Goal: Task Accomplishment & Management: Use online tool/utility

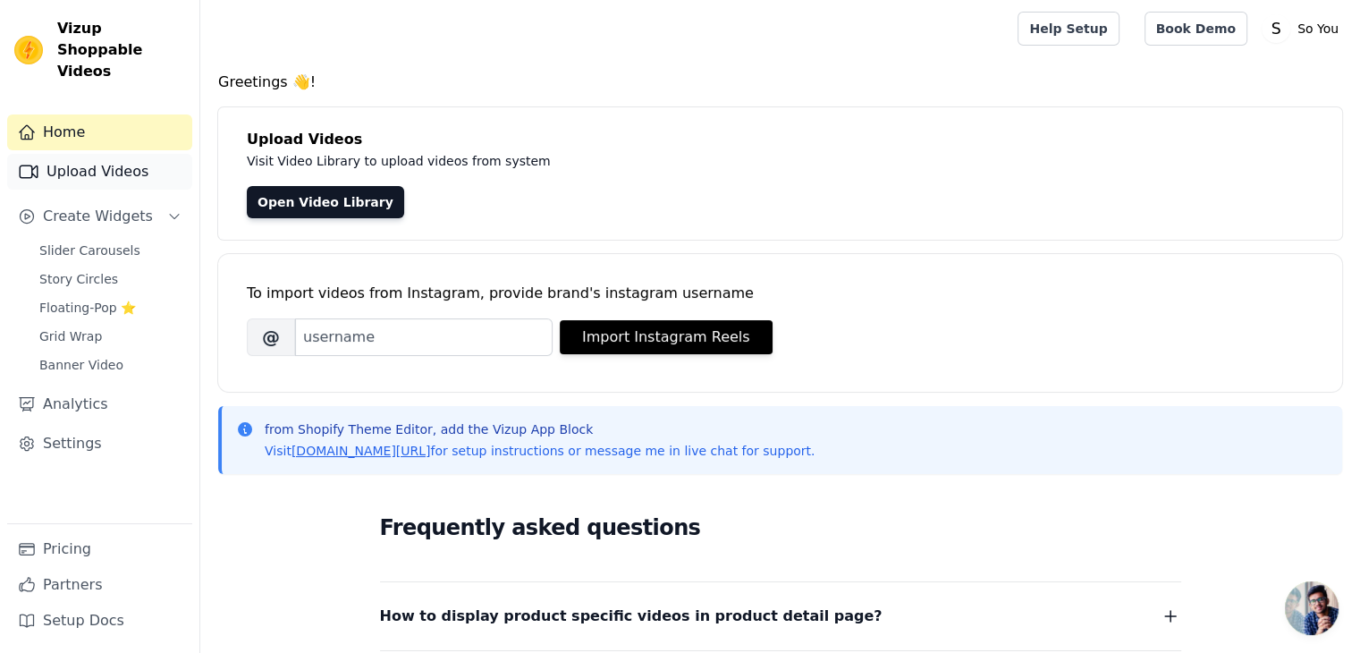
click at [95, 155] on link "Upload Videos" at bounding box center [99, 172] width 185 height 36
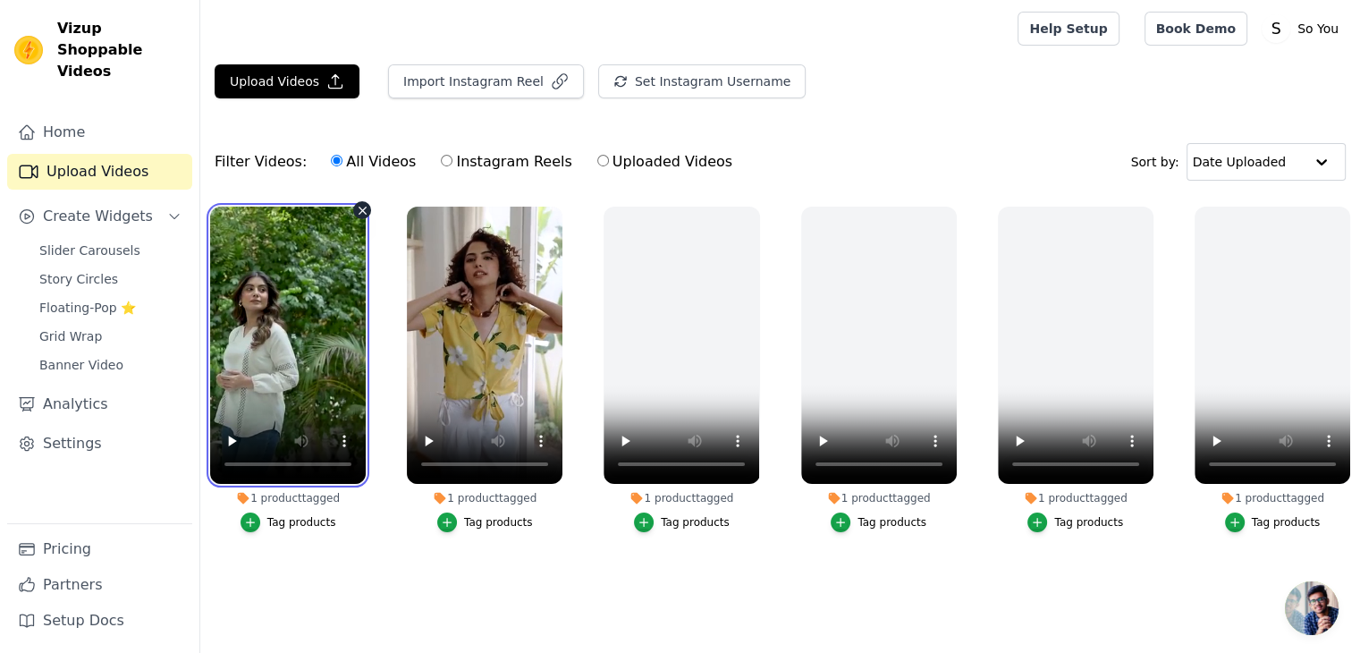
click at [303, 318] on video at bounding box center [288, 345] width 156 height 277
click at [365, 204] on icon "button" at bounding box center [362, 210] width 13 height 13
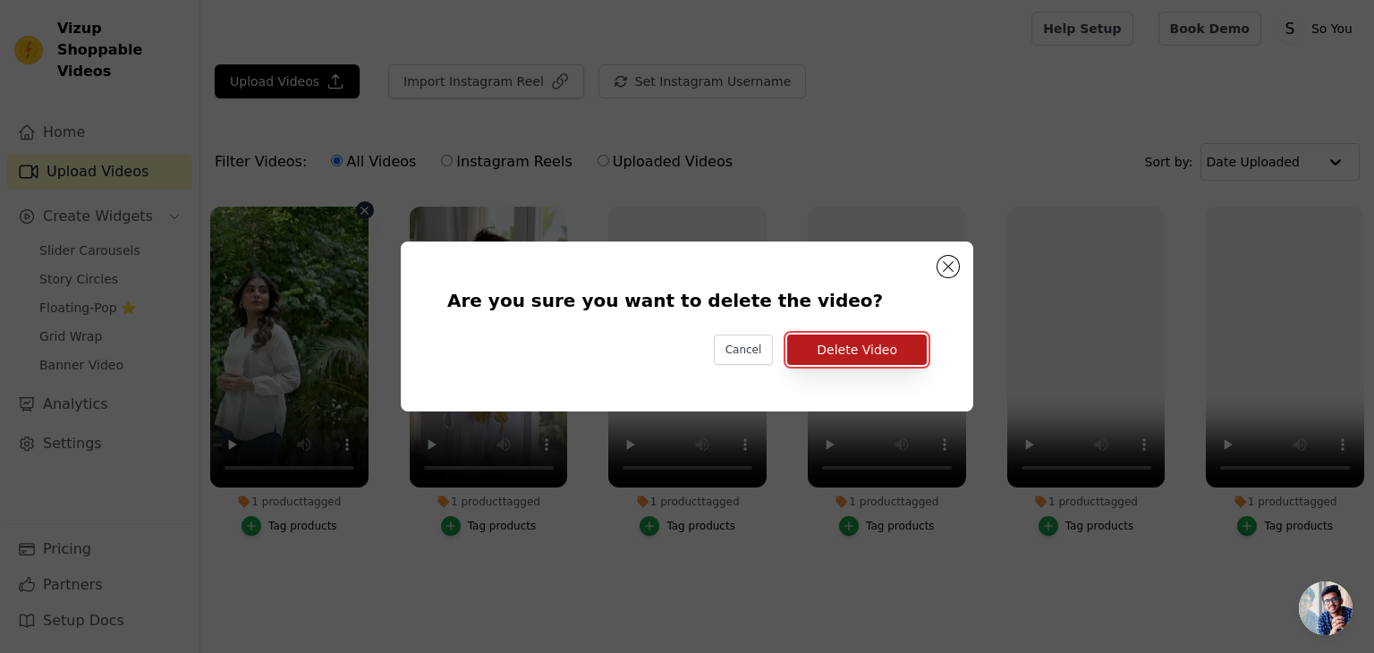
click at [863, 343] on button "Delete Video" at bounding box center [857, 349] width 140 height 30
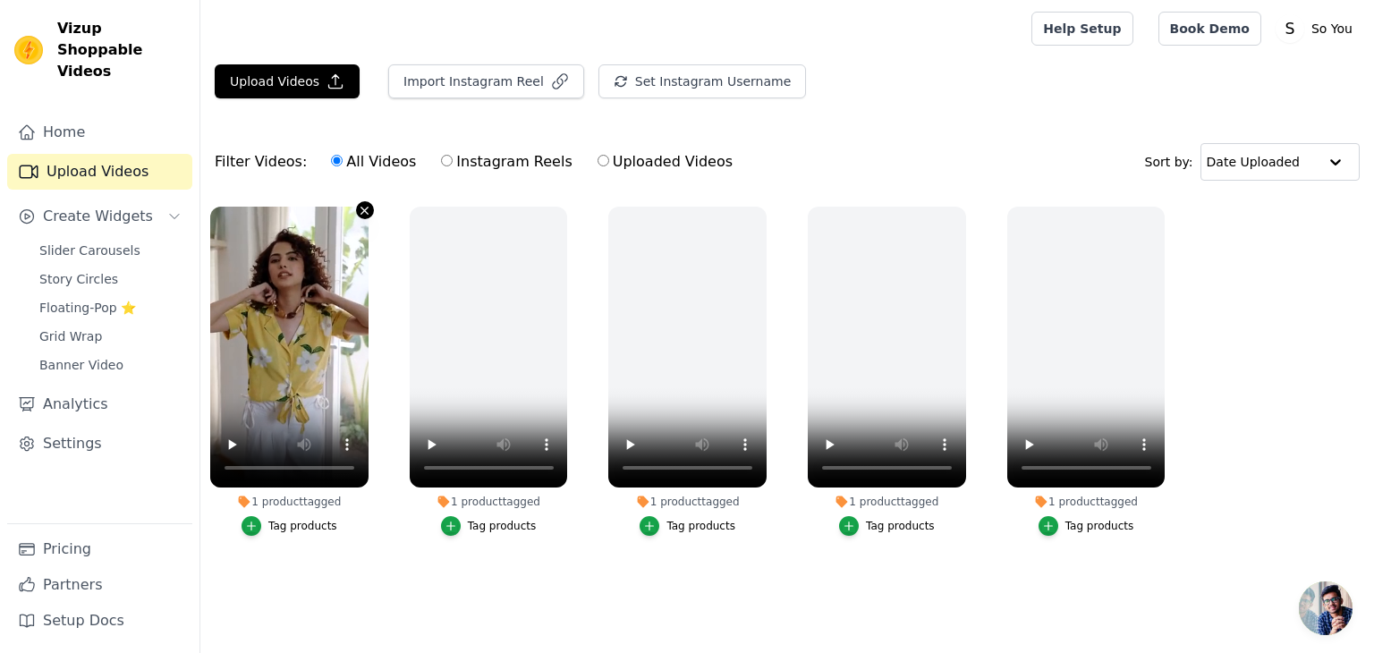
click at [361, 209] on icon "button" at bounding box center [364, 210] width 13 height 13
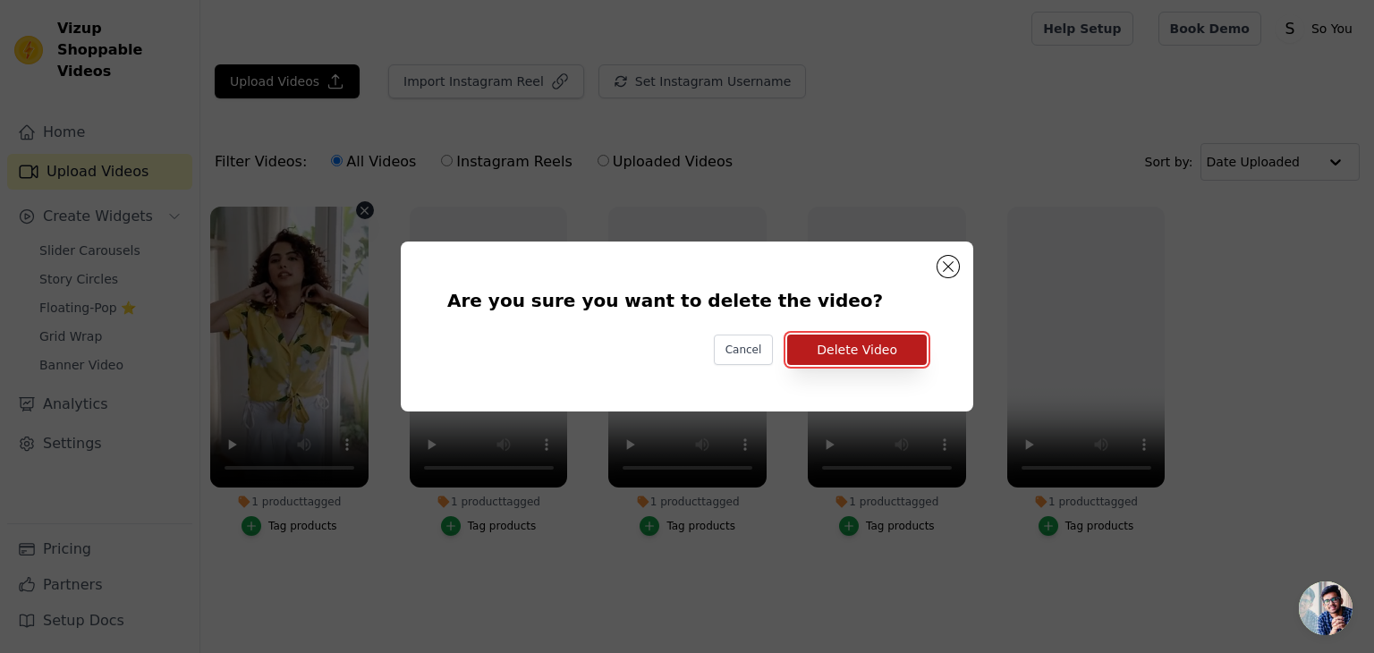
click at [867, 341] on button "Delete Video" at bounding box center [857, 349] width 140 height 30
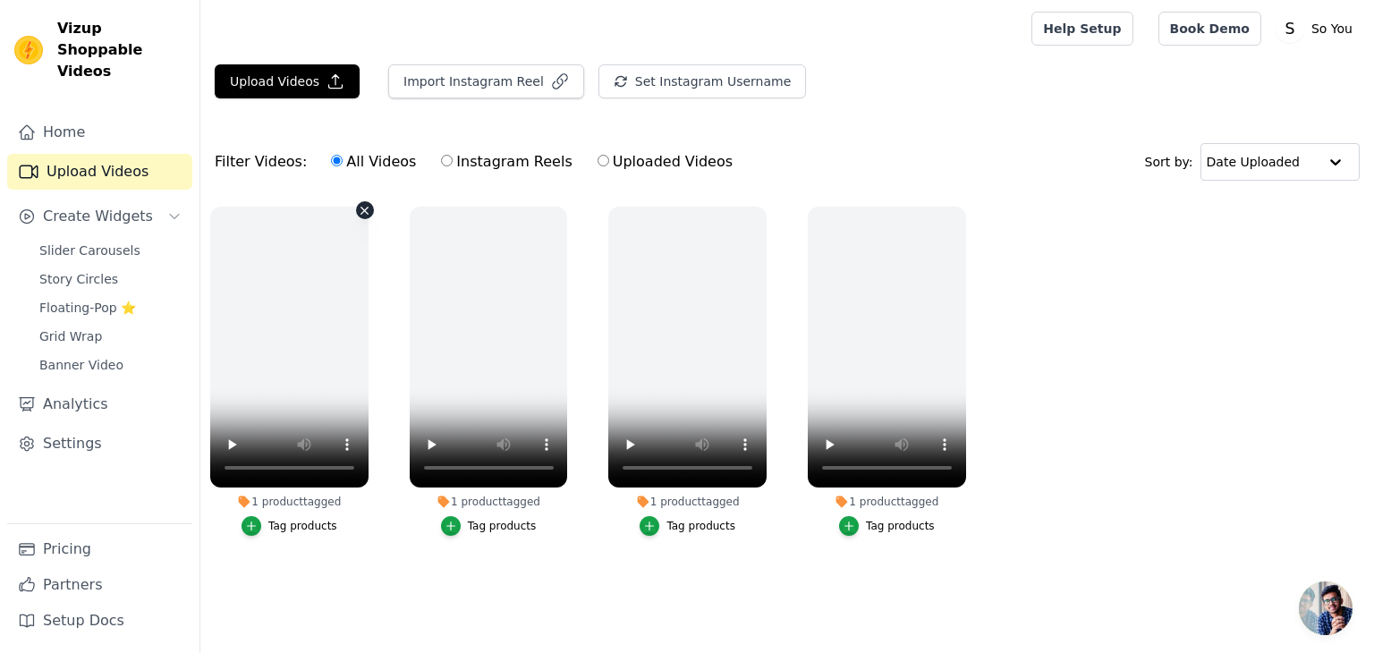
click at [362, 210] on icon "button" at bounding box center [364, 210] width 7 height 7
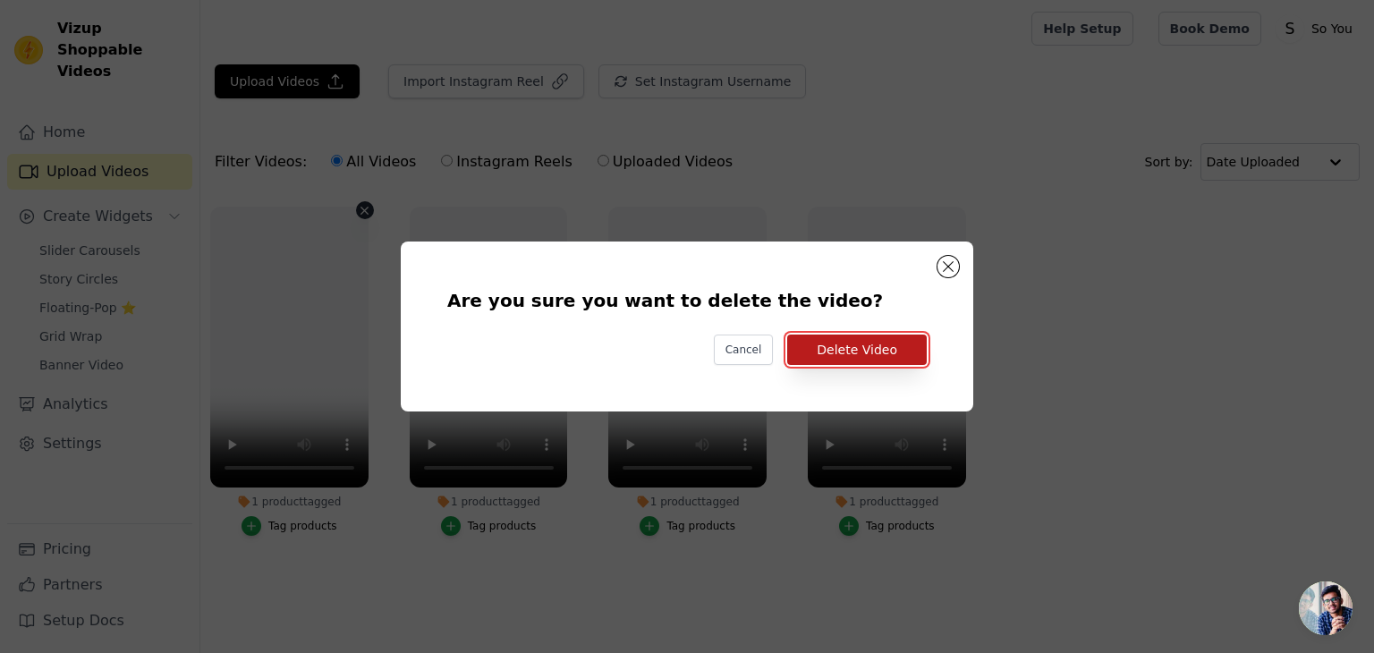
click at [876, 344] on button "Delete Video" at bounding box center [857, 349] width 140 height 30
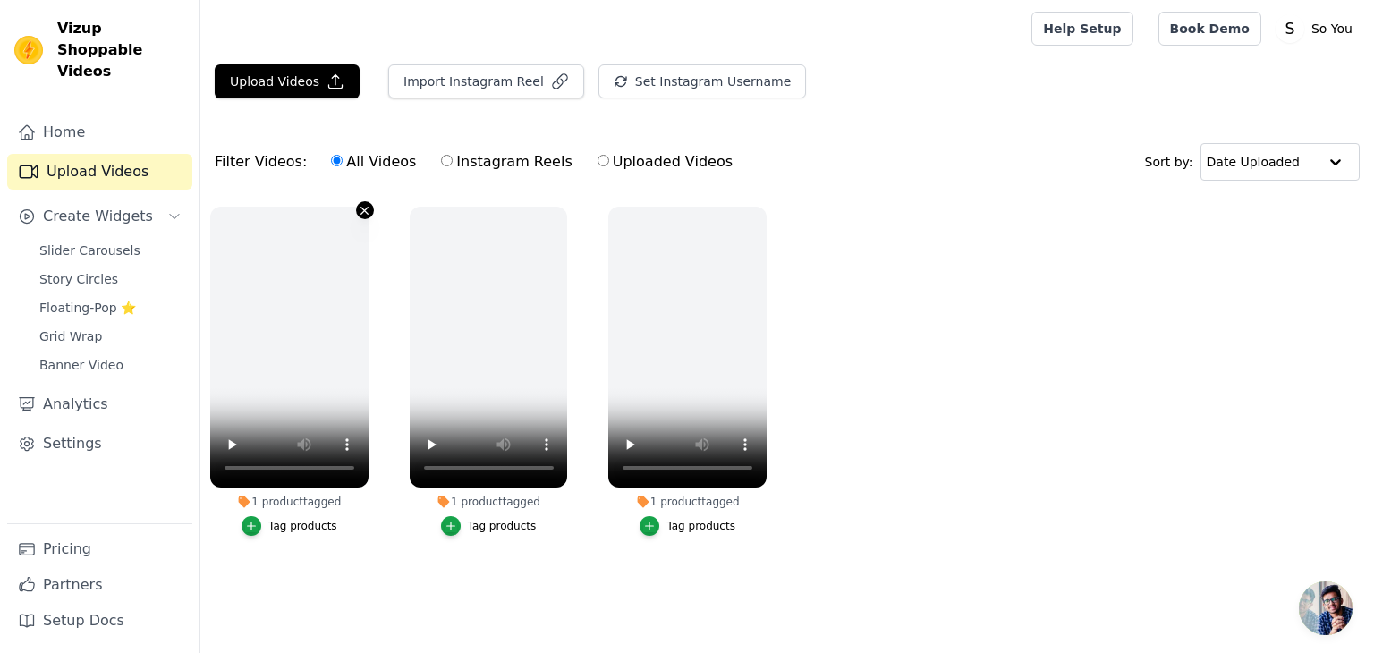
click at [359, 216] on icon "button" at bounding box center [364, 210] width 13 height 13
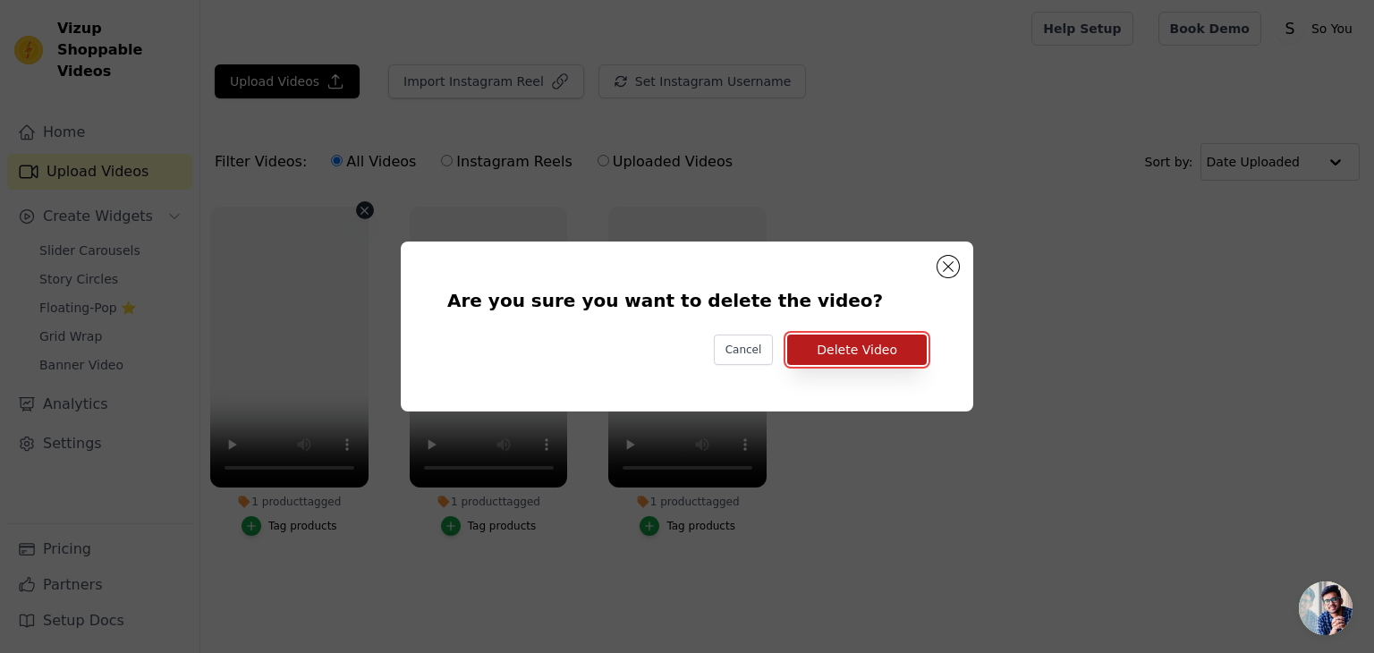
click at [851, 348] on button "Delete Video" at bounding box center [857, 349] width 140 height 30
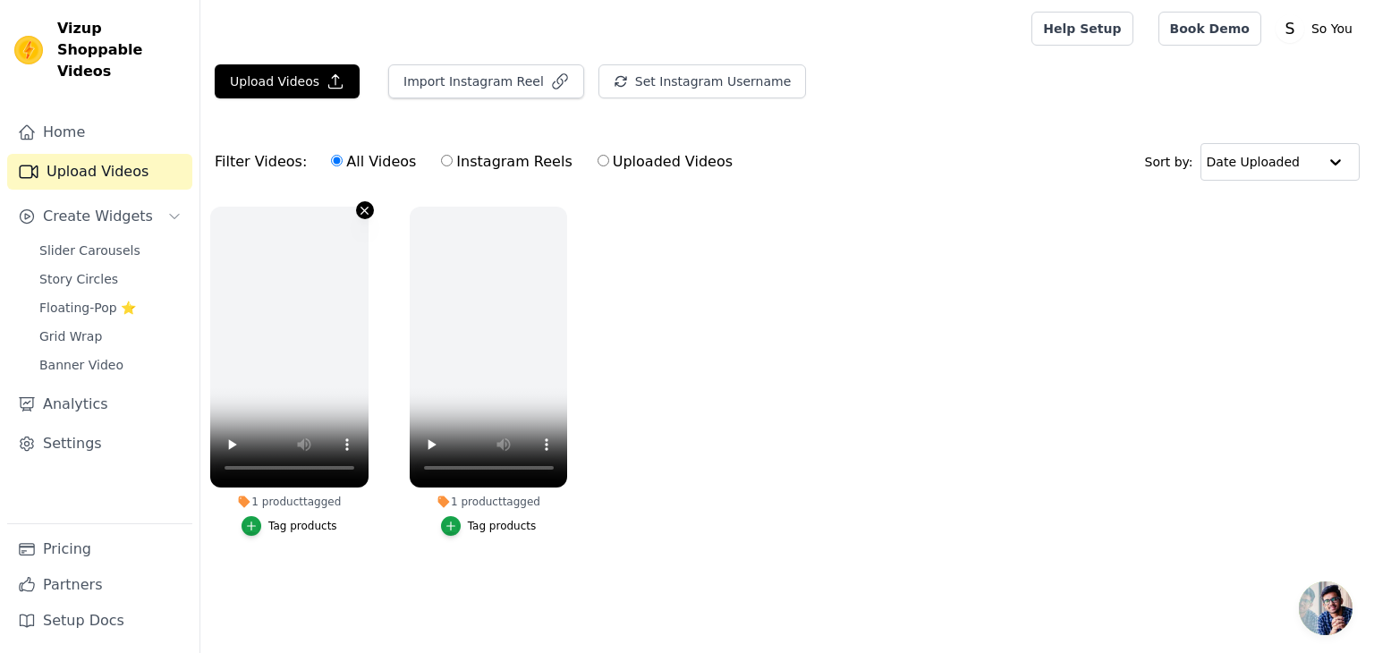
click at [368, 207] on icon "button" at bounding box center [364, 210] width 7 height 7
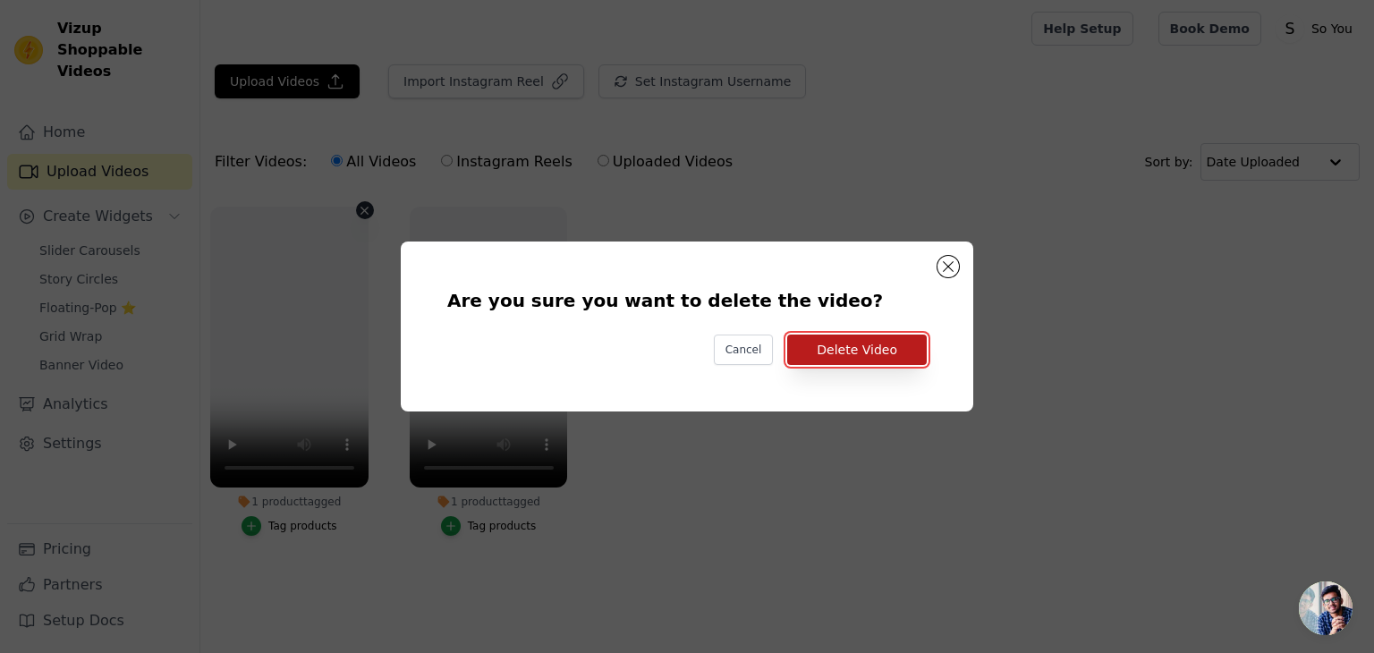
click at [868, 341] on button "Delete Video" at bounding box center [857, 349] width 140 height 30
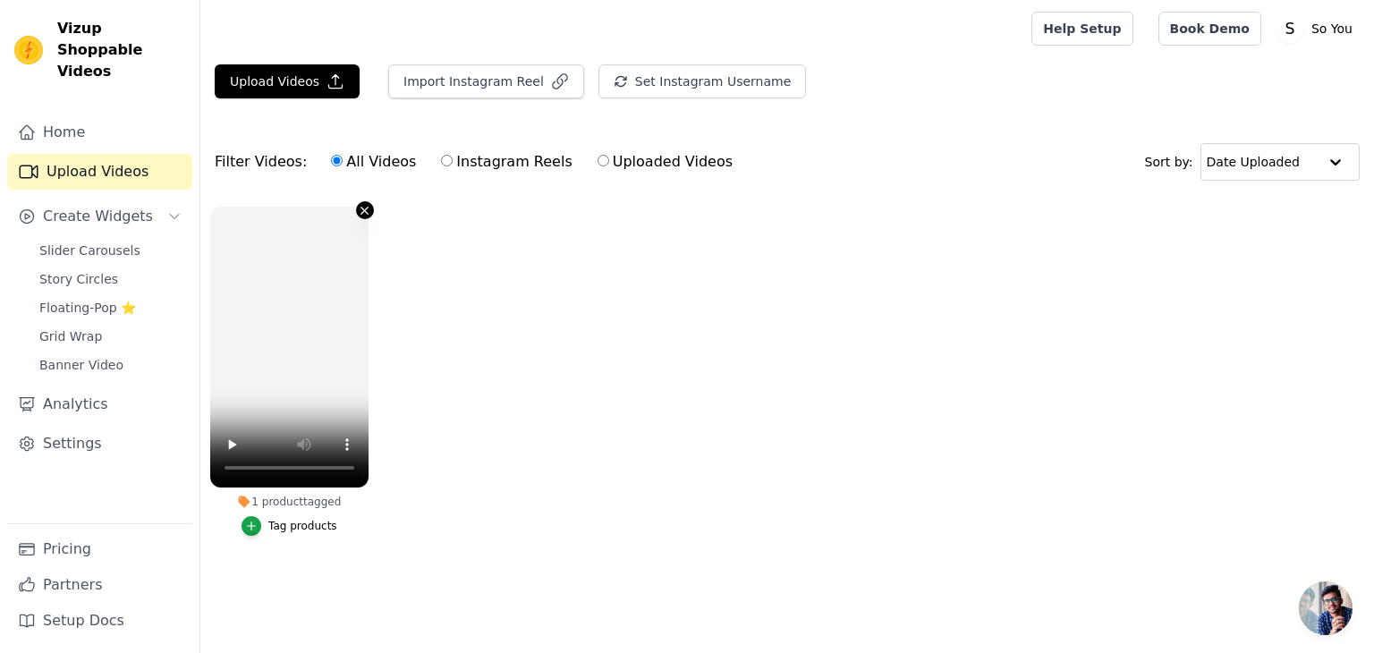
click at [362, 209] on icon "button" at bounding box center [364, 210] width 13 height 13
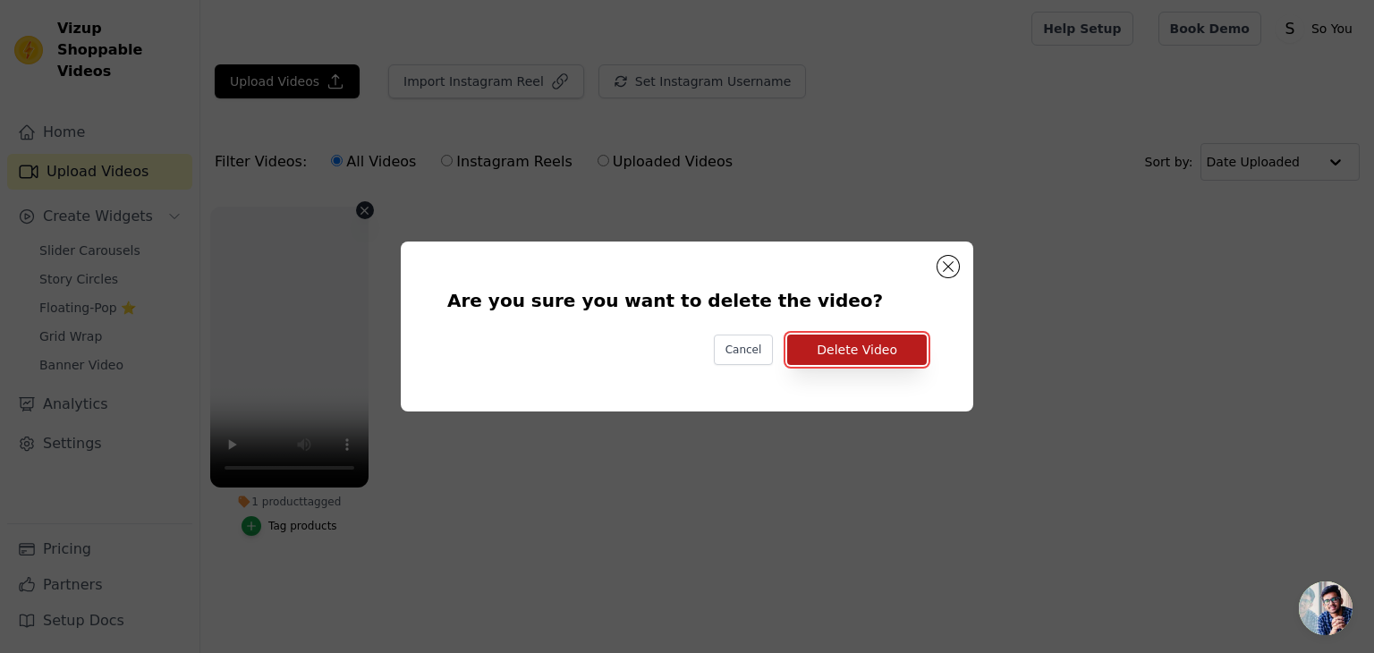
click at [844, 351] on button "Delete Video" at bounding box center [857, 349] width 140 height 30
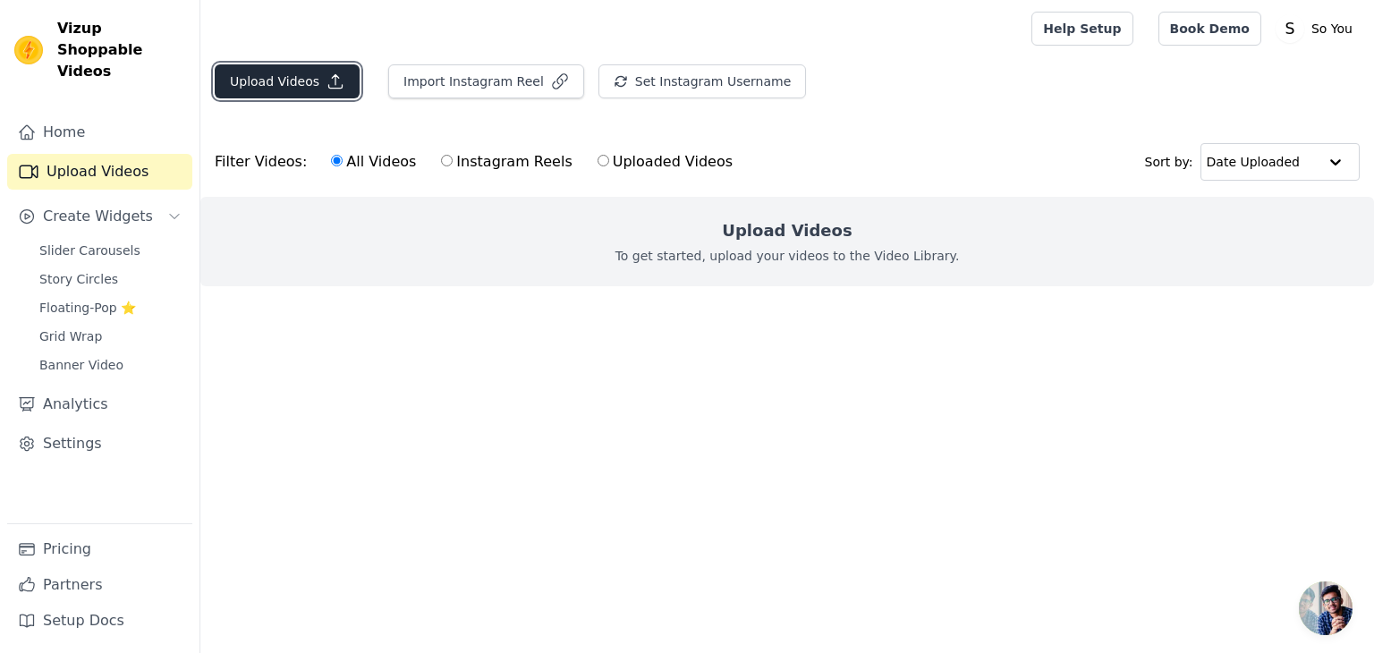
click at [326, 80] on icon "button" at bounding box center [335, 81] width 18 height 18
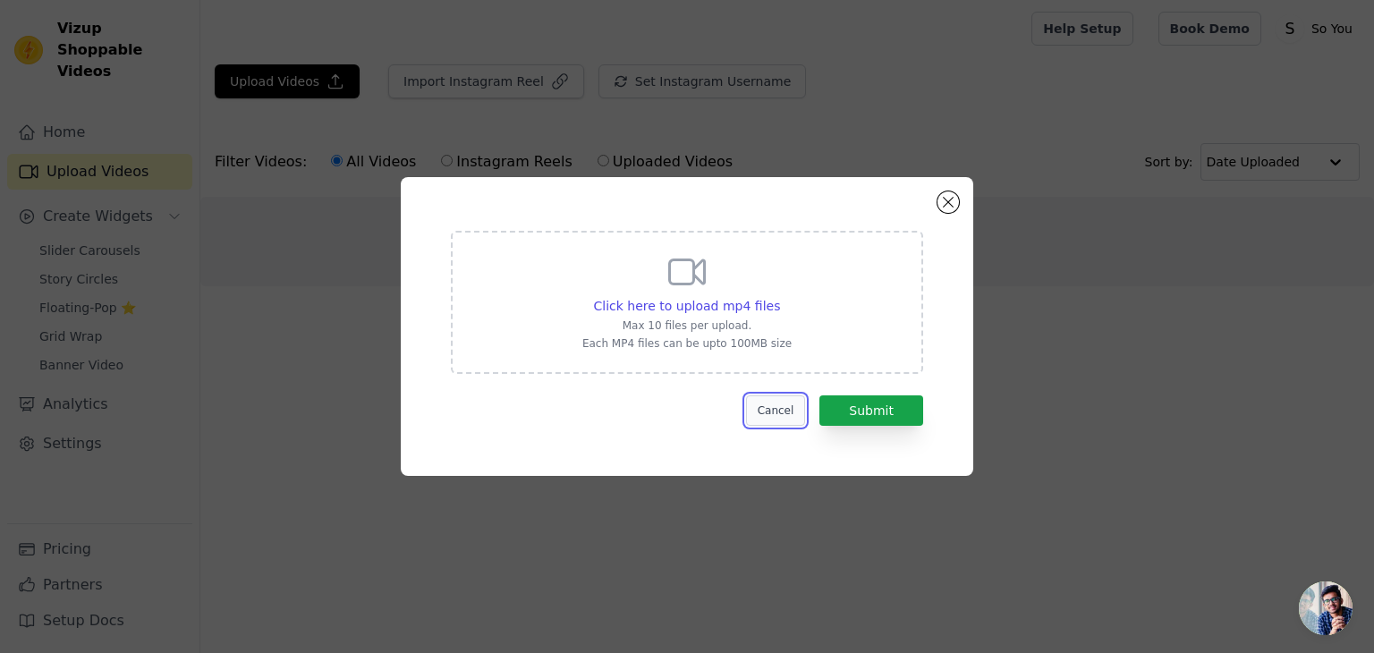
click at [783, 407] on button "Cancel" at bounding box center [776, 410] width 60 height 30
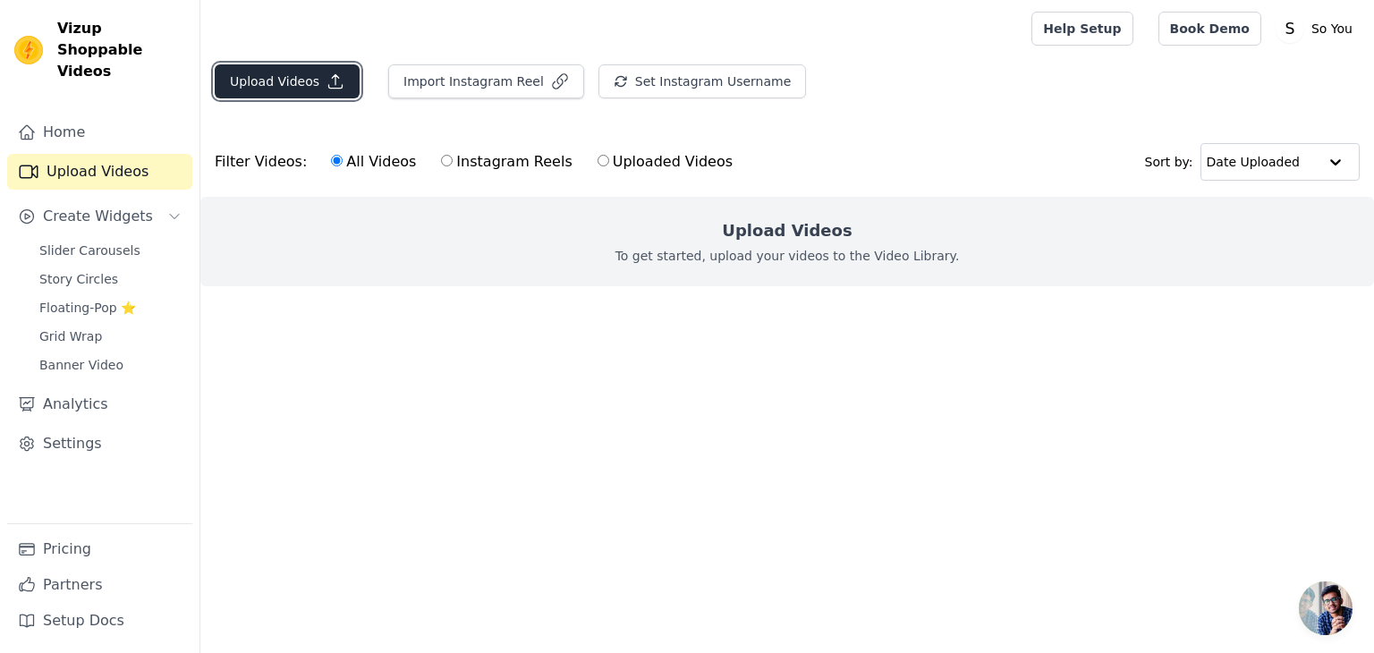
click at [311, 83] on button "Upload Videos" at bounding box center [287, 81] width 145 height 34
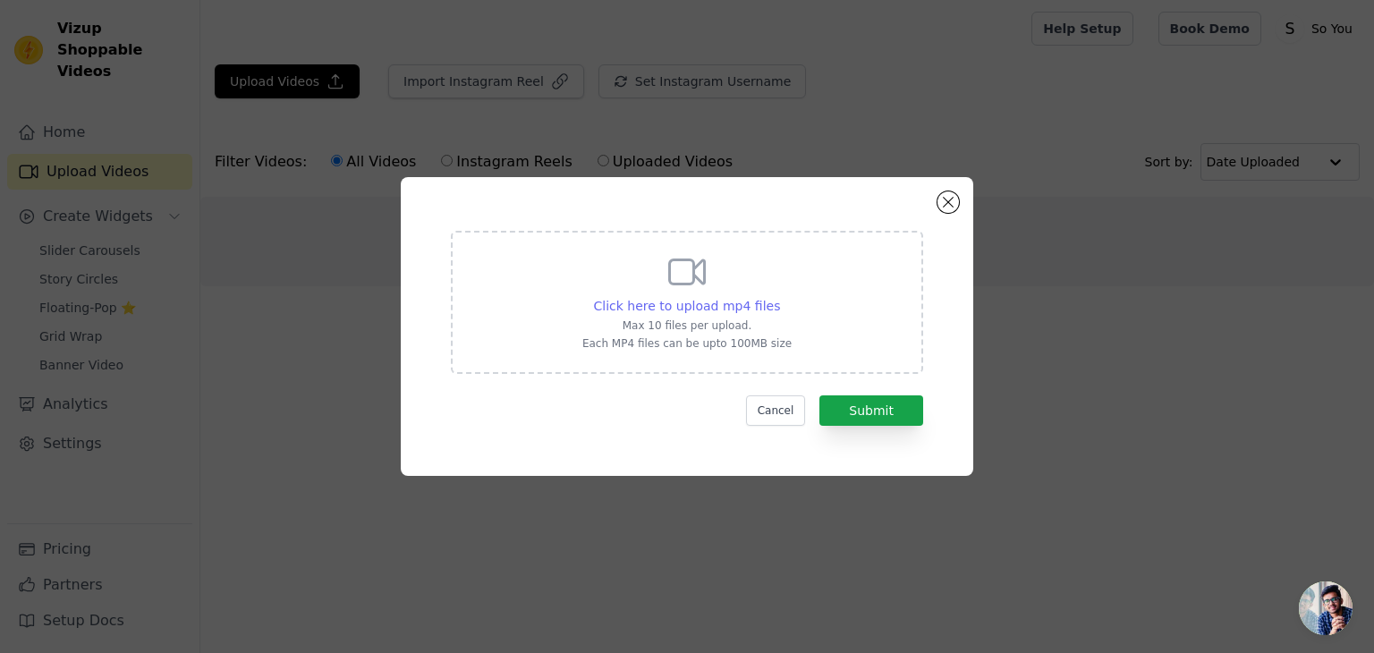
click at [691, 309] on span "Click here to upload mp4 files" at bounding box center [687, 306] width 187 height 14
click at [779, 297] on input "Click here to upload mp4 files Max 10 files per upload. Each MP4 files can be u…" at bounding box center [779, 296] width 1 height 1
type input "C:\fakepath\[PERSON_NAME].mp4"
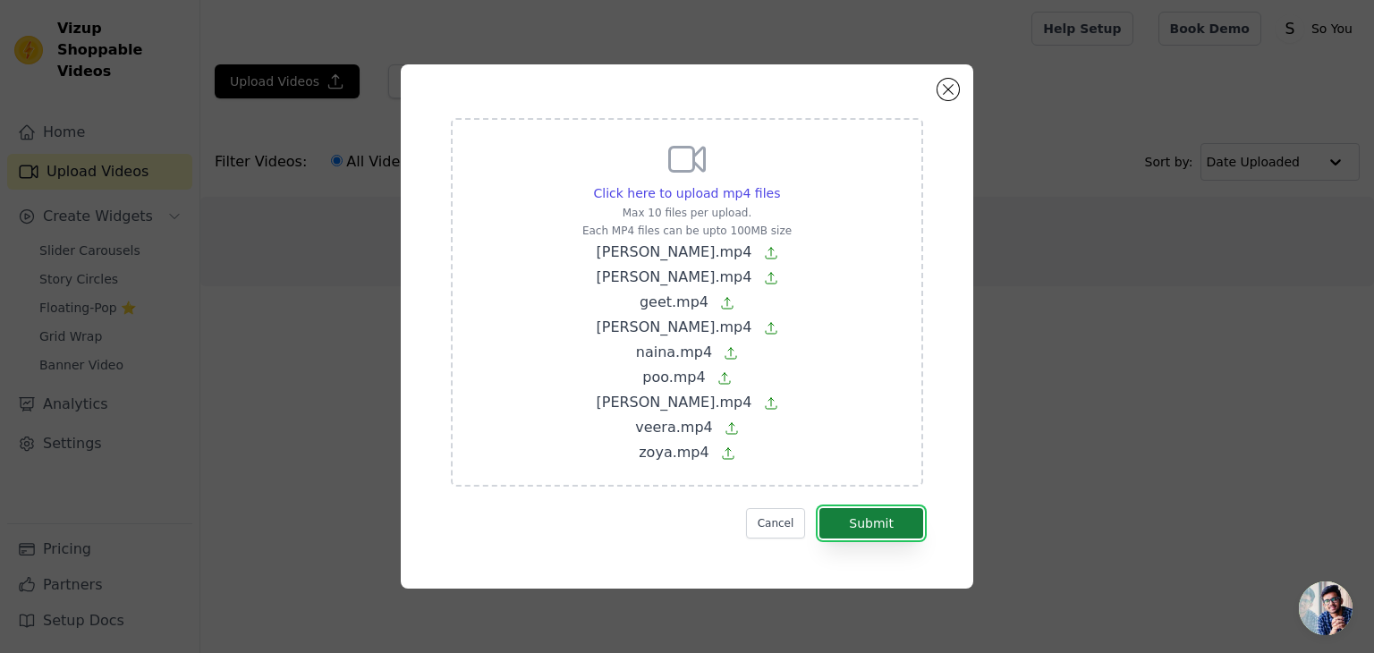
click at [885, 517] on button "Submit" at bounding box center [871, 523] width 104 height 30
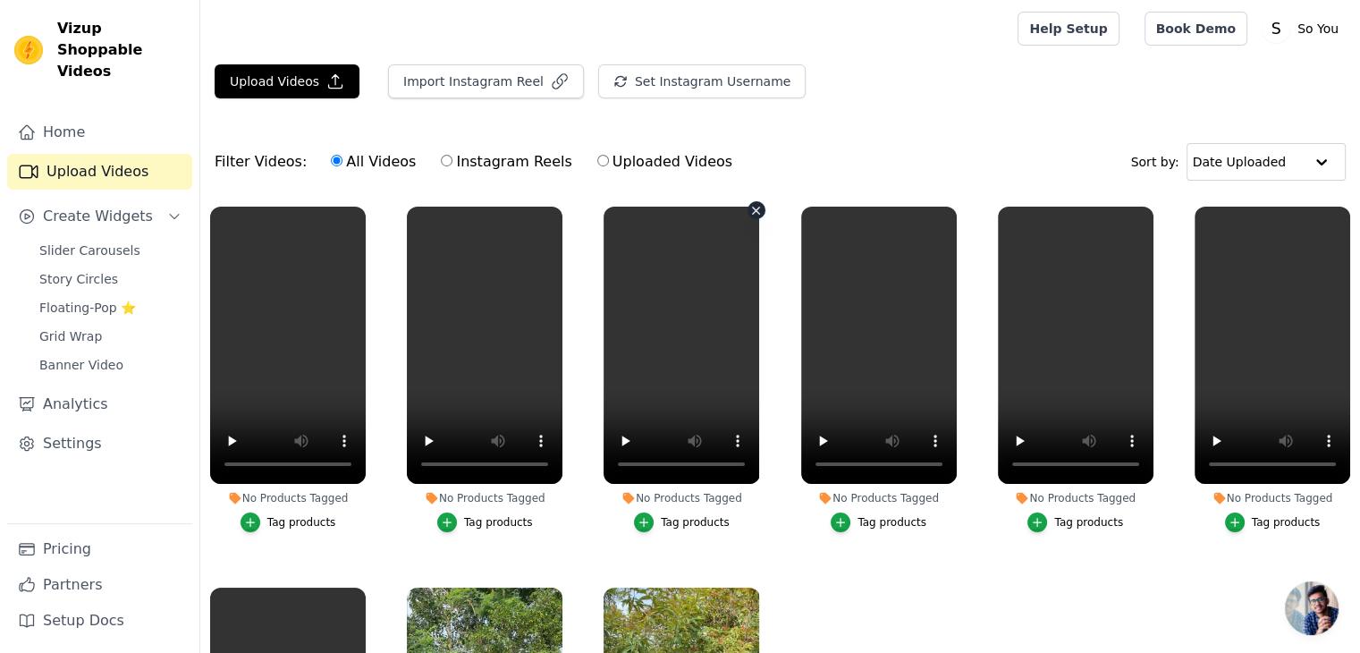
scroll to position [170, 0]
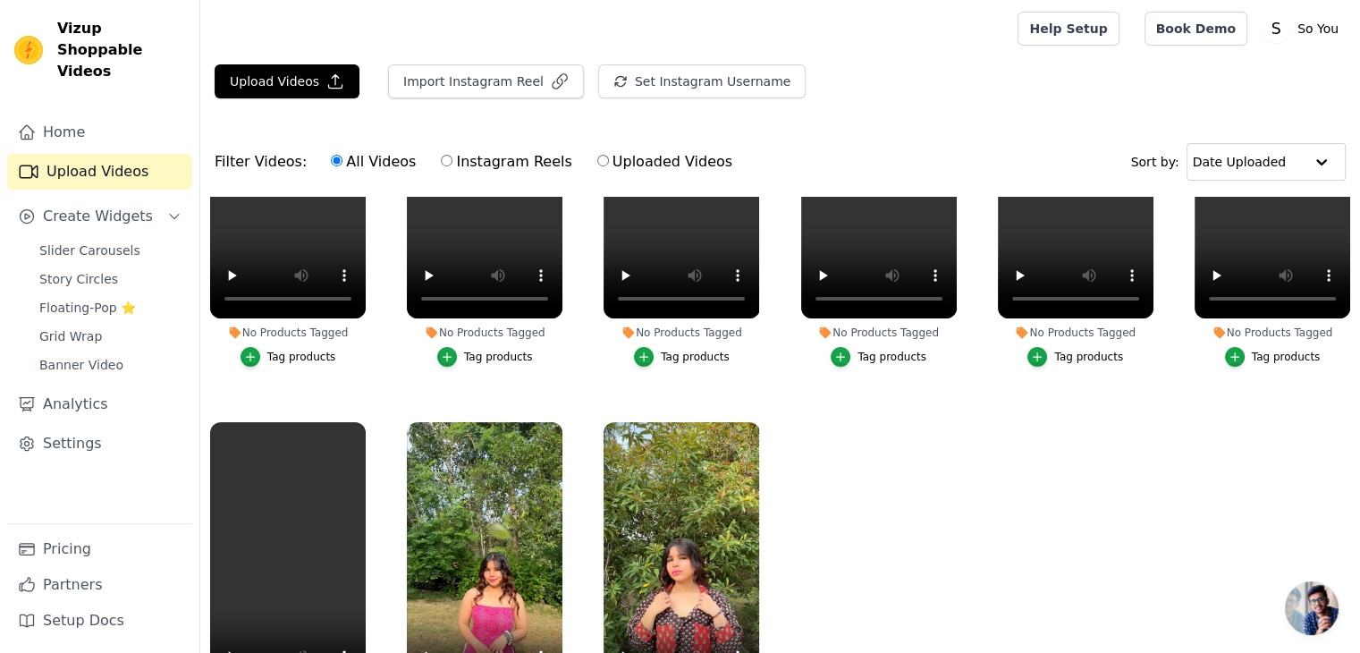
click at [292, 350] on div "Tag products" at bounding box center [301, 357] width 69 height 14
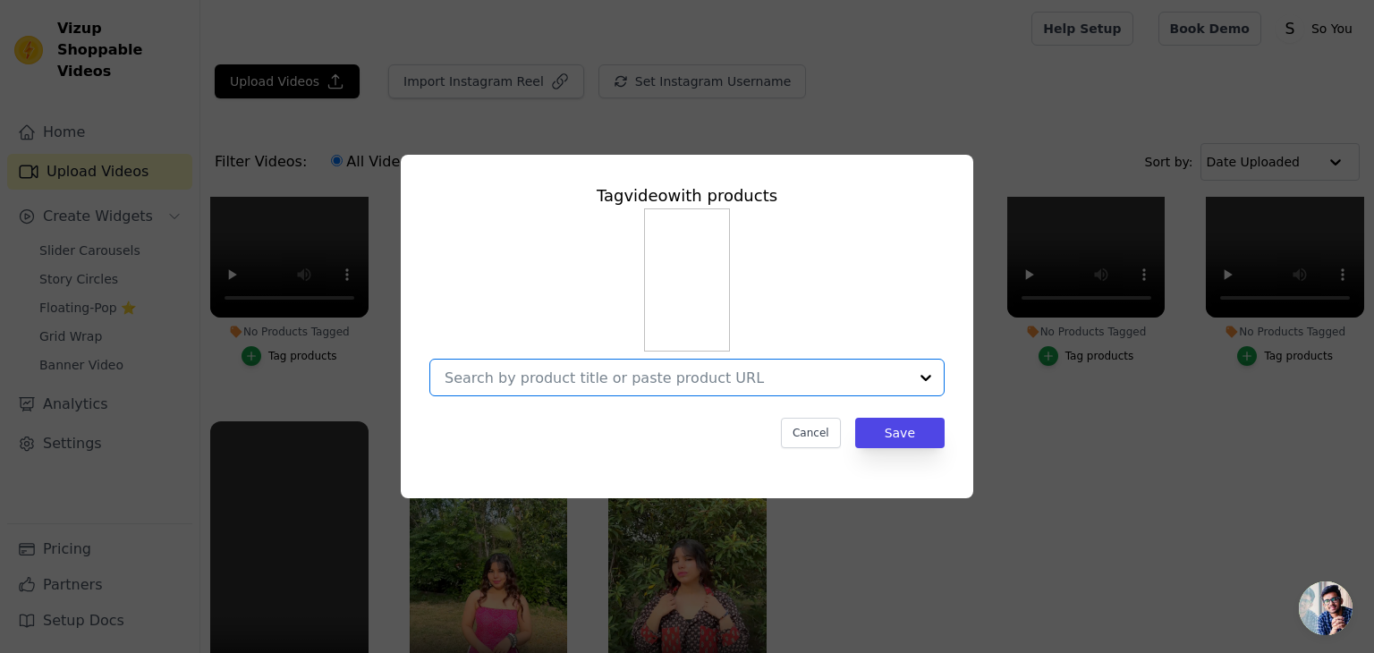
click at [584, 373] on input "No Products Tagged Tag video with products Option undefined, selected. Select i…" at bounding box center [675, 377] width 463 height 17
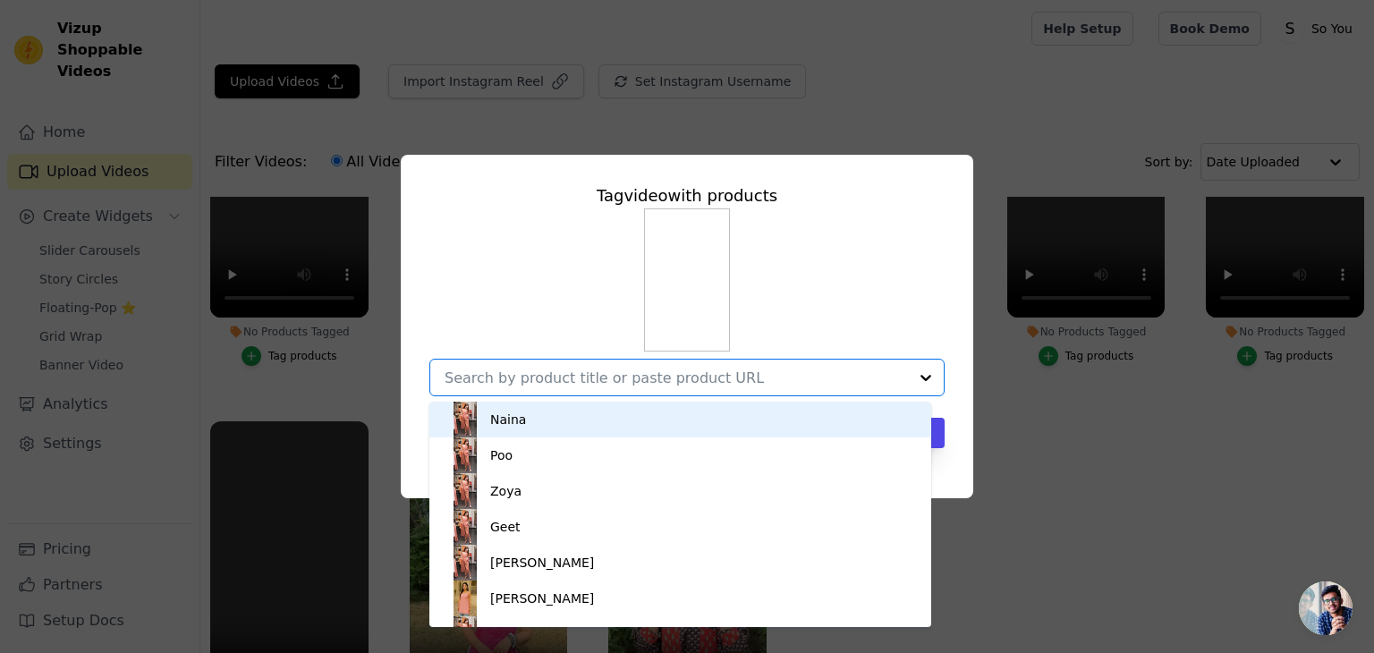
click at [585, 418] on div "Naina" at bounding box center [680, 420] width 466 height 36
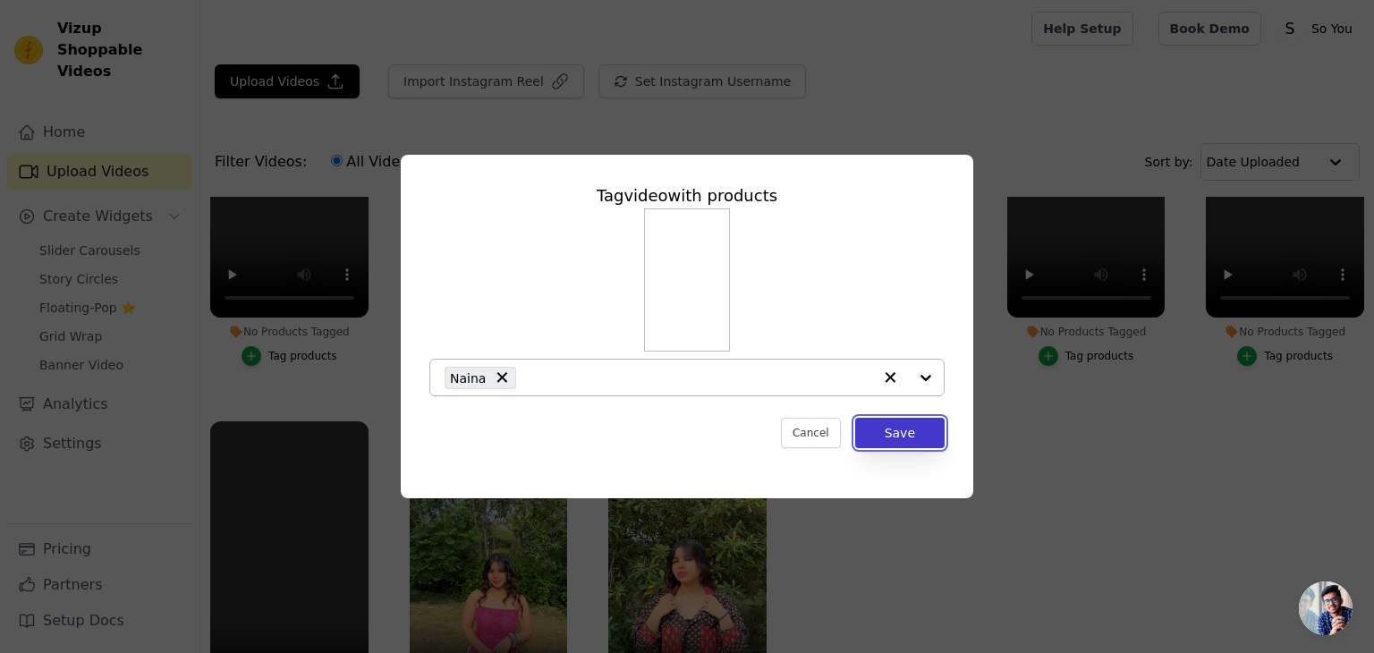
click at [908, 425] on button "Save" at bounding box center [899, 433] width 89 height 30
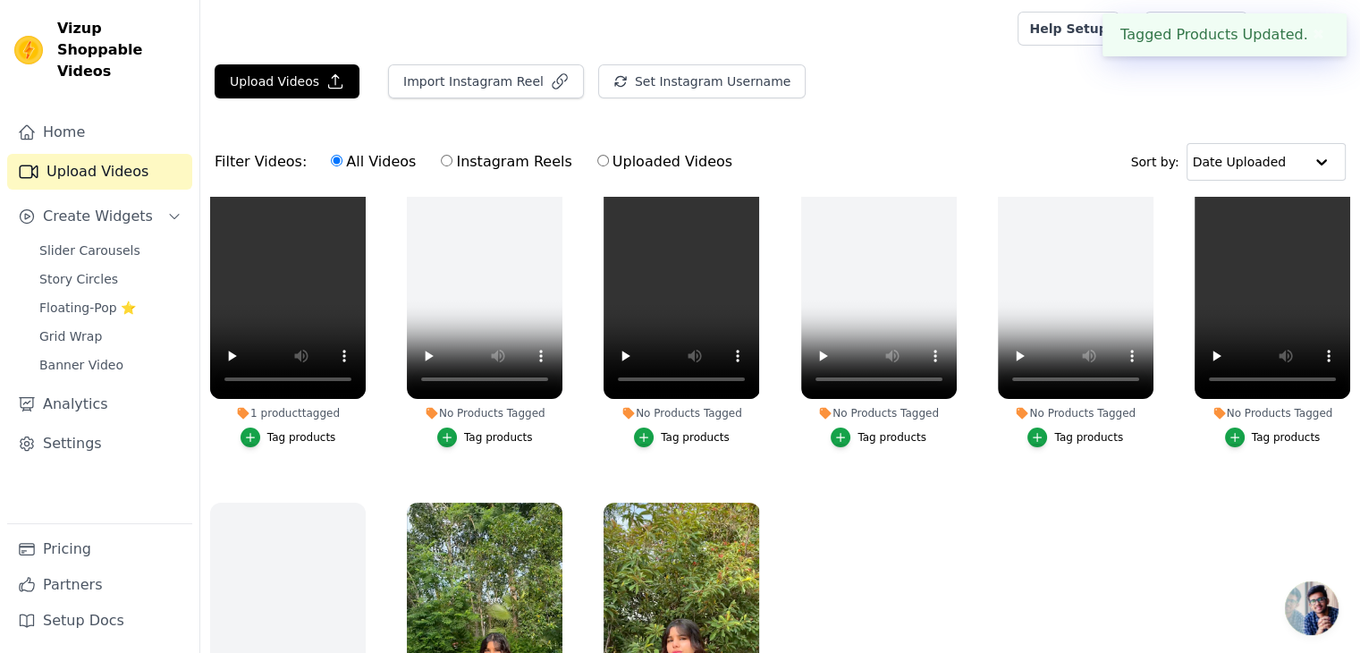
scroll to position [13, 0]
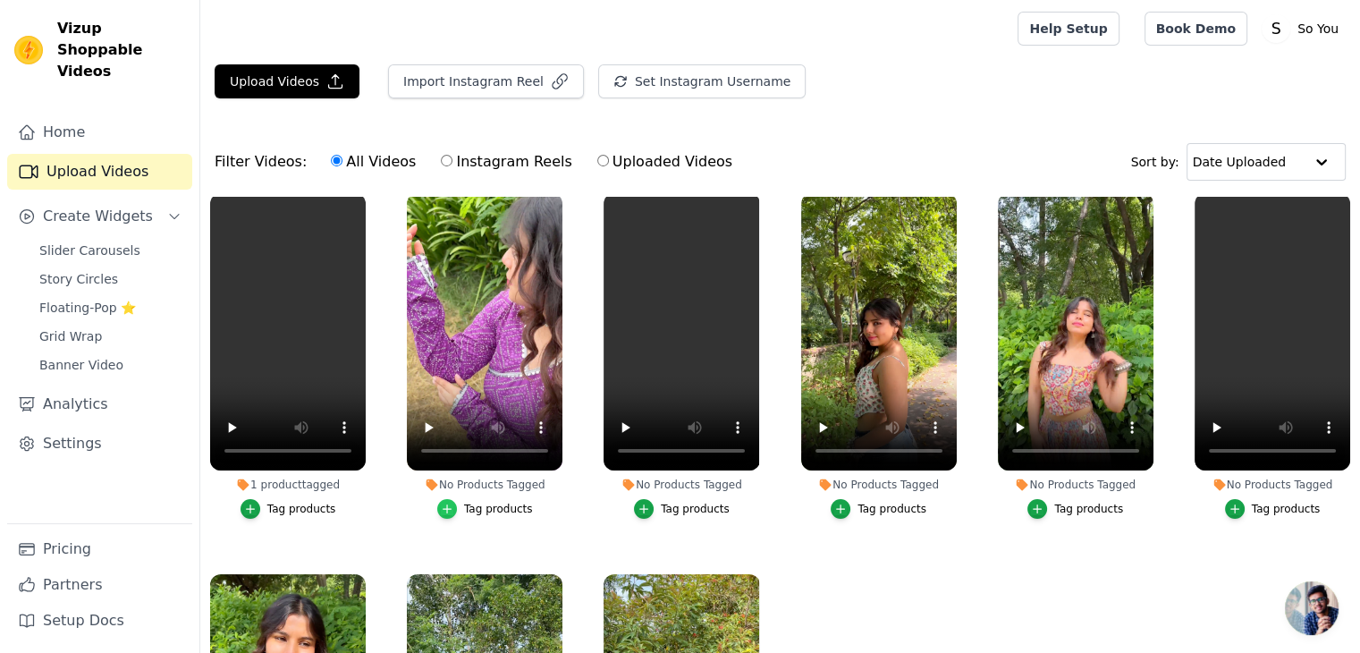
click at [447, 503] on icon "button" at bounding box center [447, 509] width 13 height 13
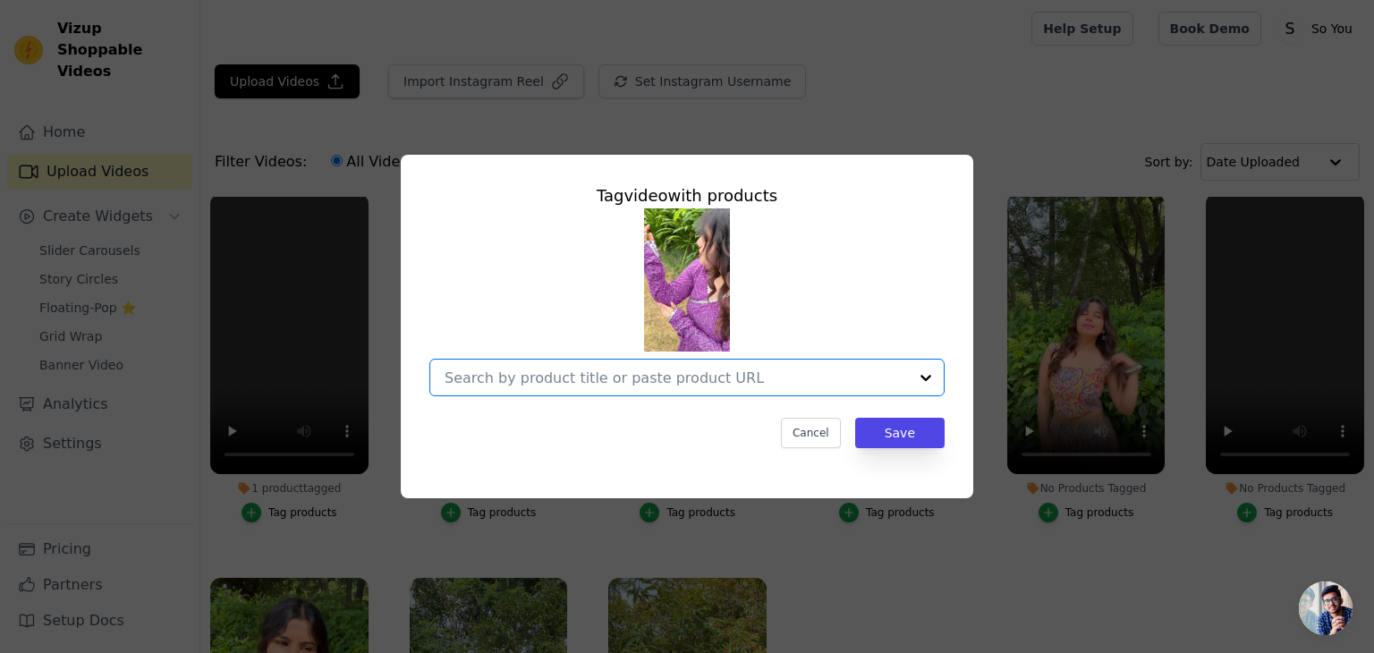
click at [509, 373] on input "No Products Tagged Tag video with products Option undefined, selected. Select i…" at bounding box center [675, 377] width 463 height 17
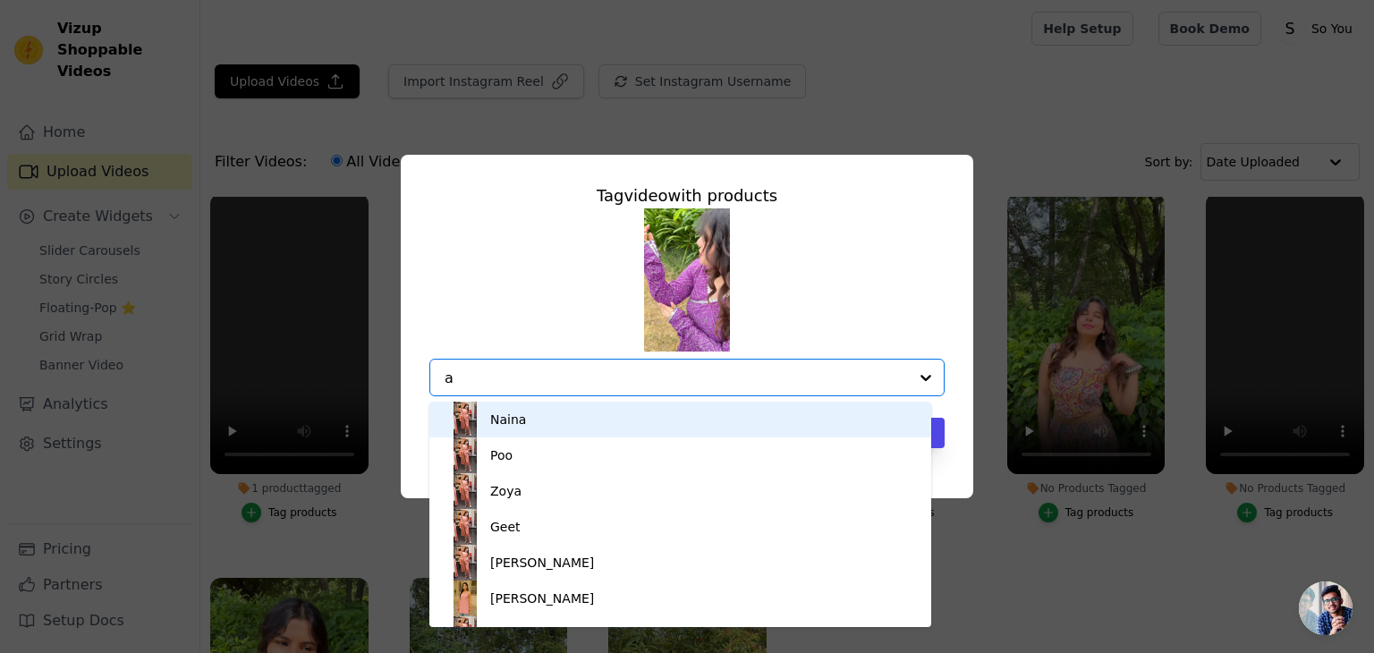
type input "an"
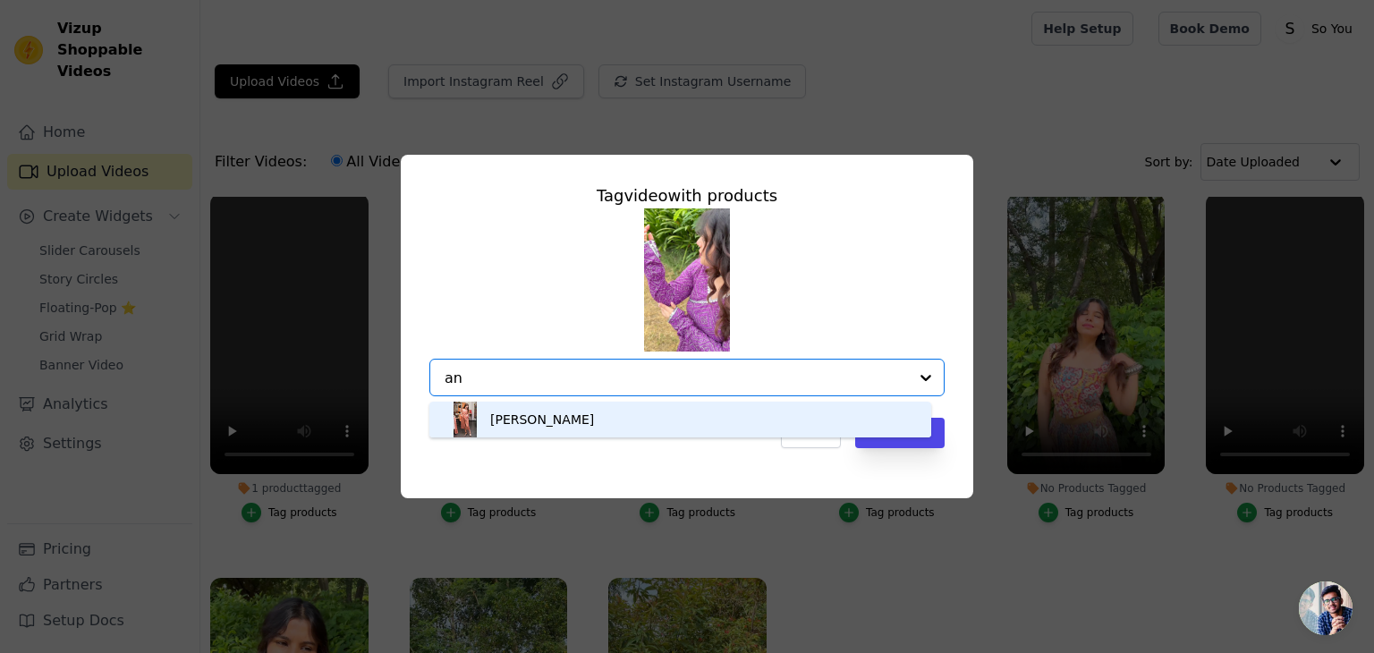
click at [552, 415] on div "[PERSON_NAME]" at bounding box center [680, 420] width 466 height 36
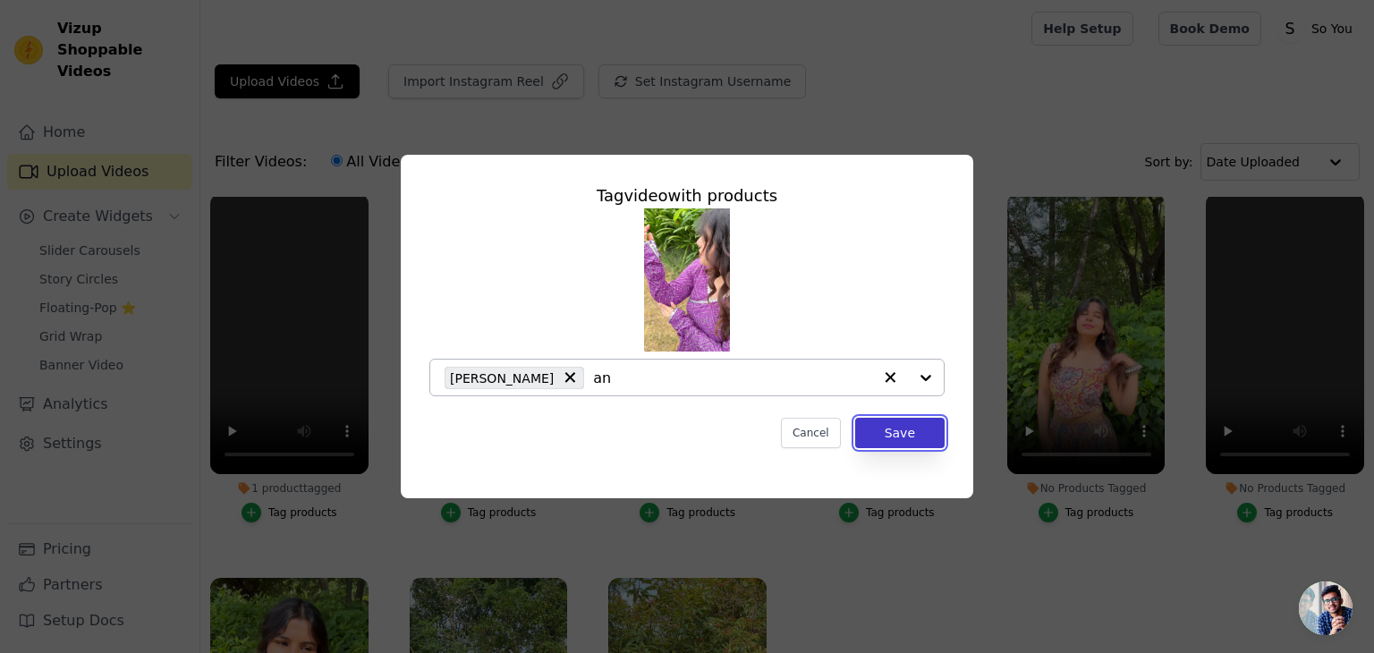
click at [902, 432] on button "Save" at bounding box center [899, 433] width 89 height 30
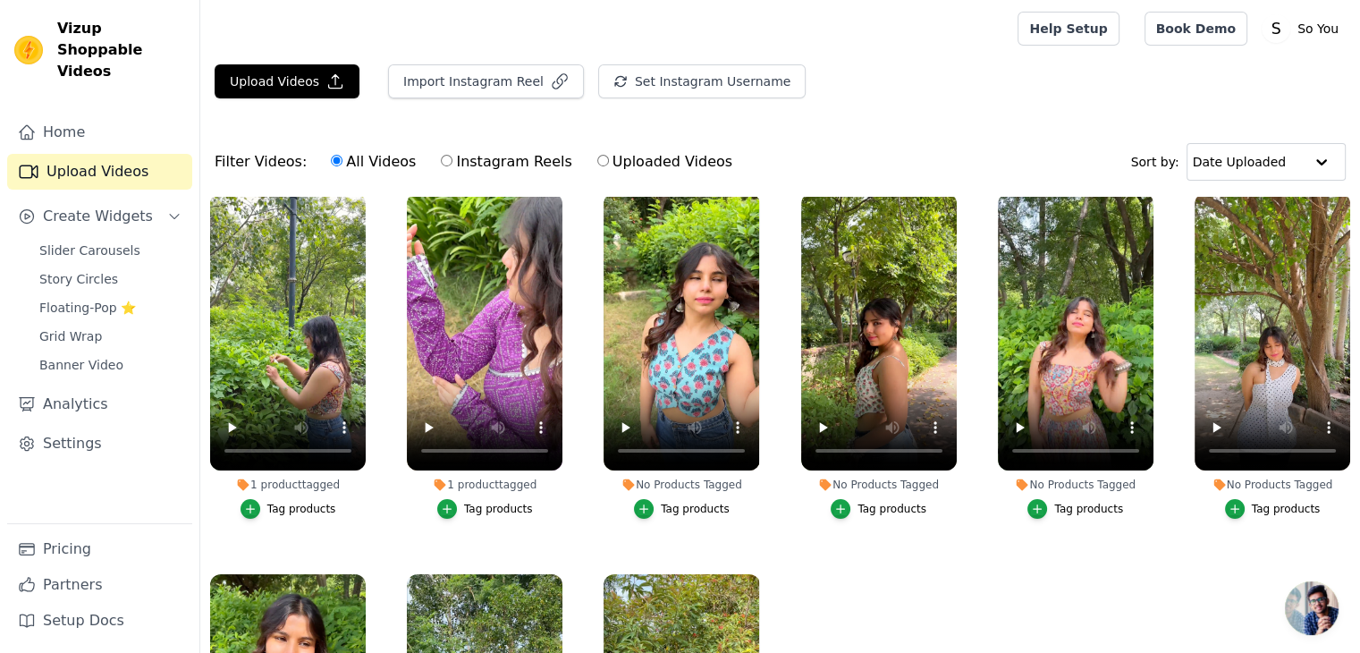
click at [858, 504] on div "Tag products" at bounding box center [892, 509] width 69 height 14
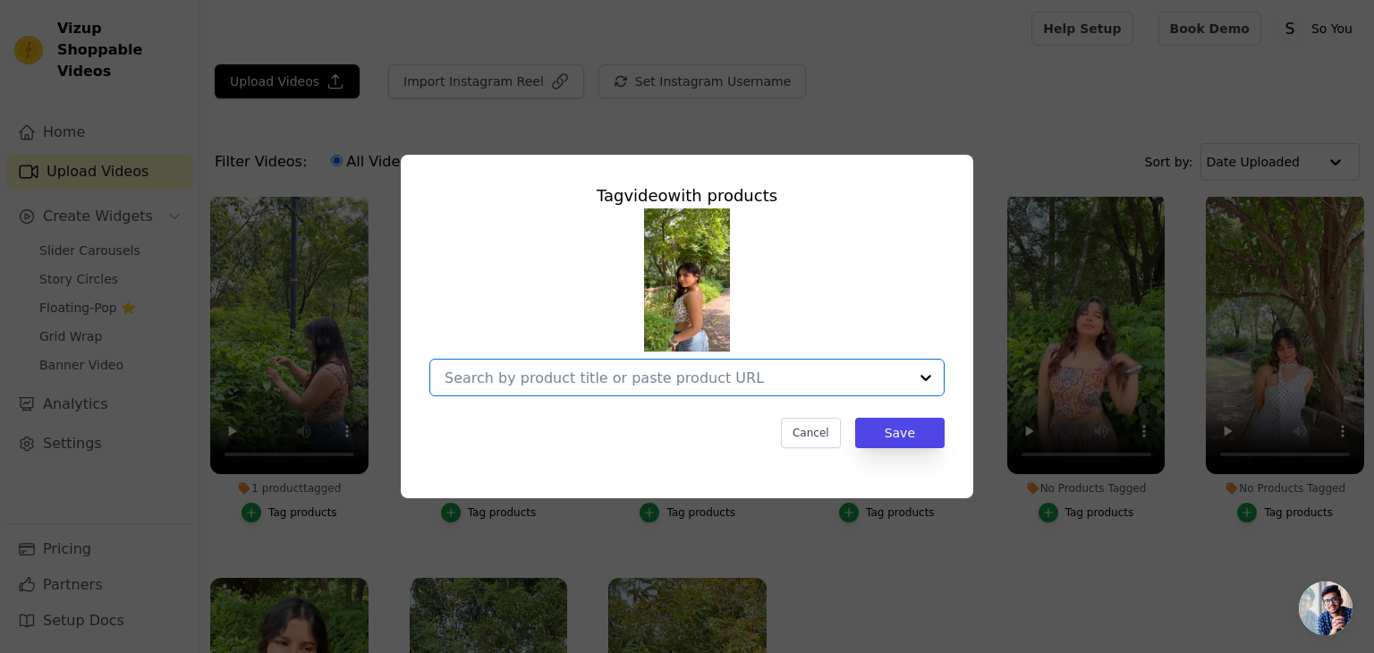
click at [538, 380] on input "No Products Tagged Tag video with products Option undefined, selected. Select i…" at bounding box center [675, 377] width 463 height 17
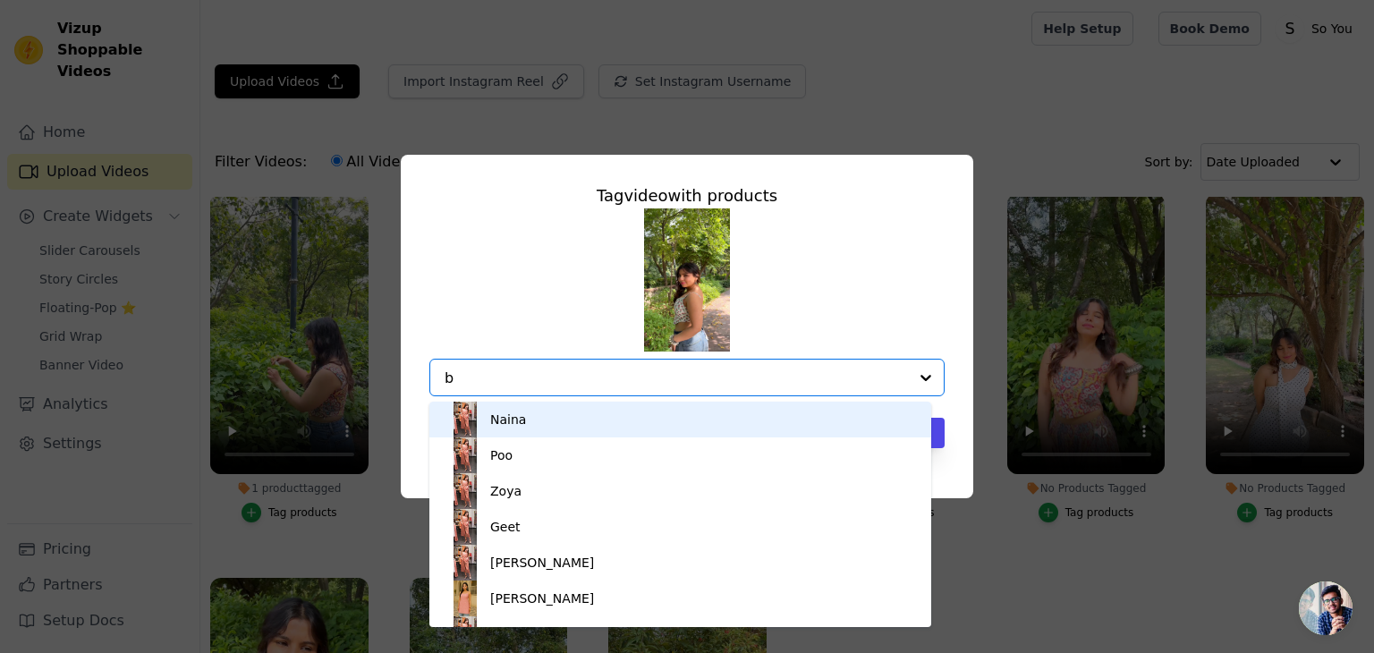
type input "bo"
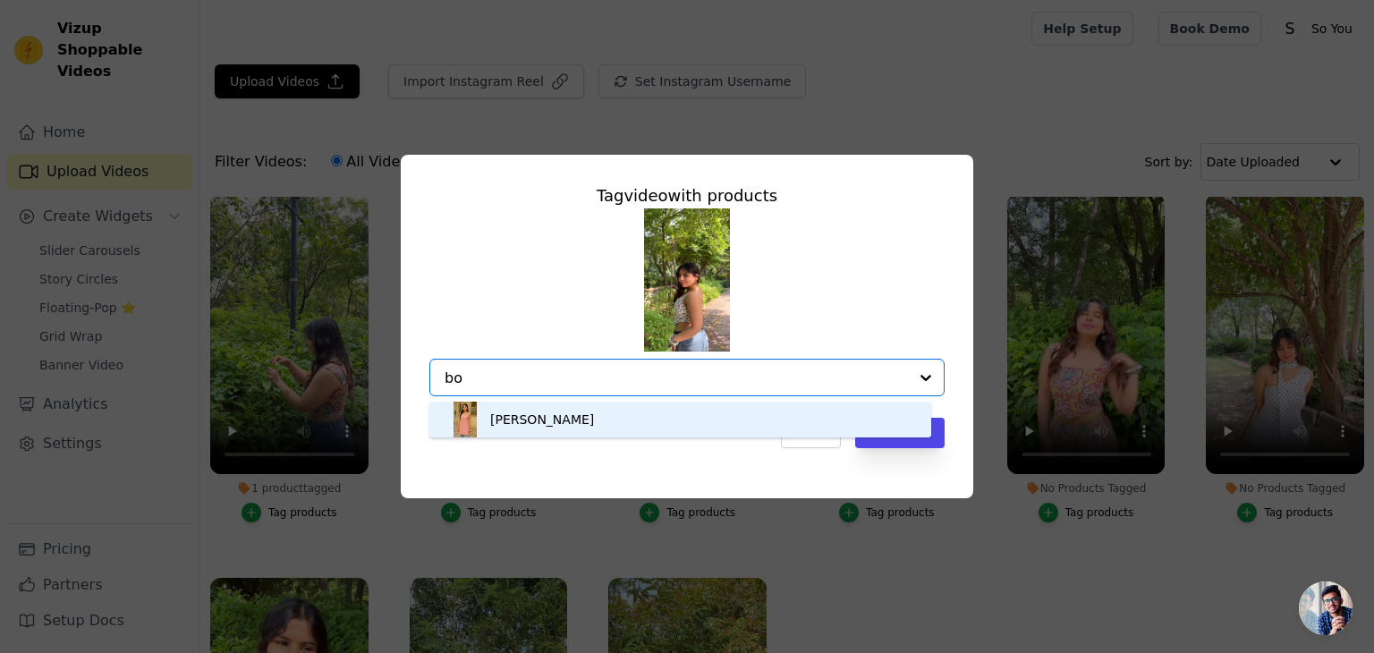
click at [536, 414] on div "Bobby" at bounding box center [680, 420] width 466 height 36
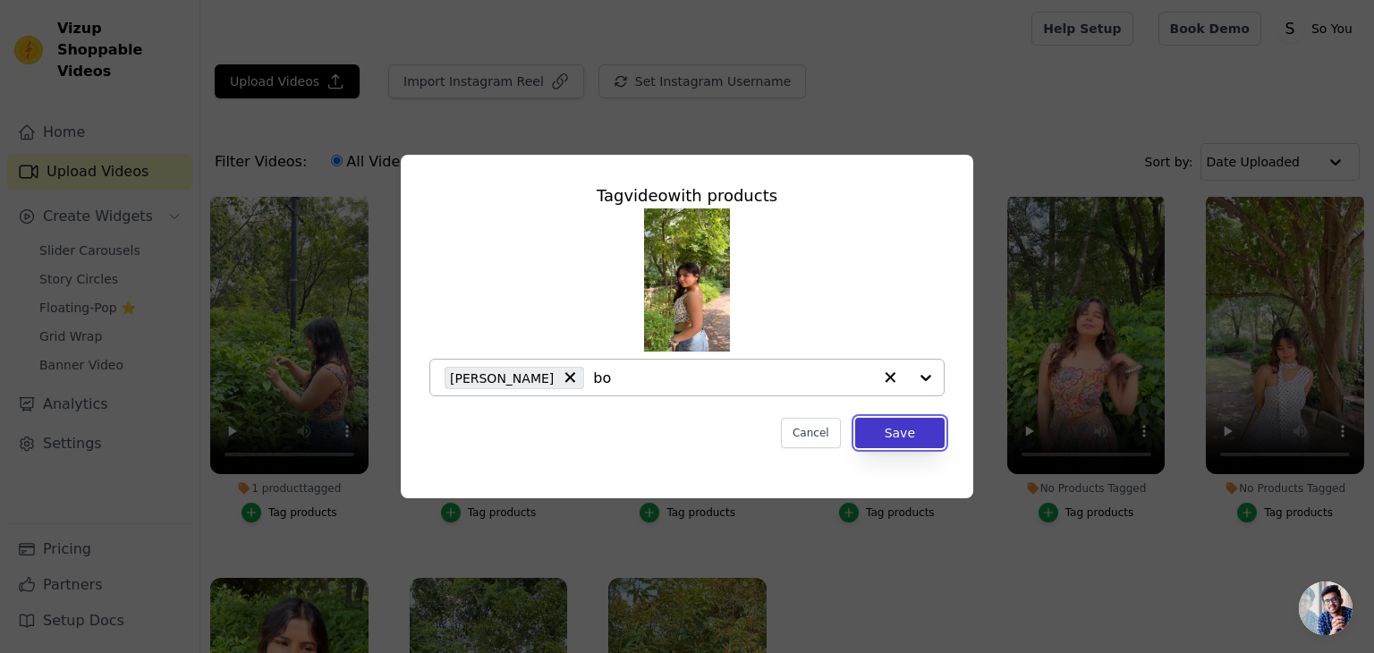
click at [896, 433] on button "Save" at bounding box center [899, 433] width 89 height 30
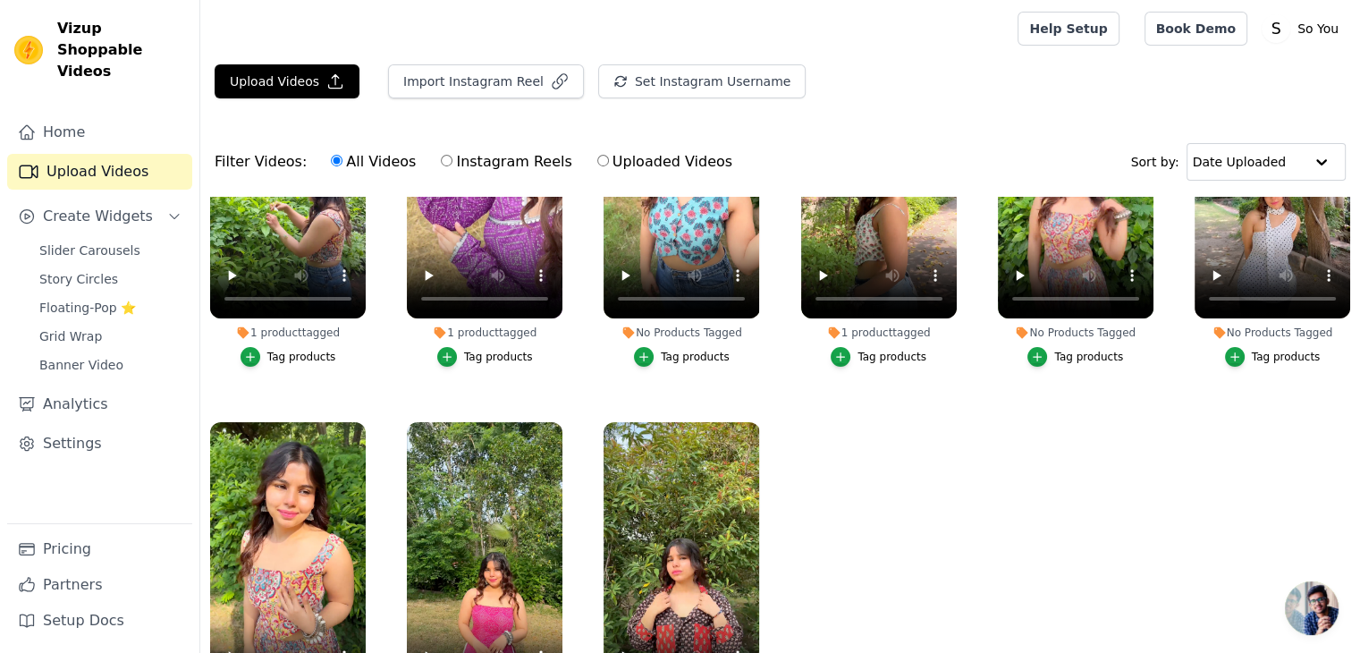
scroll to position [182, 0]
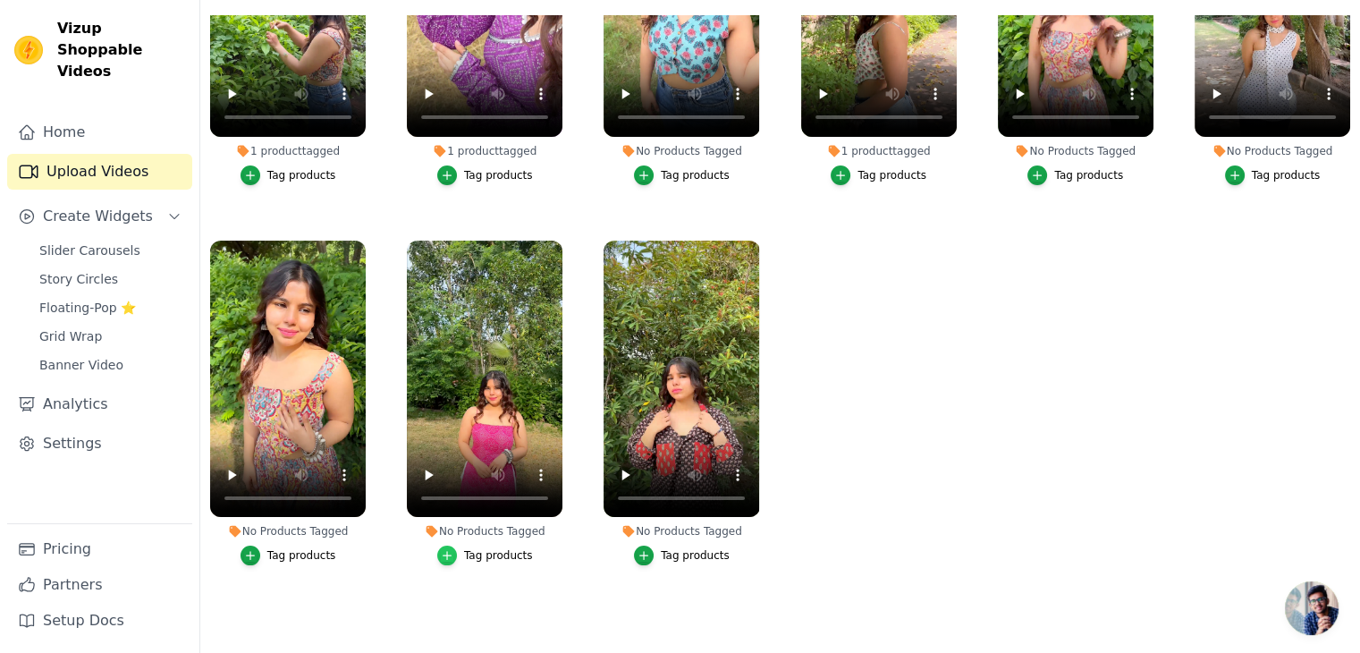
click at [454, 550] on div "button" at bounding box center [447, 556] width 20 height 20
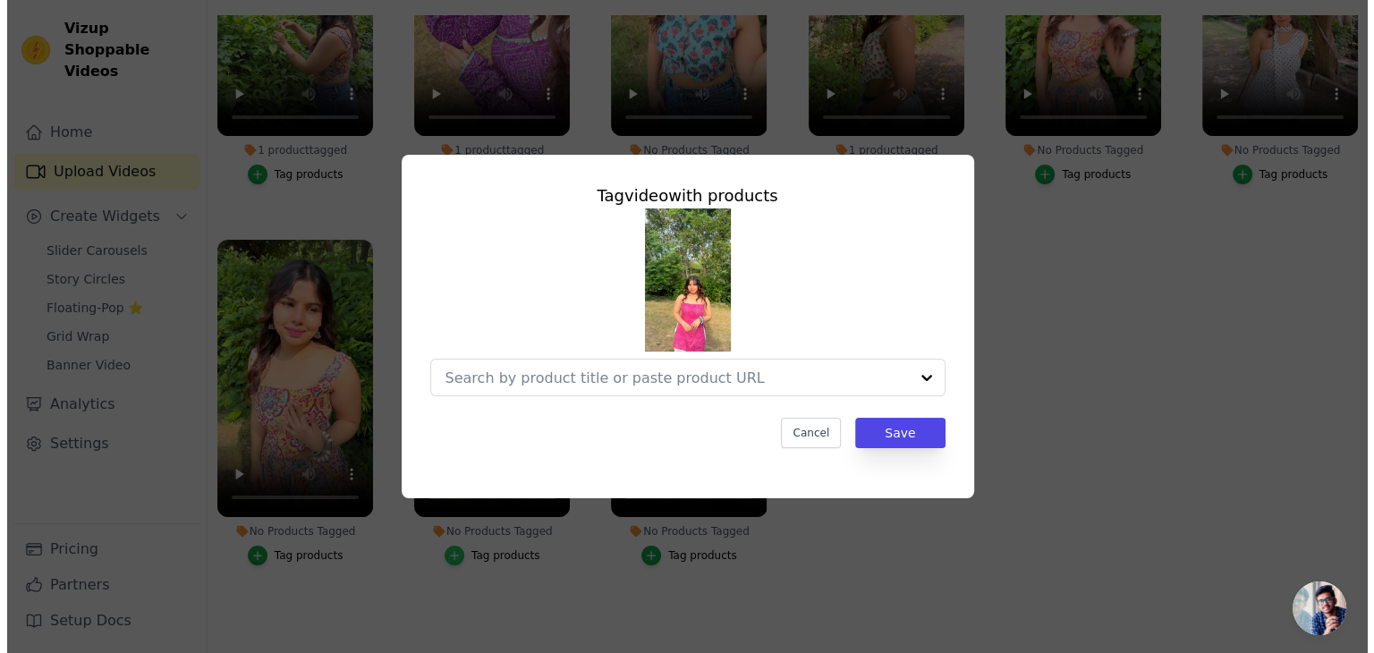
scroll to position [0, 0]
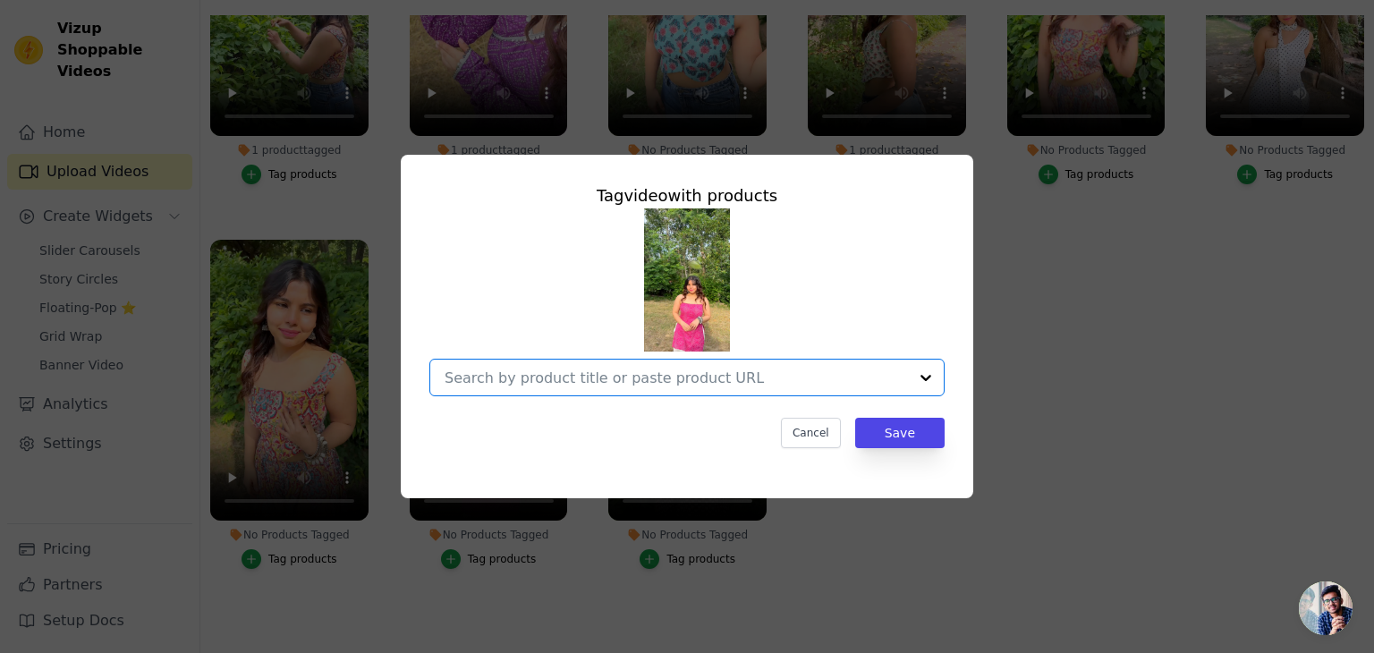
click at [597, 374] on input "No Products Tagged Tag video with products Option undefined, selected. Select i…" at bounding box center [675, 377] width 463 height 17
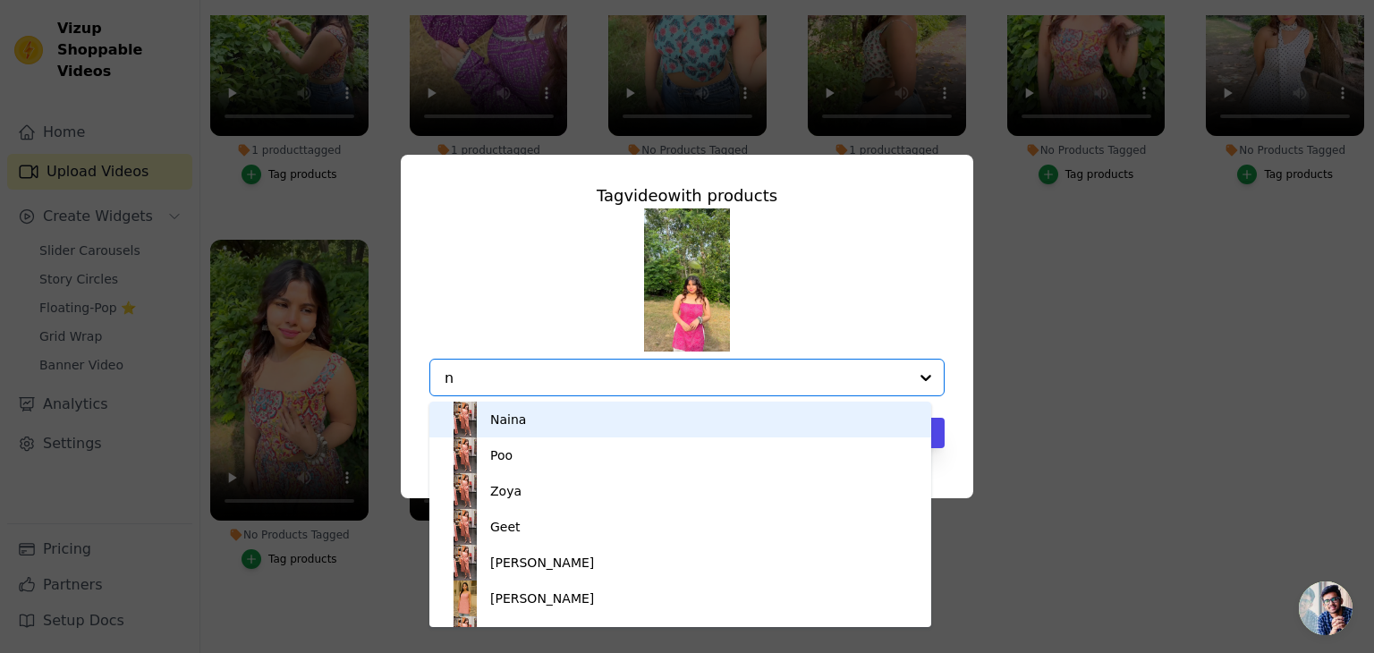
type input "na"
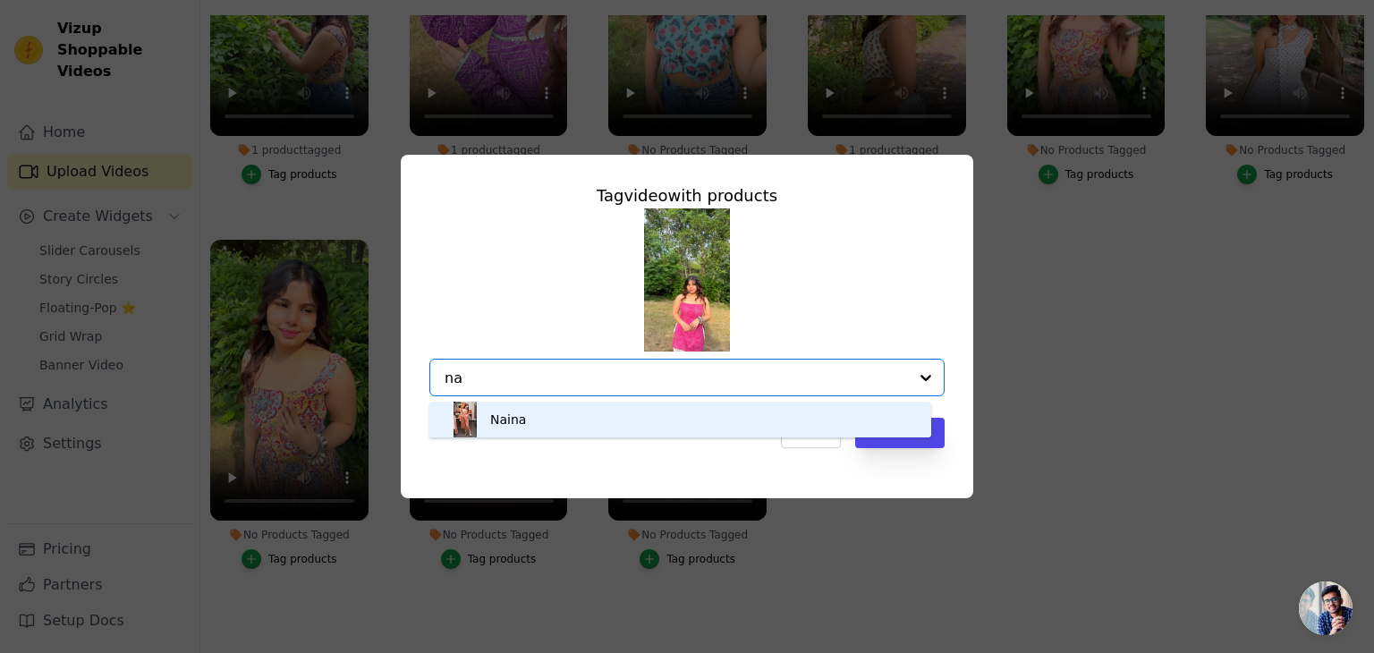
click at [572, 418] on div "Naina" at bounding box center [680, 420] width 466 height 36
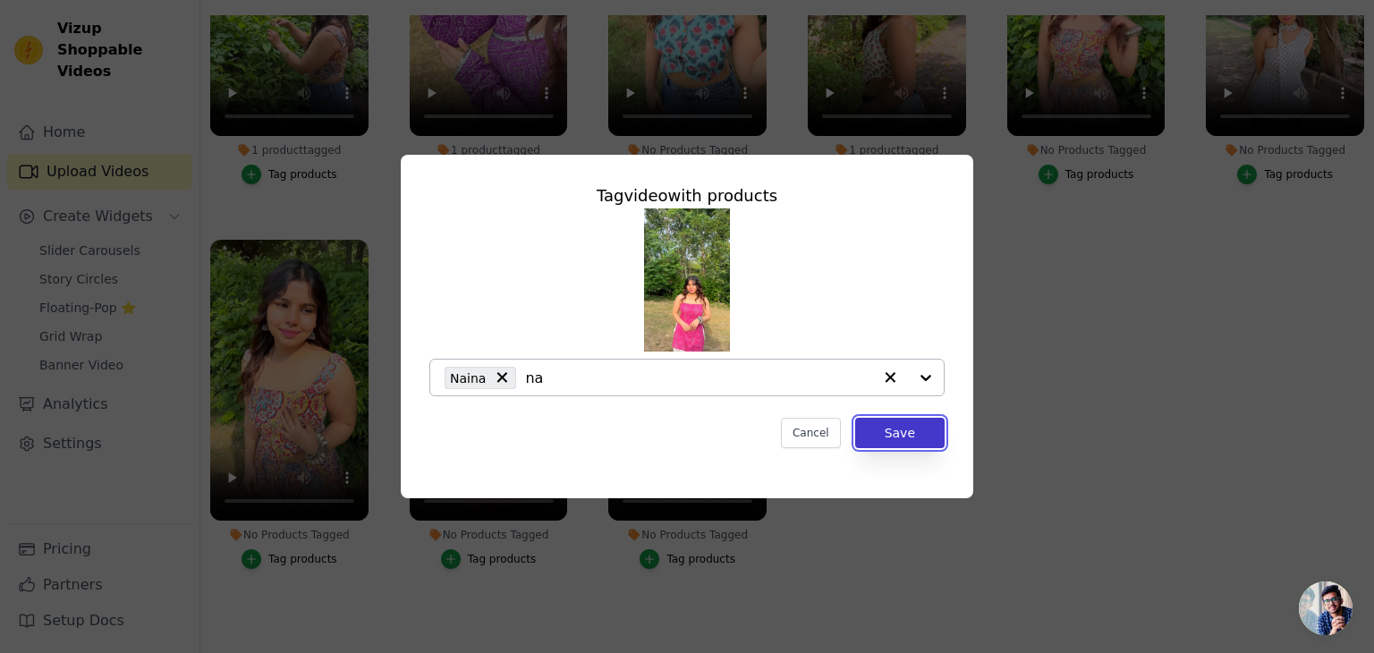
click at [912, 432] on button "Save" at bounding box center [899, 433] width 89 height 30
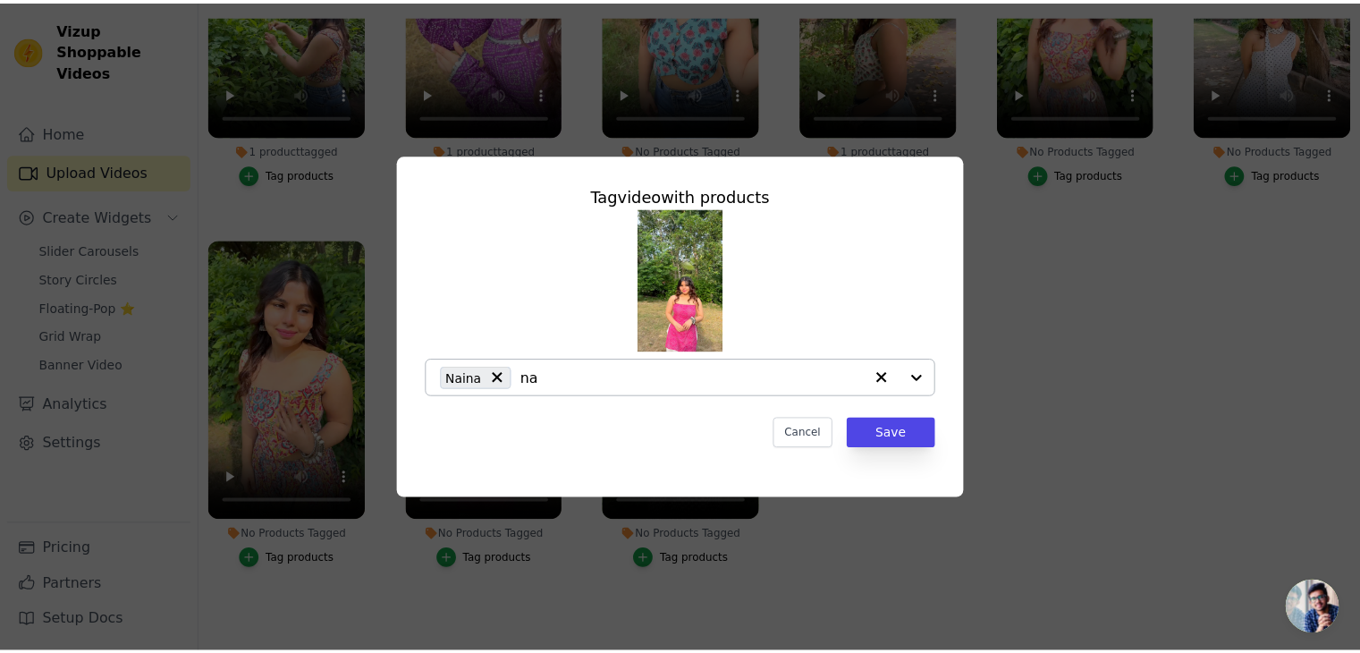
scroll to position [182, 0]
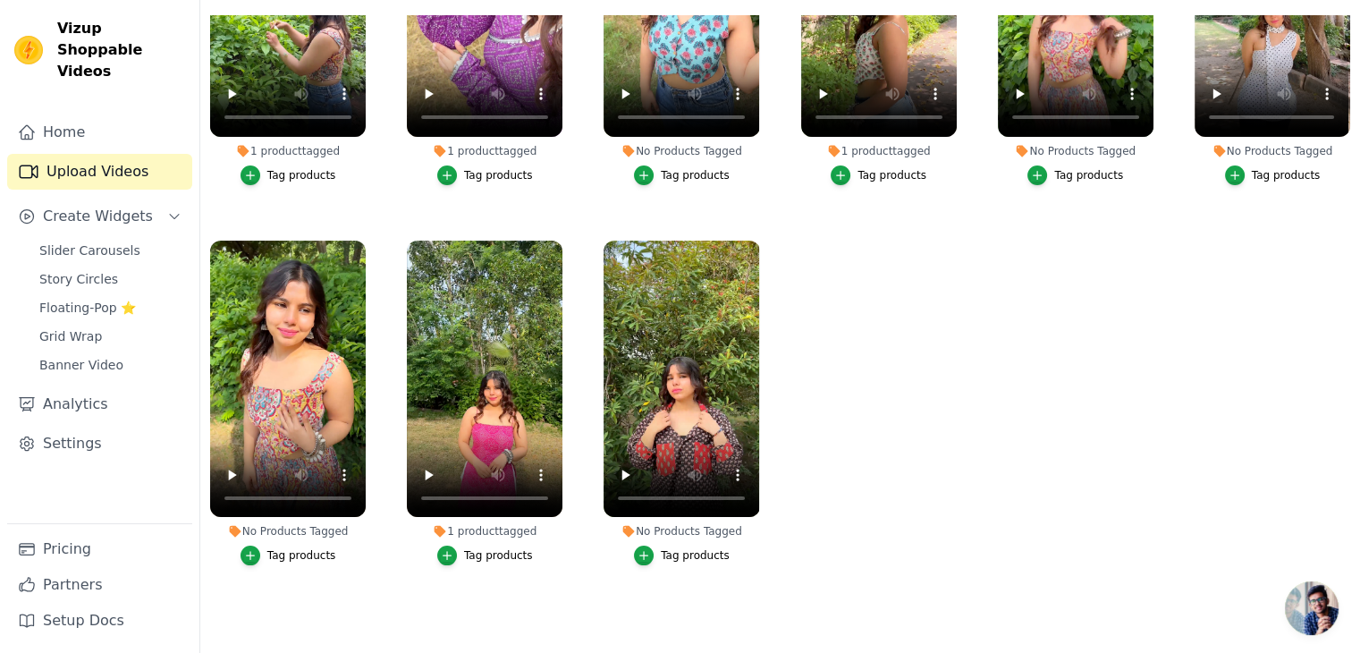
click at [630, 546] on div "Tag products" at bounding box center [682, 556] width 156 height 20
click at [648, 549] on icon "button" at bounding box center [644, 555] width 13 height 13
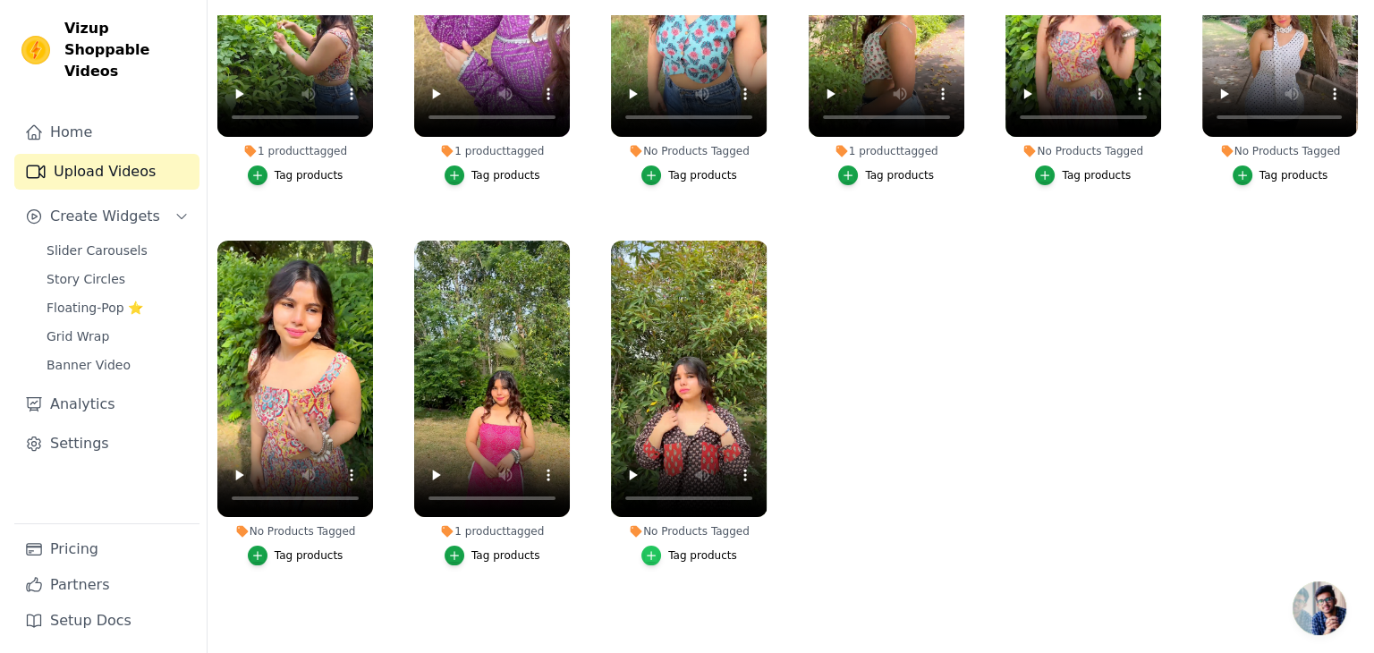
scroll to position [0, 0]
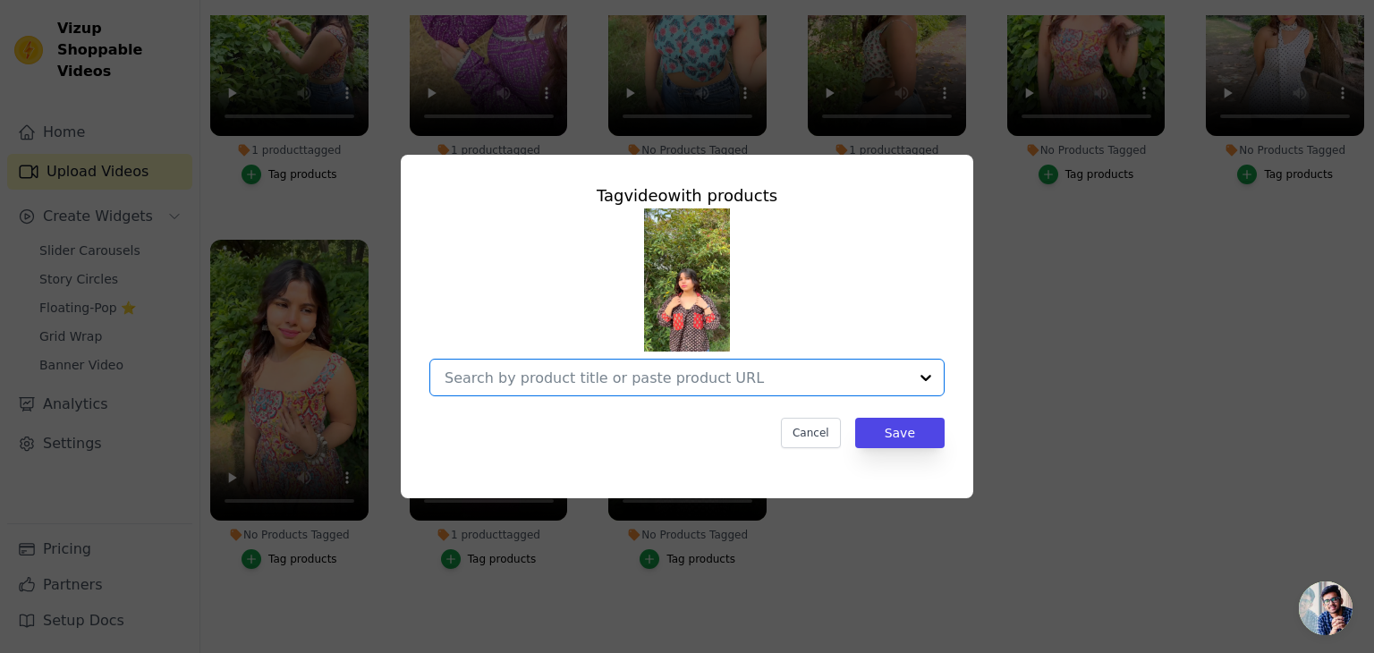
click at [601, 380] on input "No Products Tagged Tag video with products Option undefined, selected. Select i…" at bounding box center [675, 377] width 463 height 17
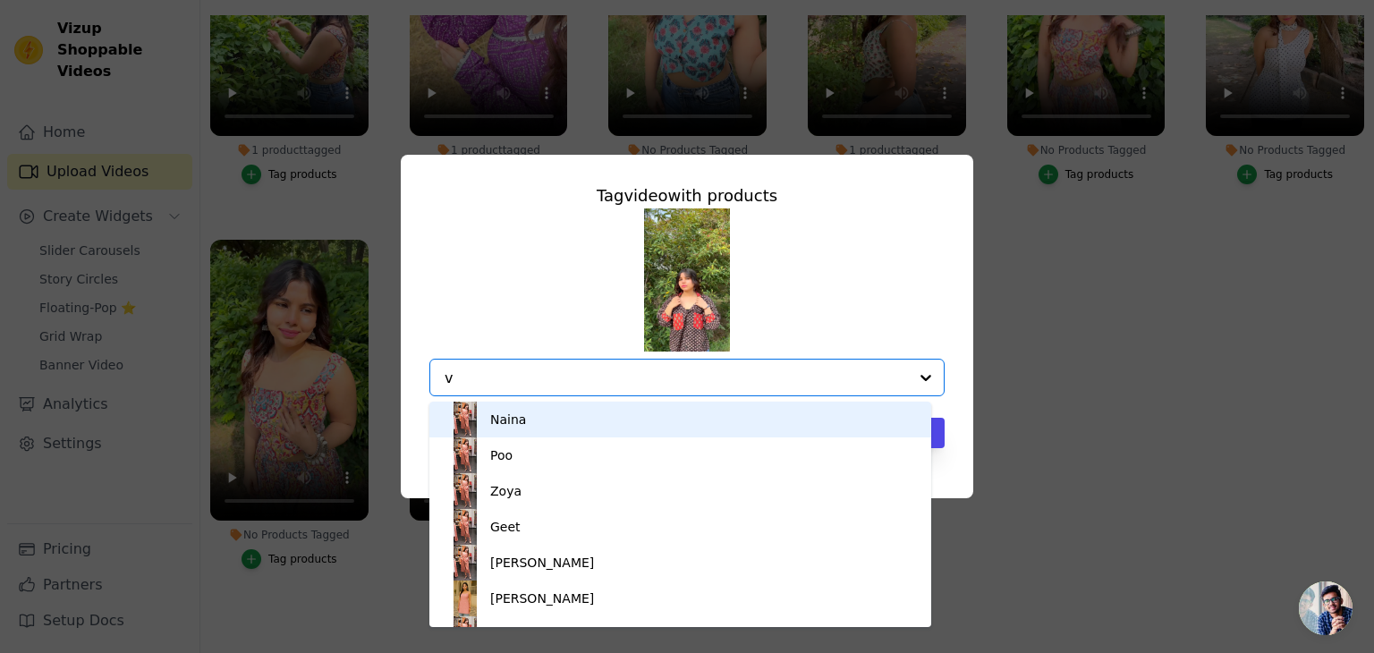
type input "ve"
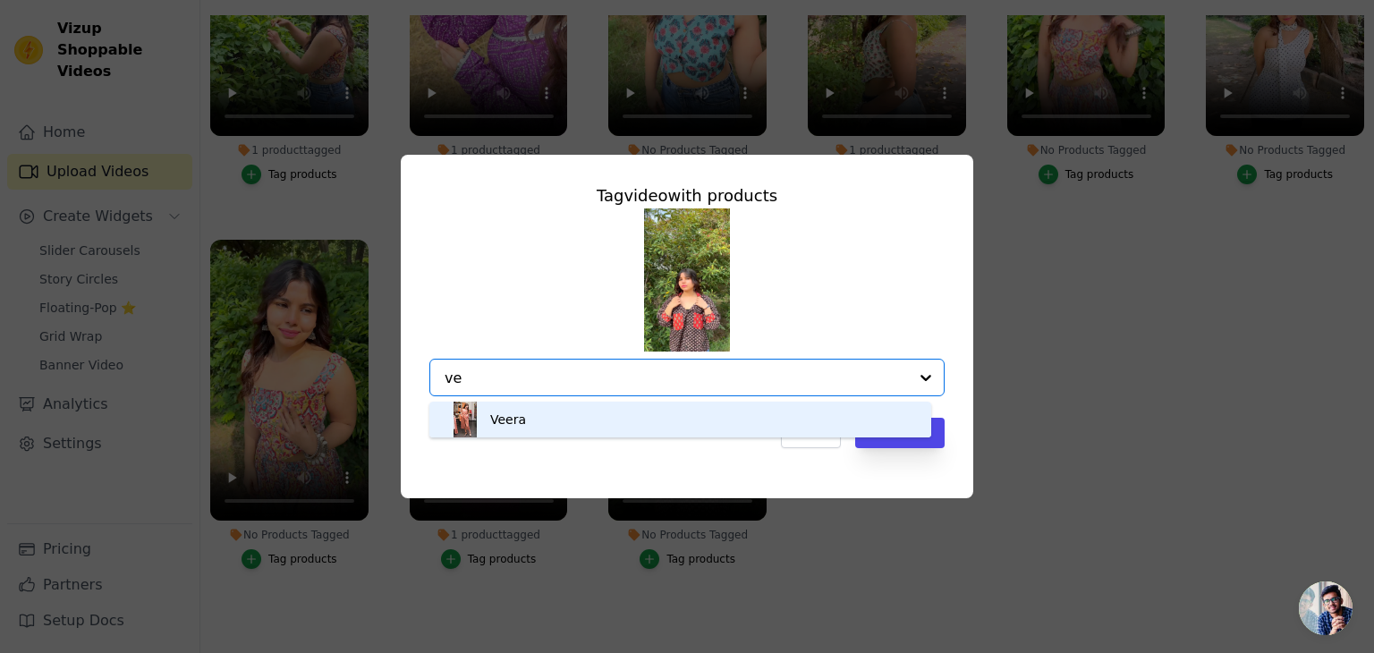
click at [551, 422] on div "Veera" at bounding box center [680, 420] width 466 height 36
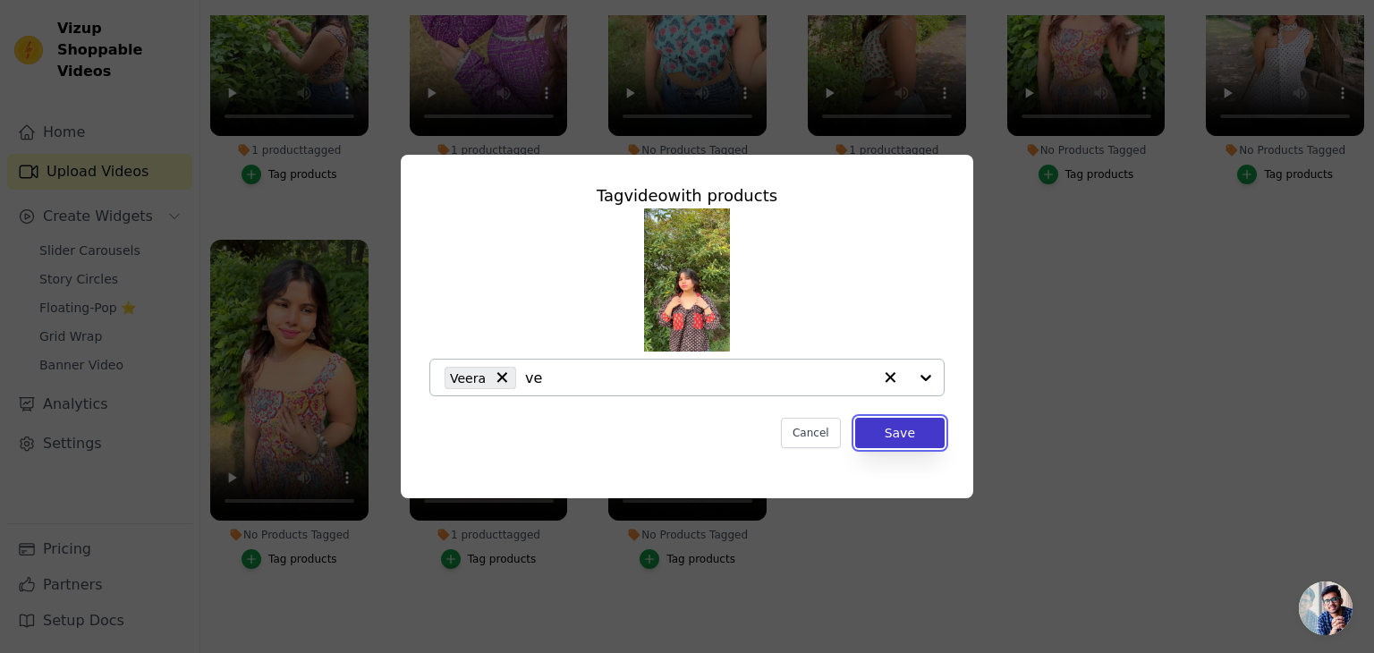
click at [919, 438] on button "Save" at bounding box center [899, 433] width 89 height 30
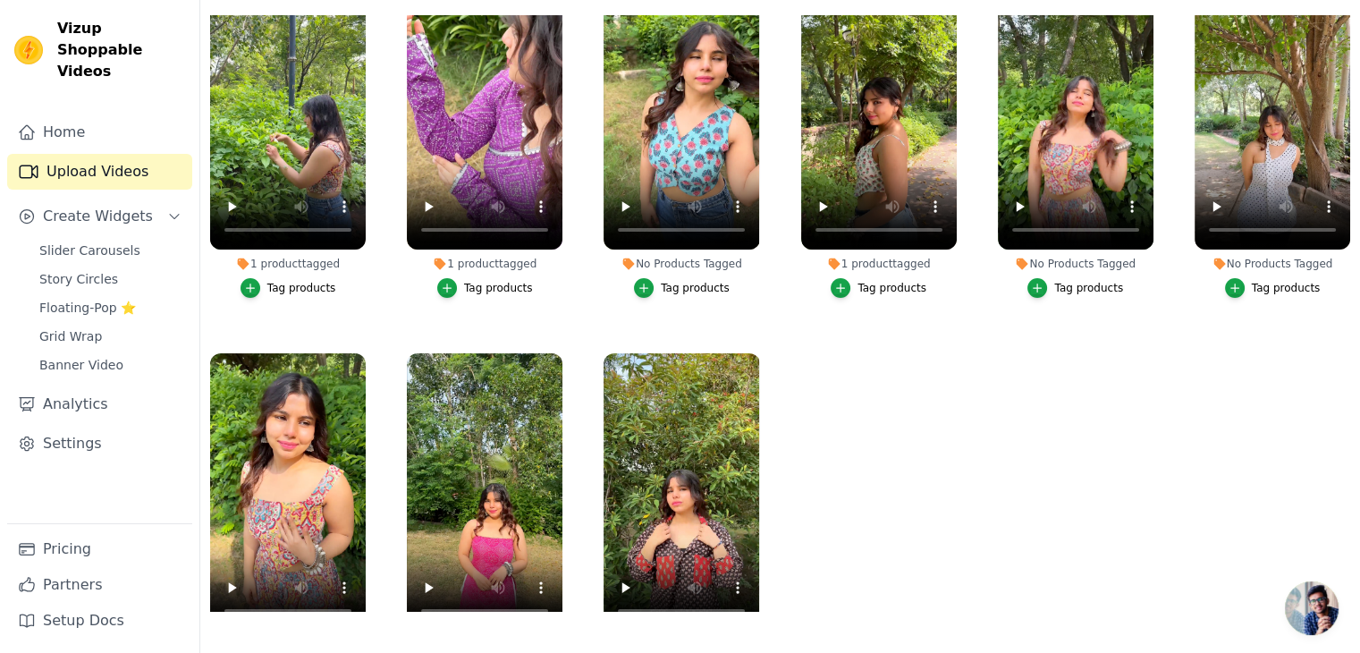
scroll to position [54, 0]
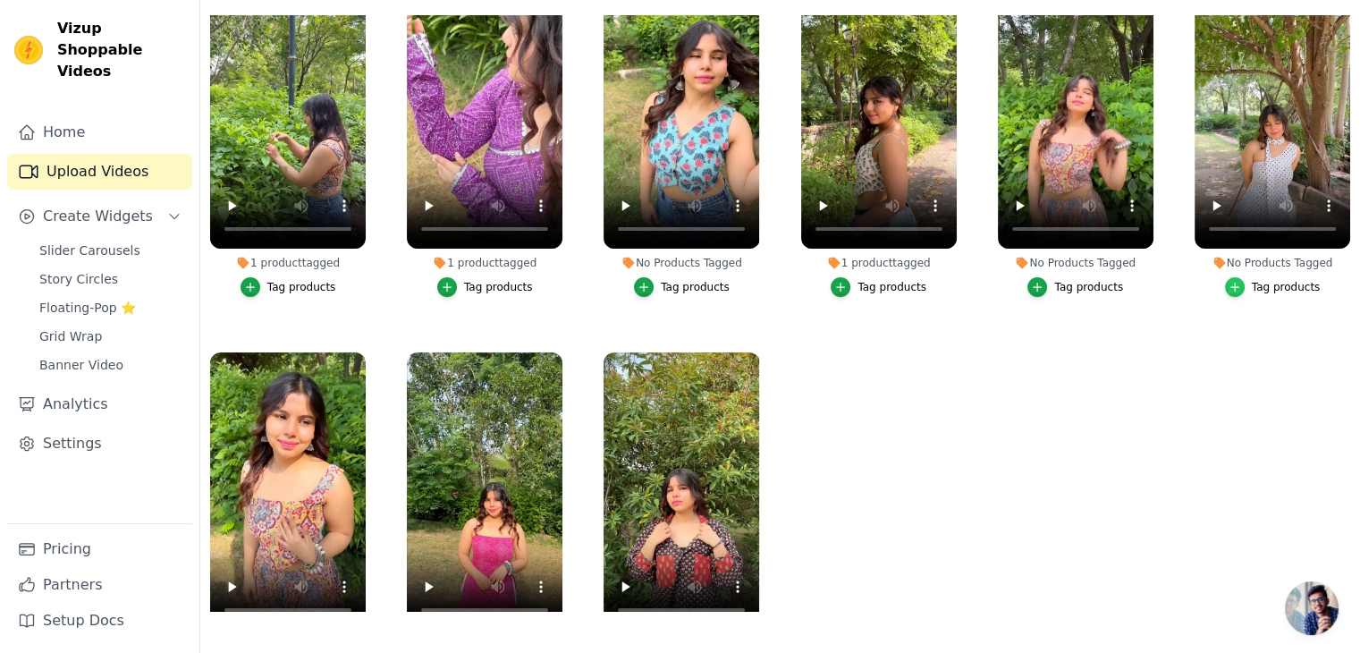
click at [1233, 277] on button "Tag products" at bounding box center [1273, 287] width 96 height 20
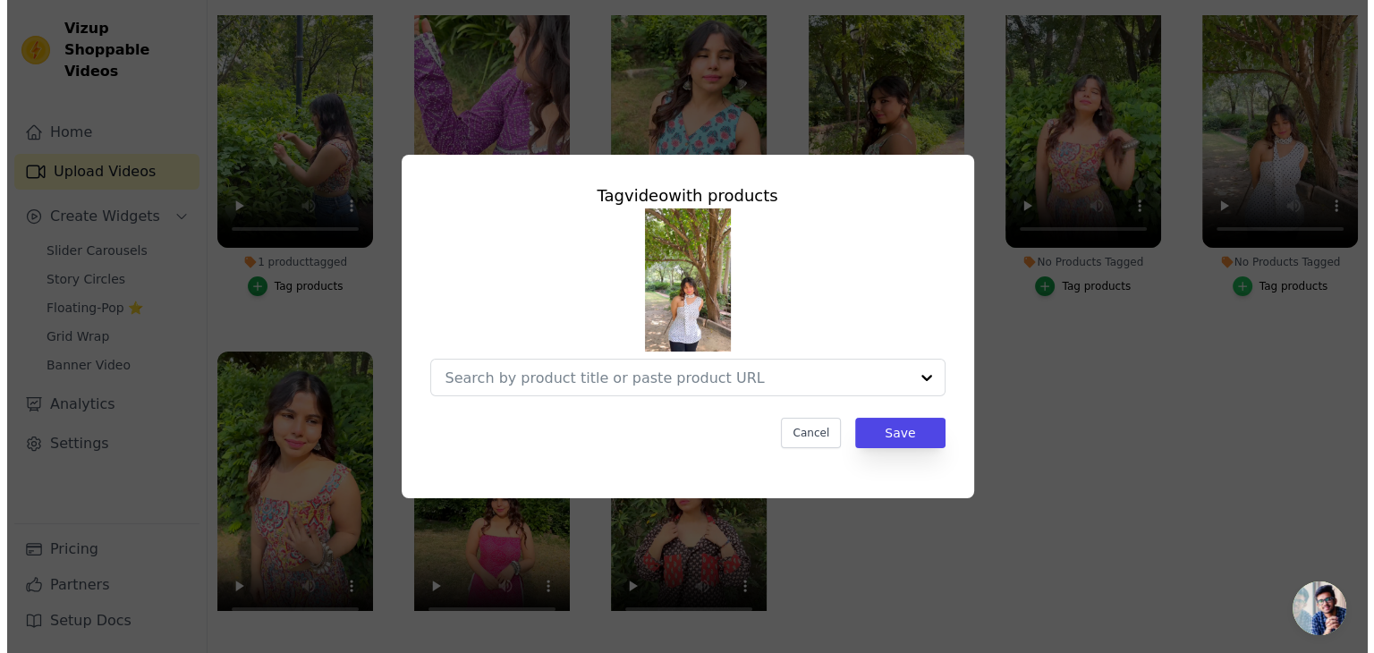
scroll to position [0, 0]
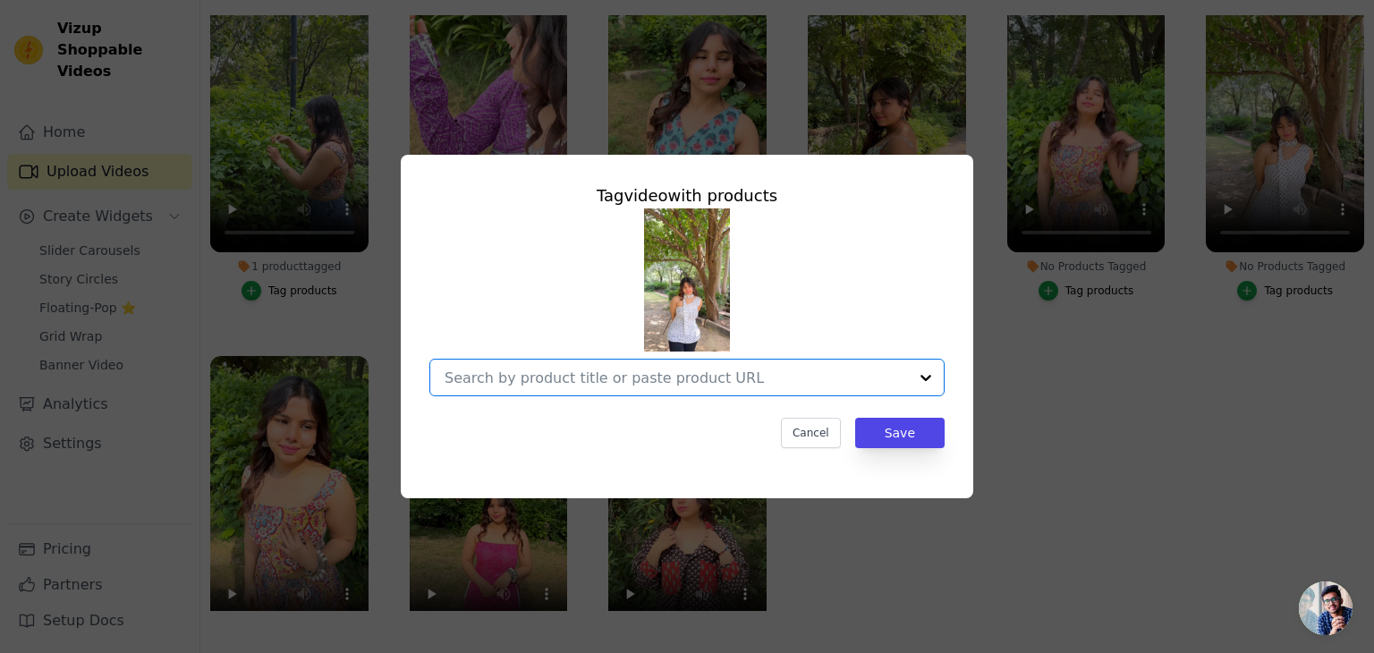
click at [616, 380] on input "No Products Tagged Tag video with products Option undefined, selected. Select i…" at bounding box center [675, 377] width 463 height 17
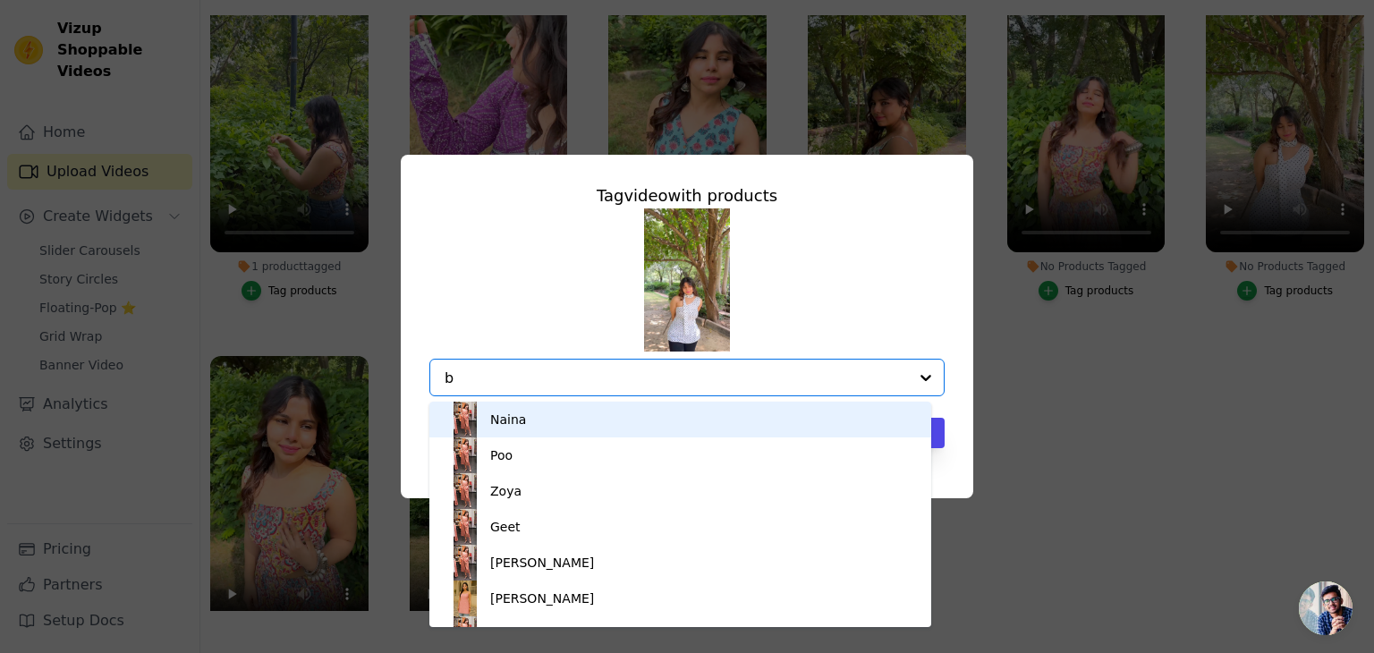
type input "bo"
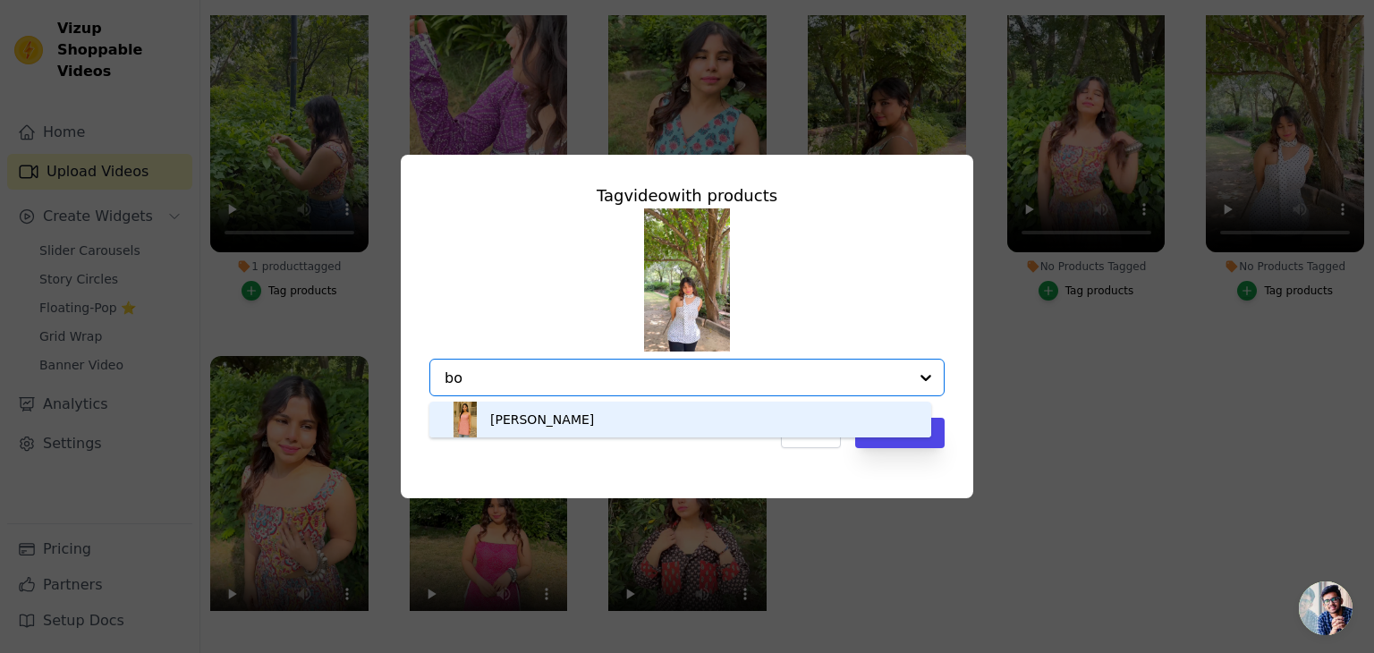
click at [555, 426] on div "Bobby" at bounding box center [680, 420] width 466 height 36
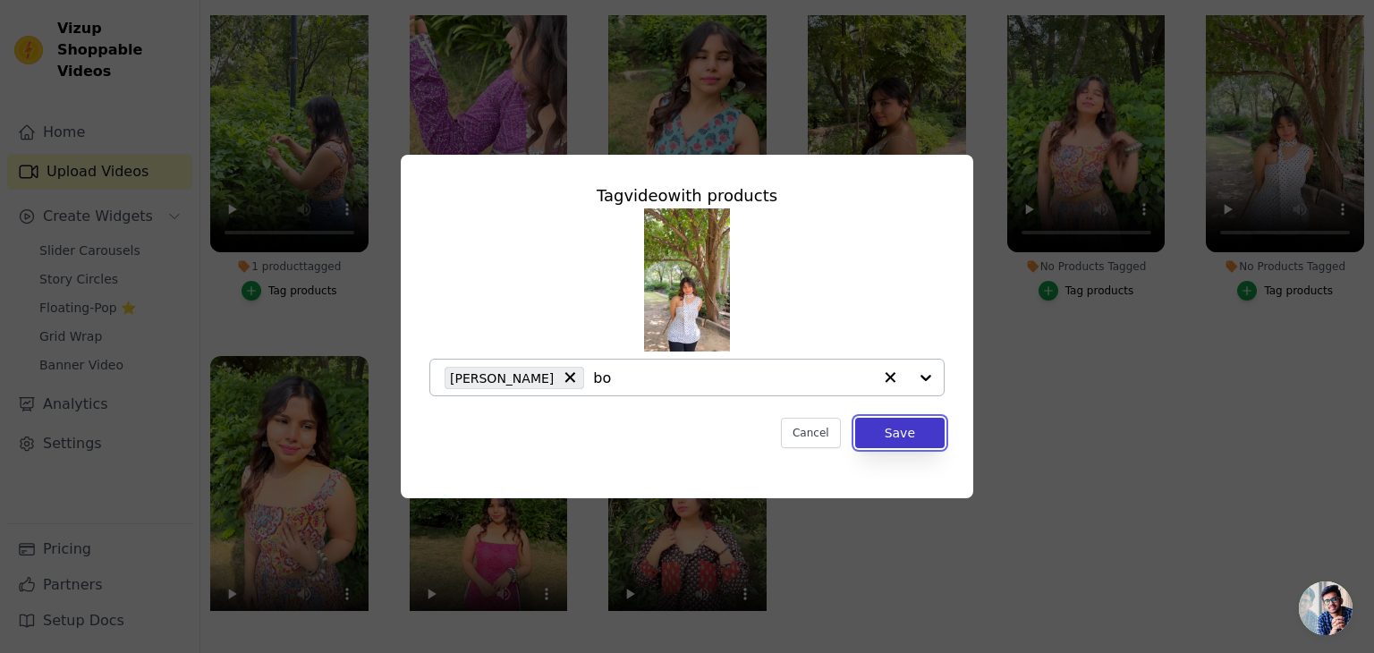
click at [894, 434] on button "Save" at bounding box center [899, 433] width 89 height 30
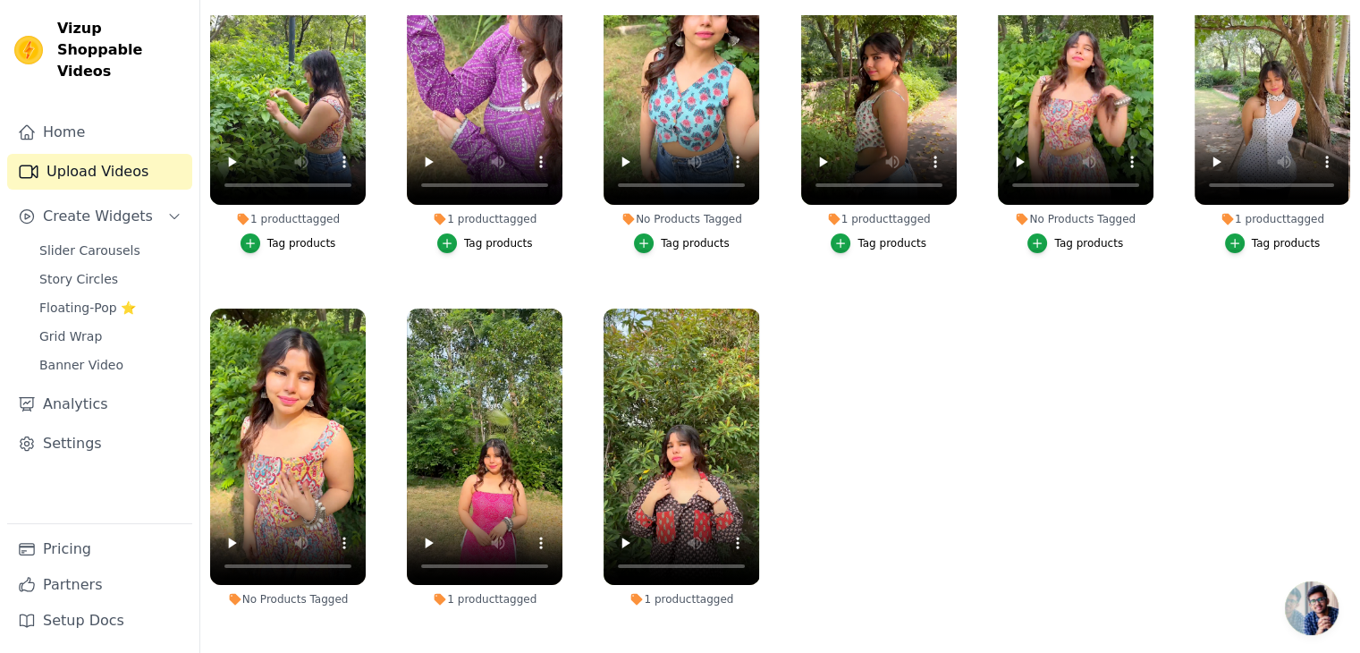
scroll to position [170, 0]
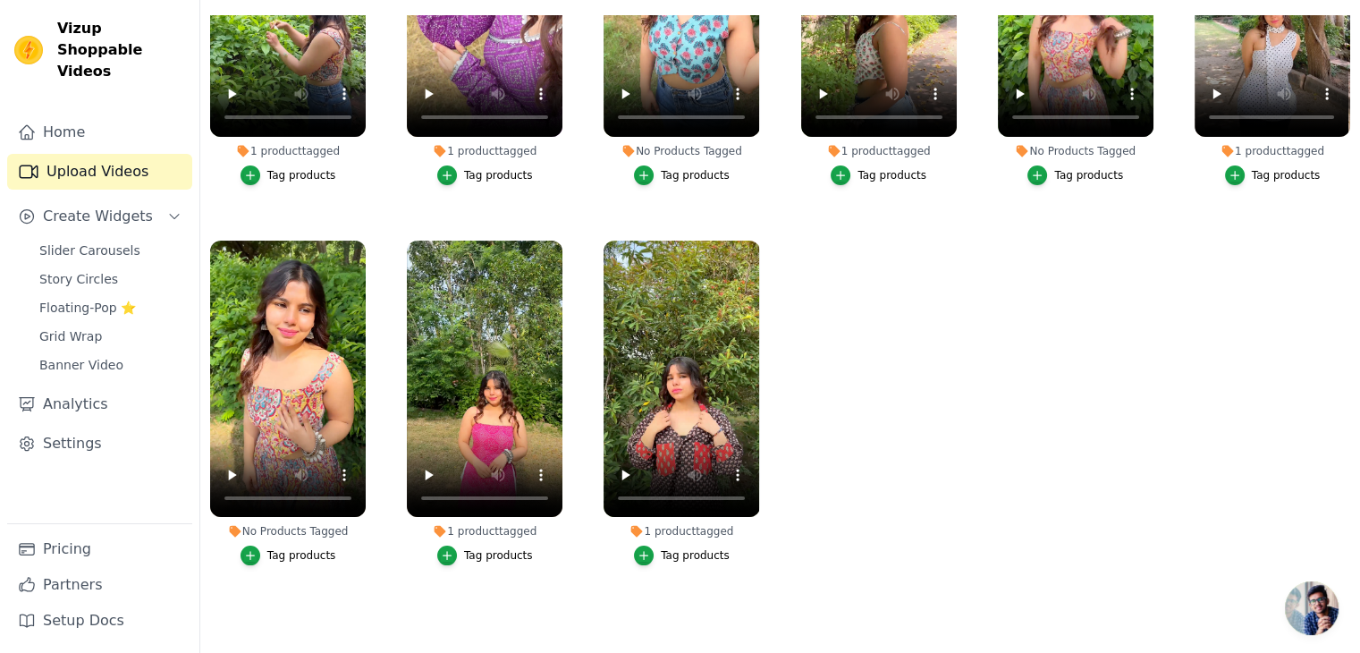
click at [271, 548] on div "Tag products" at bounding box center [301, 555] width 69 height 14
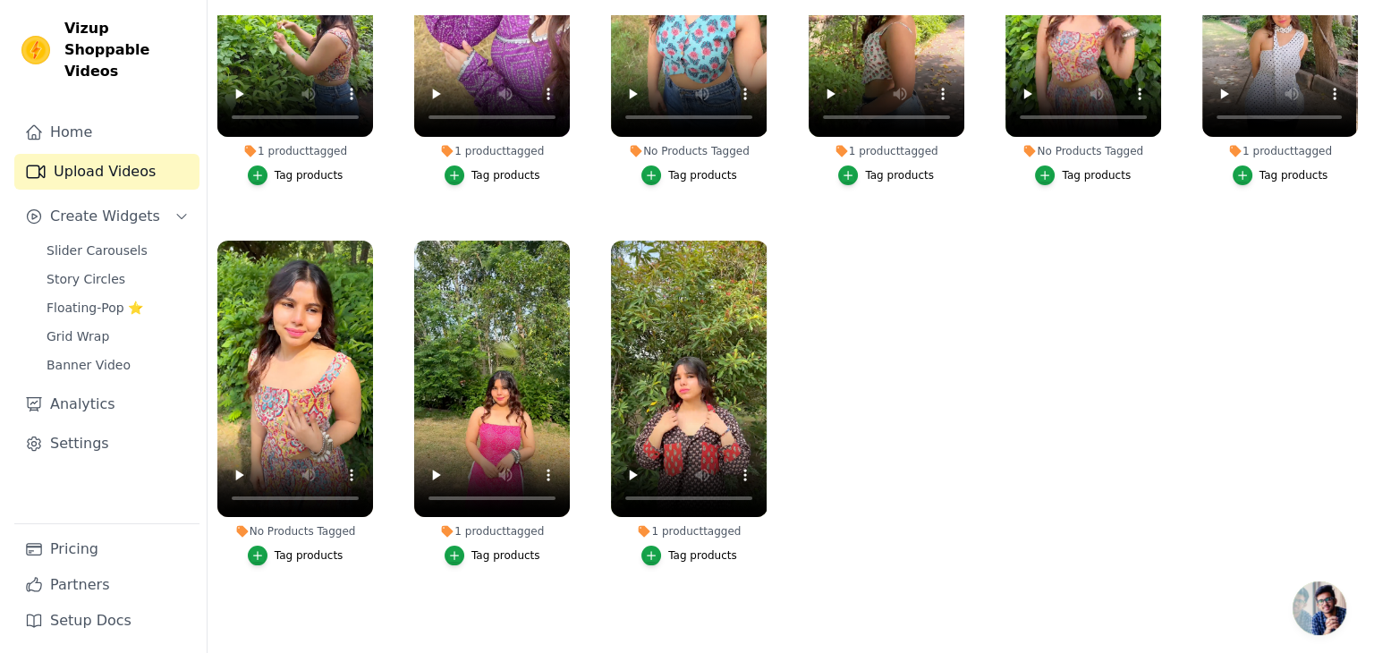
scroll to position [0, 0]
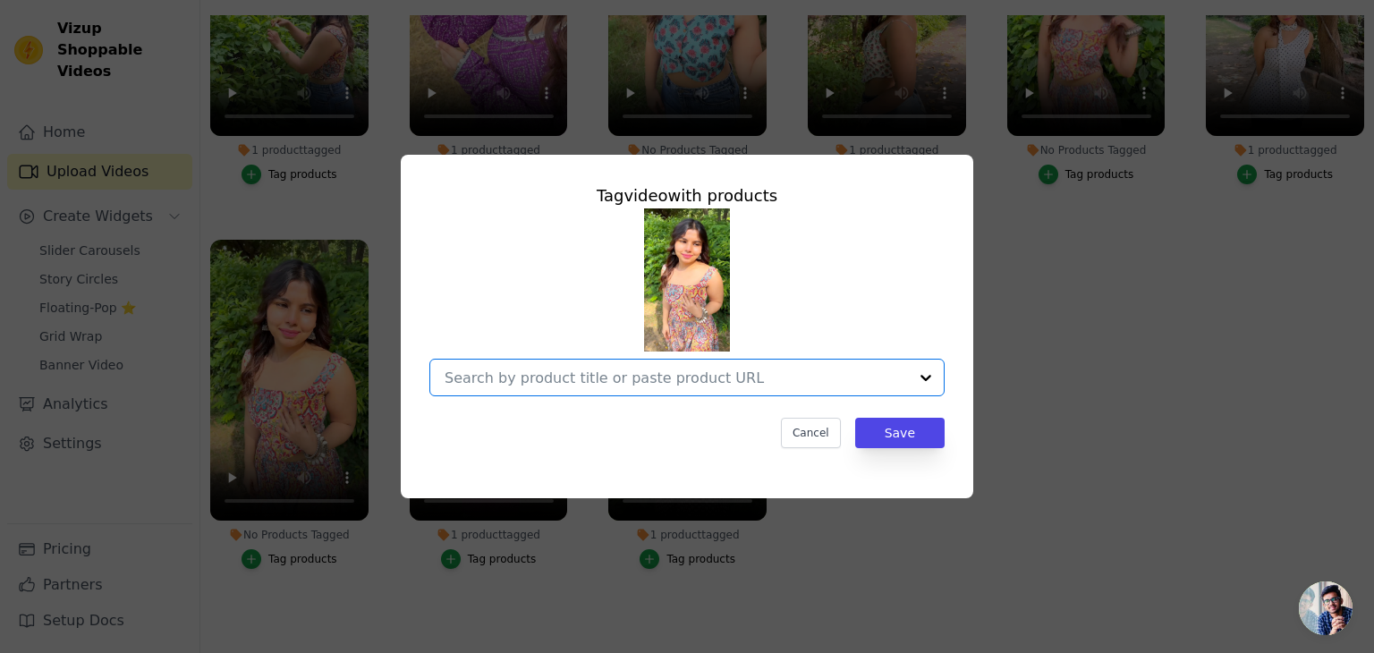
click at [543, 385] on input "No Products Tagged Tag video with products Option undefined, selected. Select i…" at bounding box center [675, 377] width 463 height 17
type input "m"
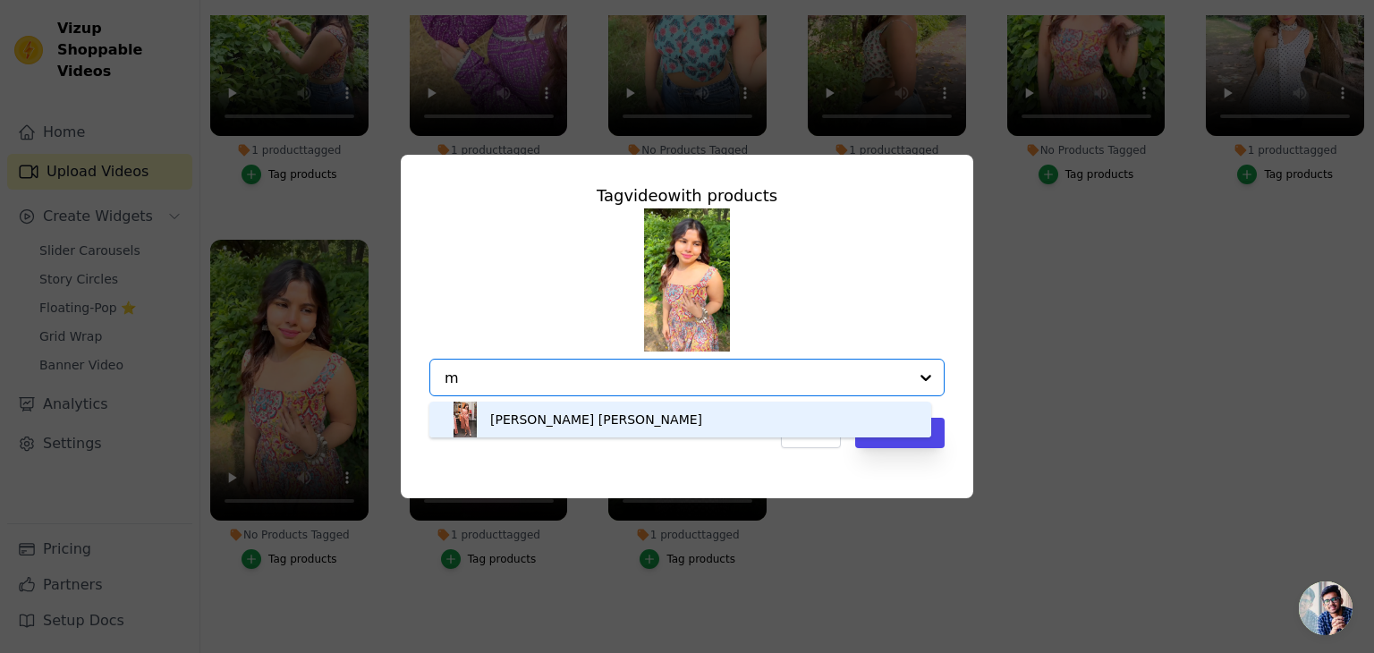
click at [551, 417] on div "Mrinalini urf Milli" at bounding box center [596, 420] width 212 height 18
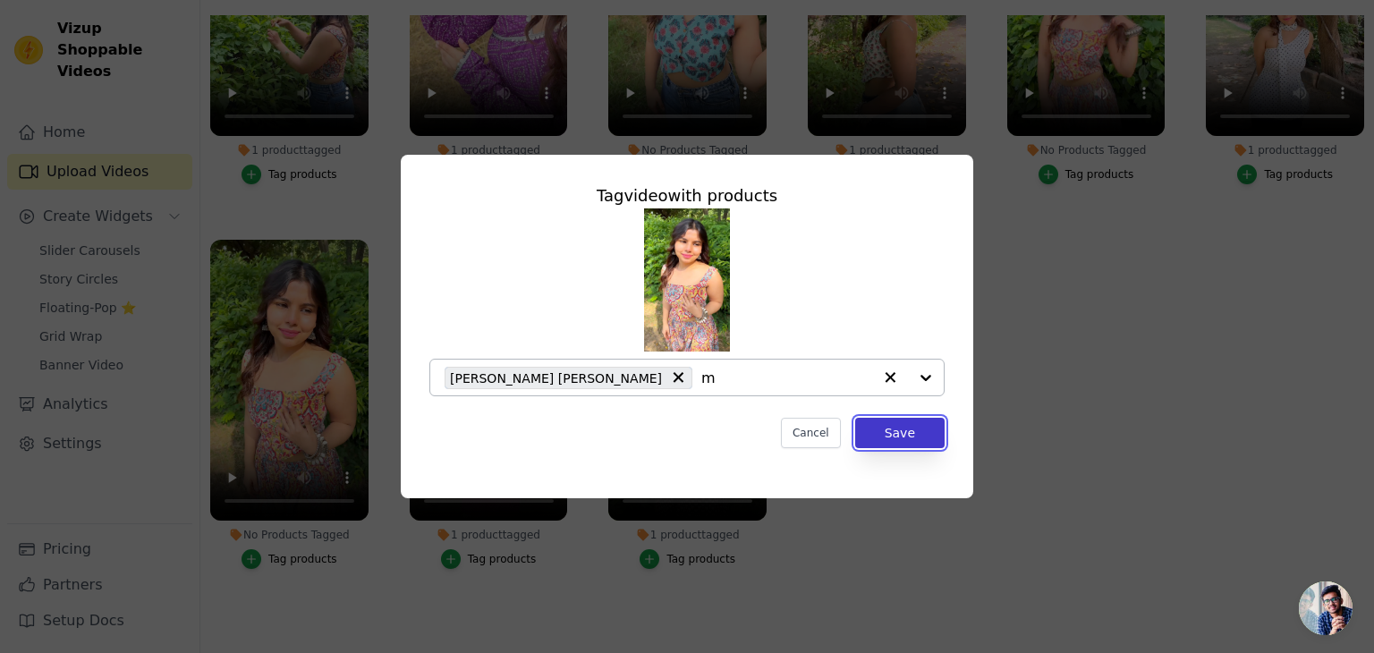
click at [907, 439] on button "Save" at bounding box center [899, 433] width 89 height 30
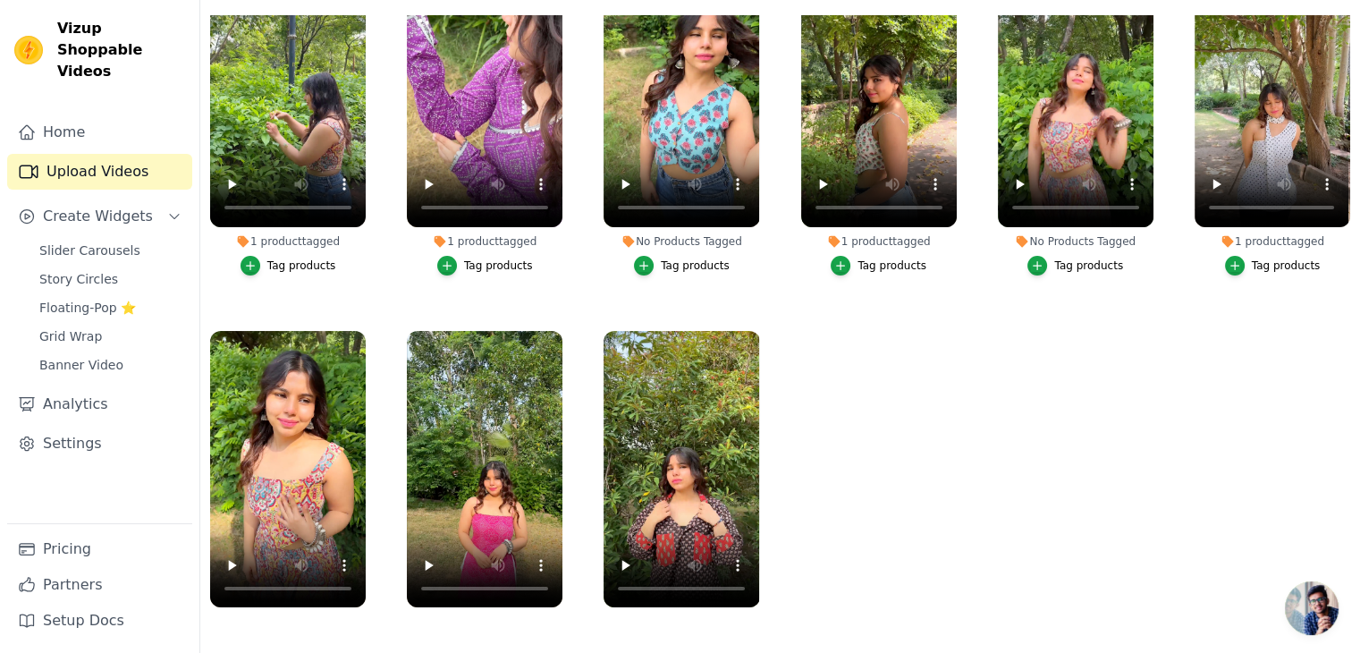
scroll to position [74, 0]
click at [1045, 264] on button "Tag products" at bounding box center [1076, 267] width 96 height 20
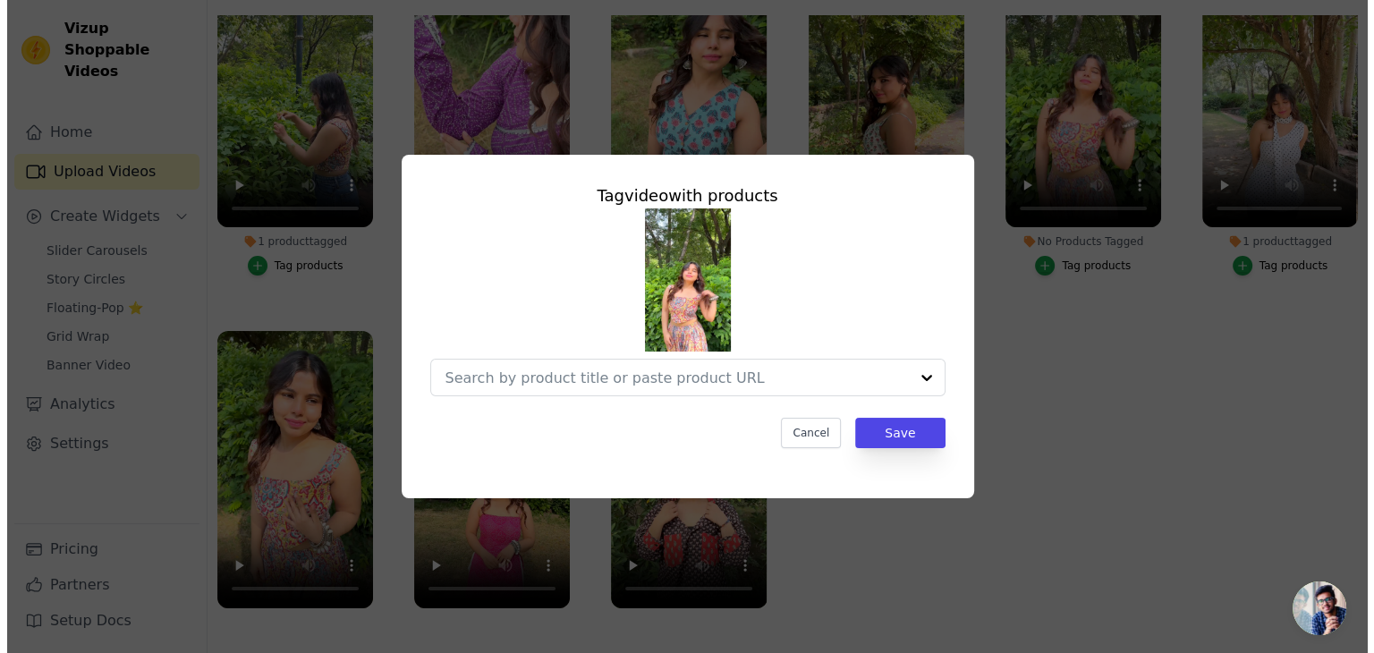
scroll to position [0, 0]
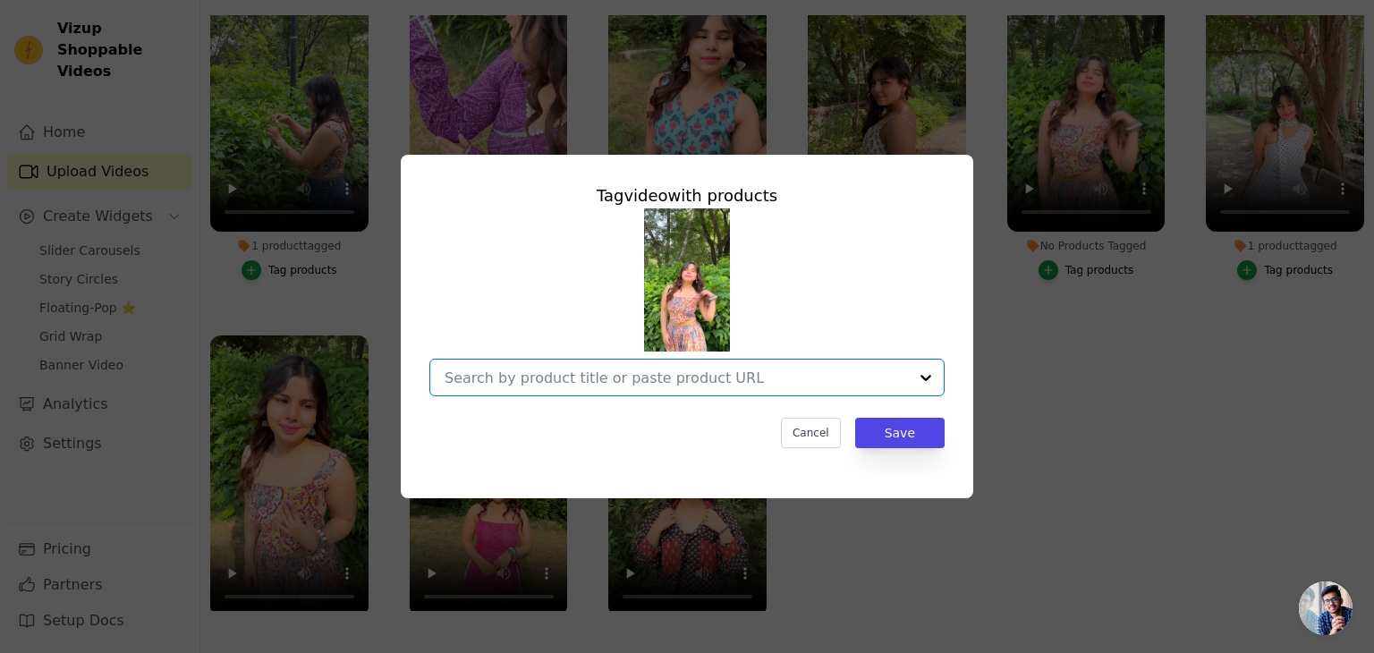
click at [580, 384] on input "No Products Tagged Tag video with products Option undefined, selected. Select i…" at bounding box center [675, 377] width 463 height 17
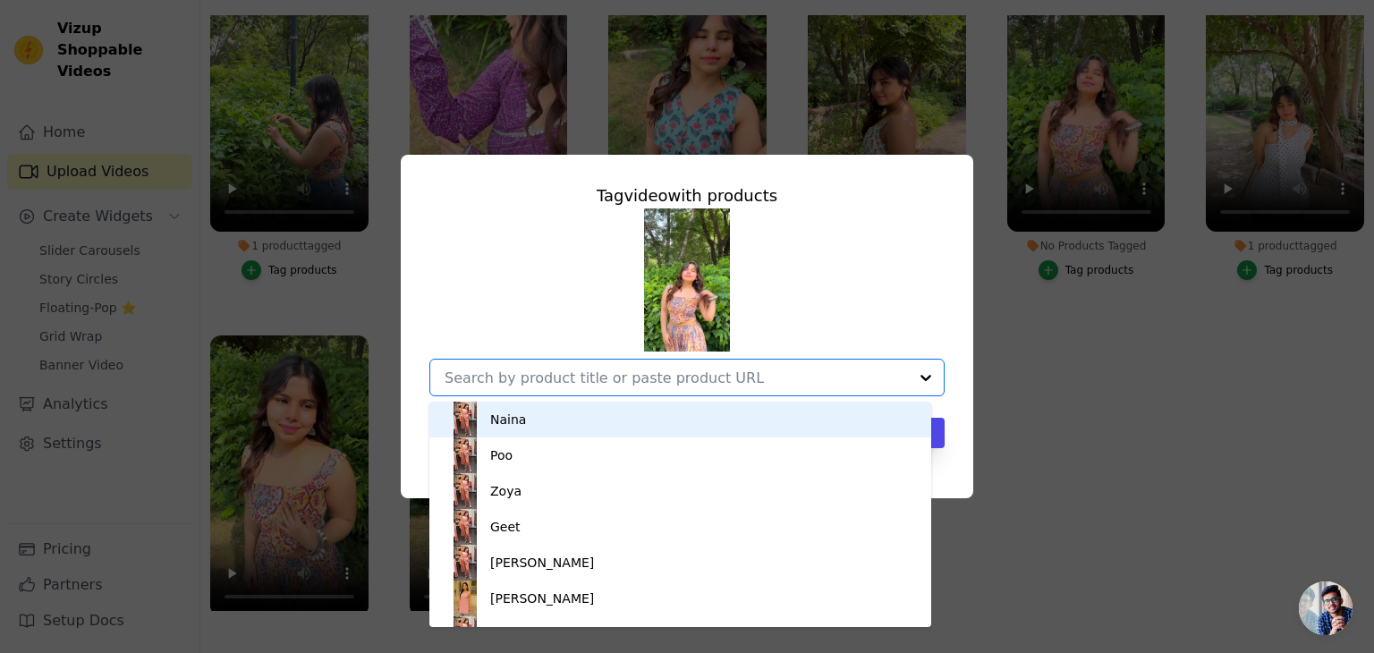
type input "g"
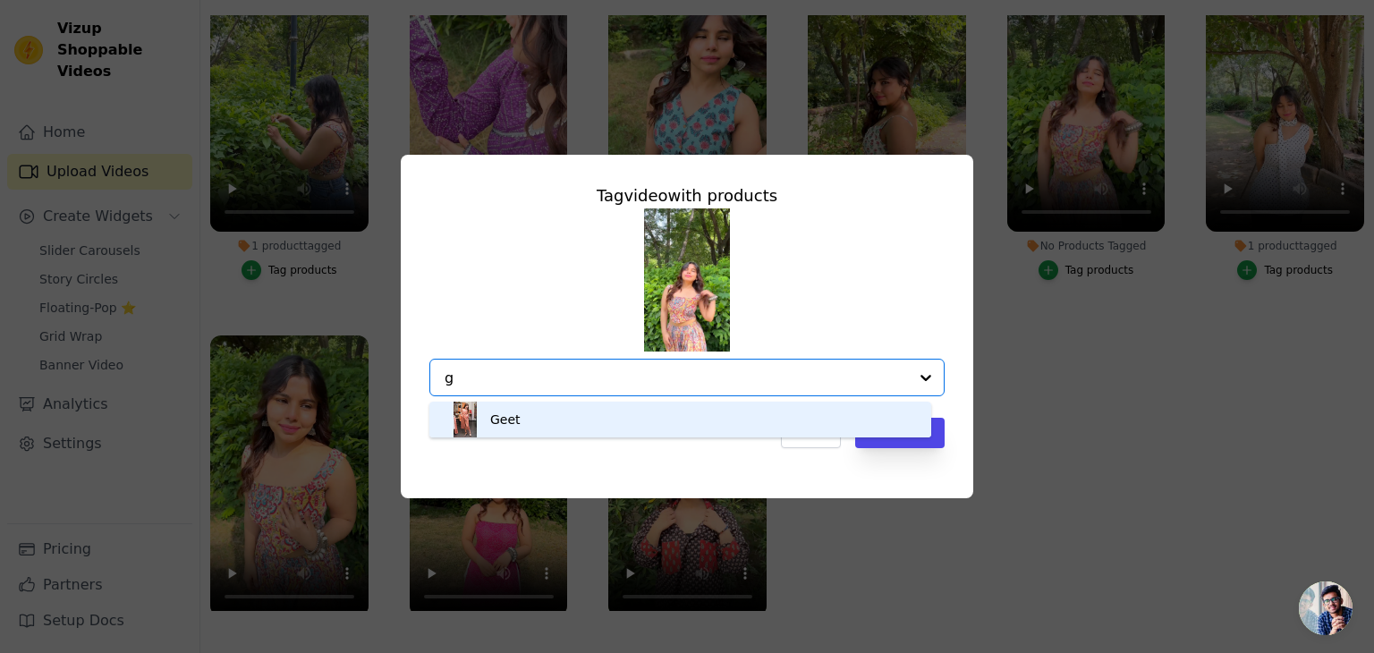
click at [554, 416] on div "Geet" at bounding box center [680, 420] width 466 height 36
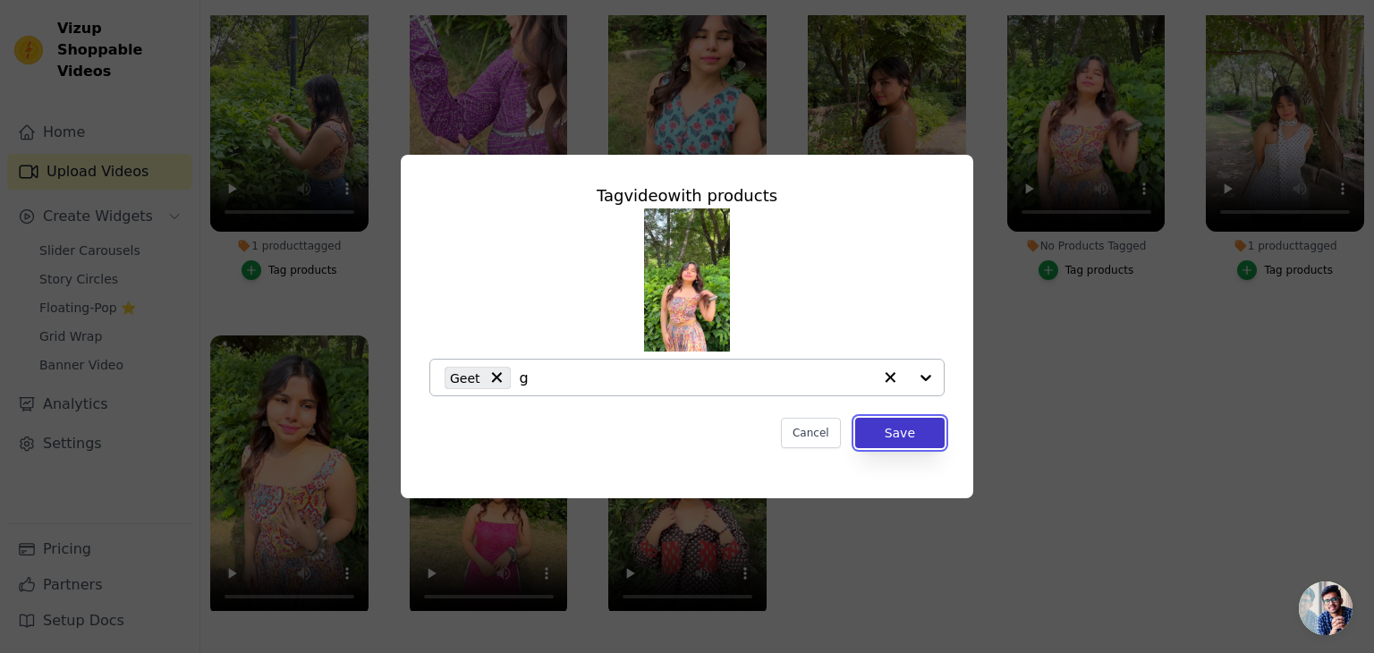
click at [902, 437] on button "Save" at bounding box center [899, 433] width 89 height 30
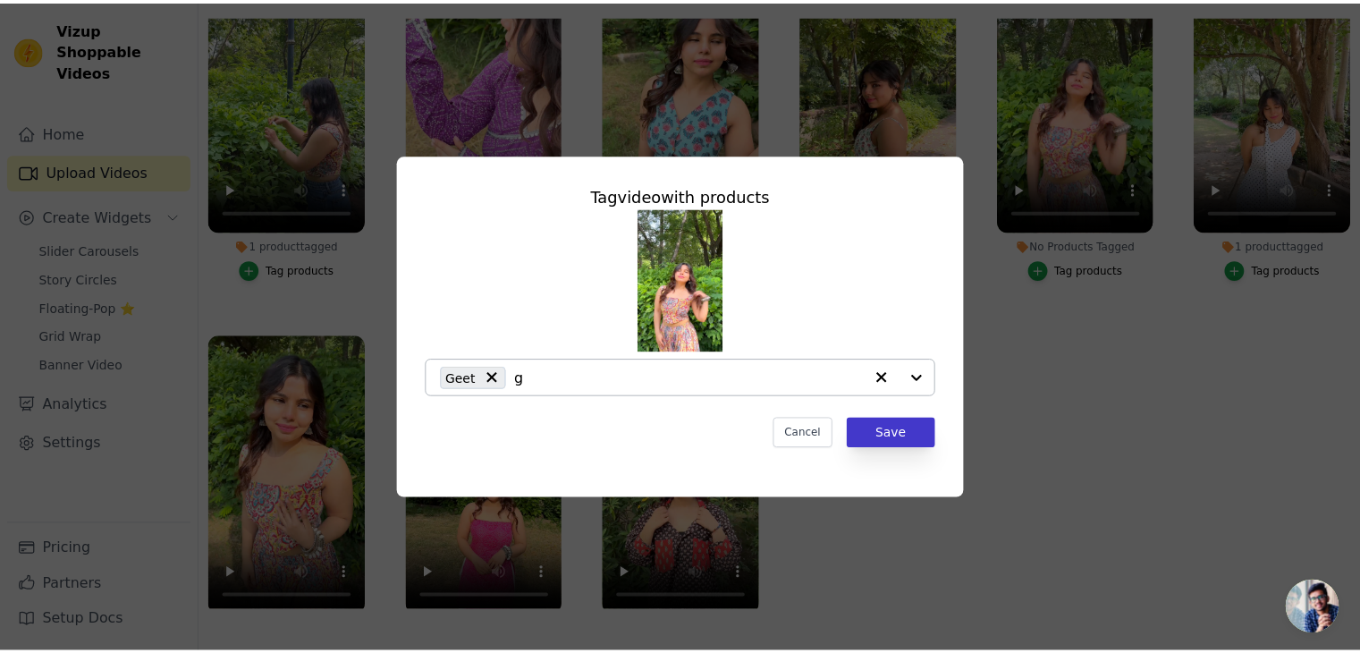
scroll to position [182, 0]
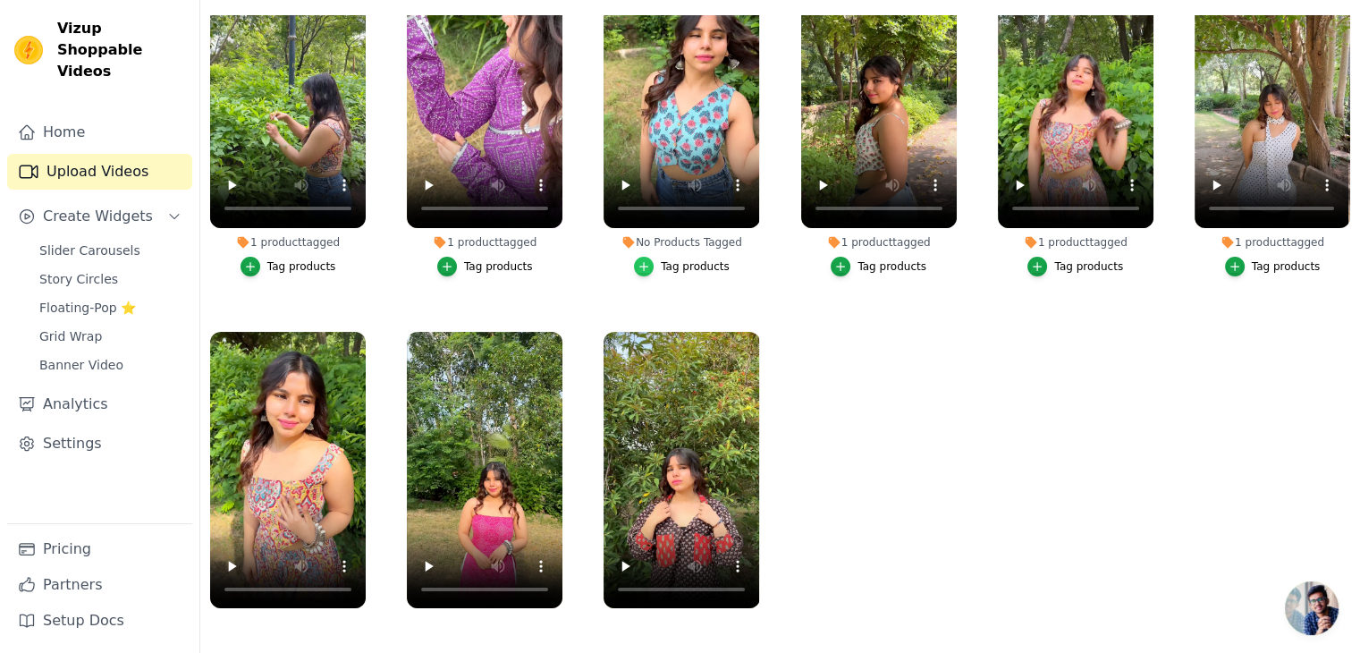
click at [649, 260] on icon "button" at bounding box center [644, 266] width 13 height 13
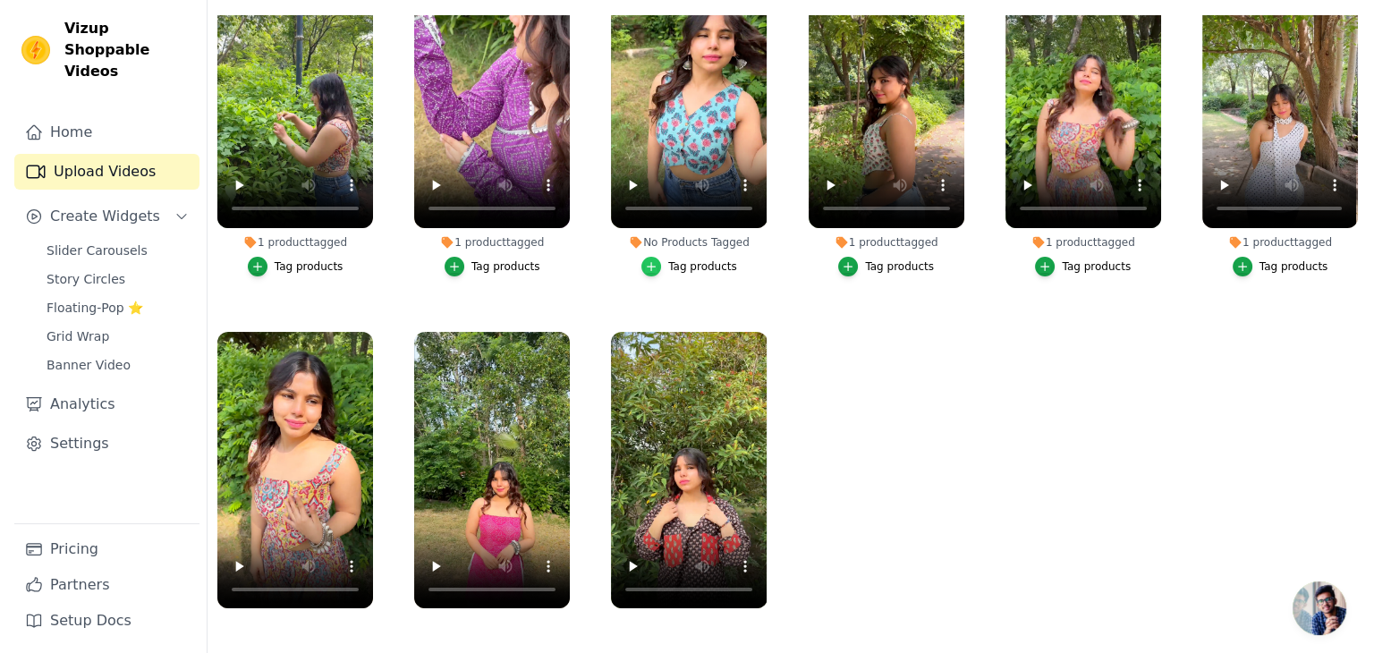
scroll to position [0, 0]
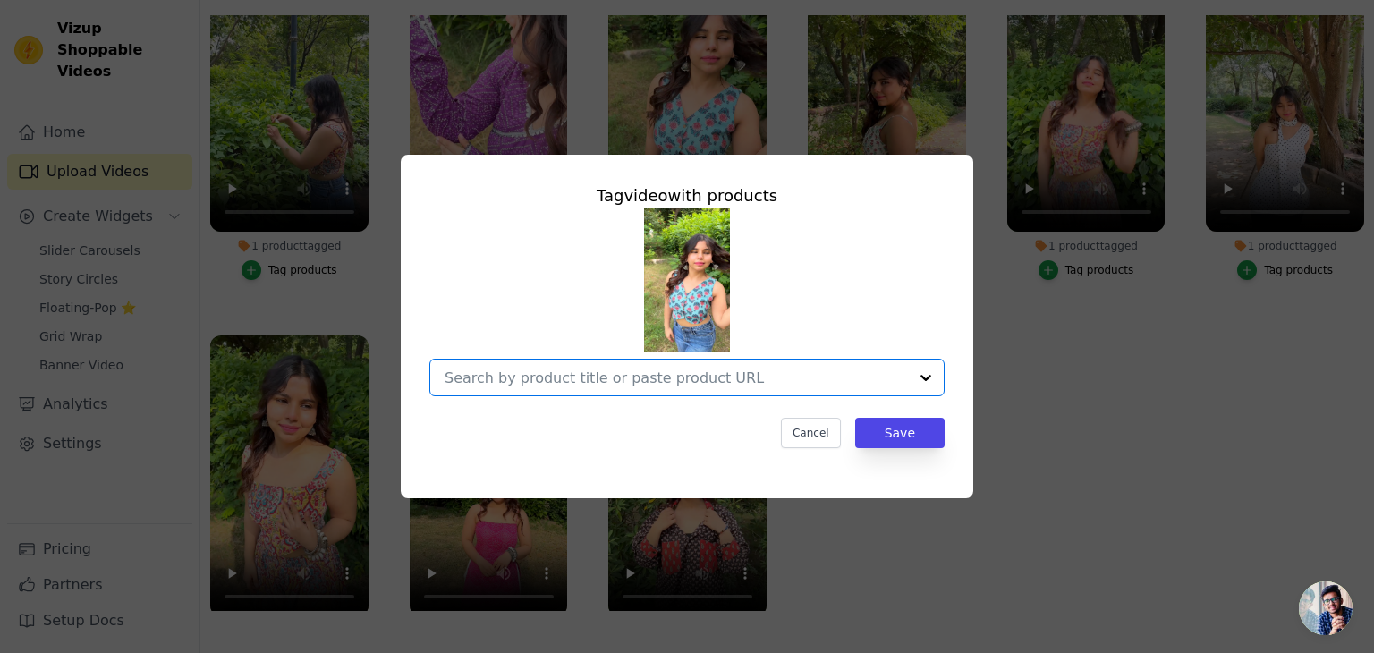
click at [550, 371] on input "No Products Tagged Tag video with products Option undefined, selected. Select i…" at bounding box center [675, 377] width 463 height 17
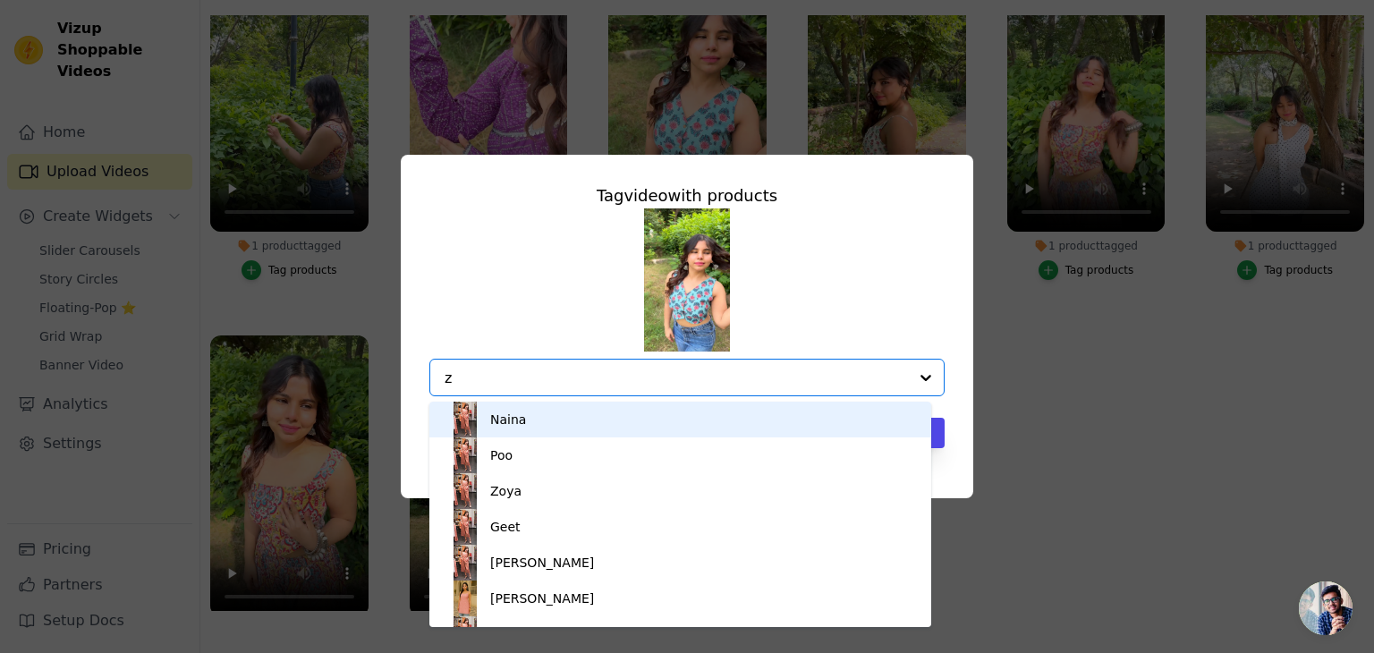
type input "zo"
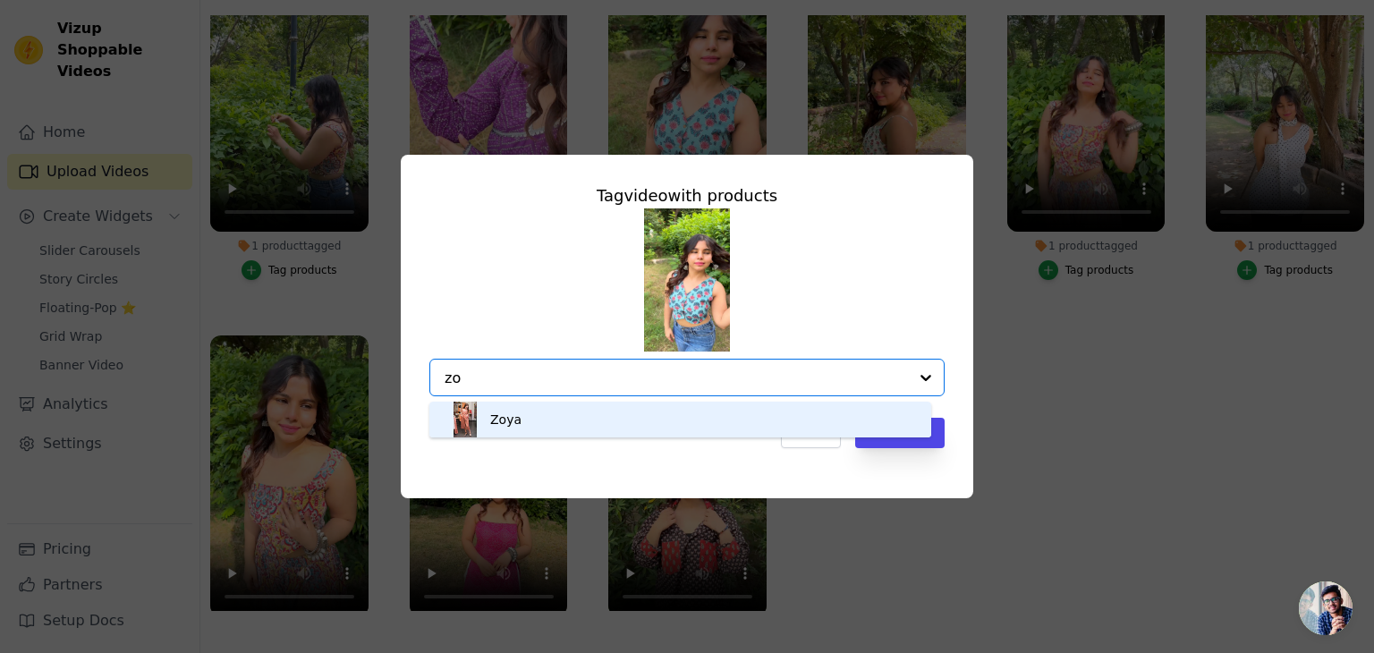
click at [521, 428] on div "Zoya" at bounding box center [680, 420] width 466 height 36
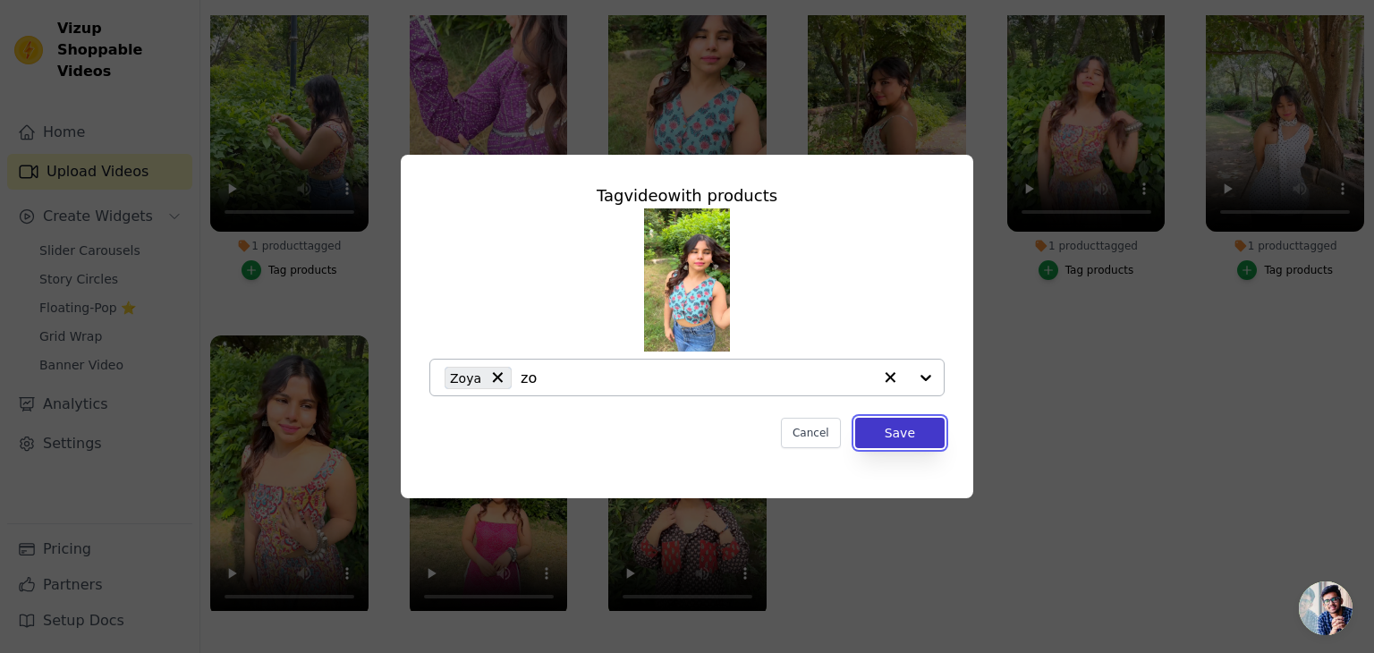
click at [908, 436] on button "Save" at bounding box center [899, 433] width 89 height 30
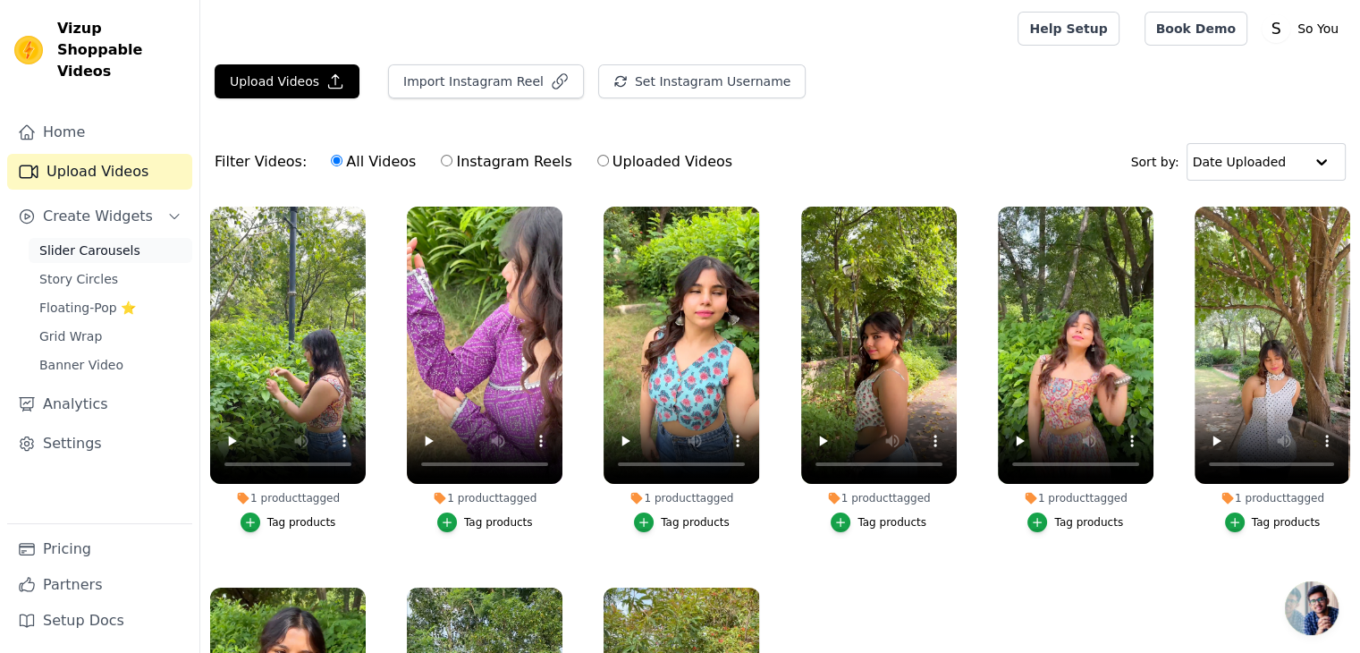
click at [107, 241] on span "Slider Carousels" at bounding box center [89, 250] width 101 height 18
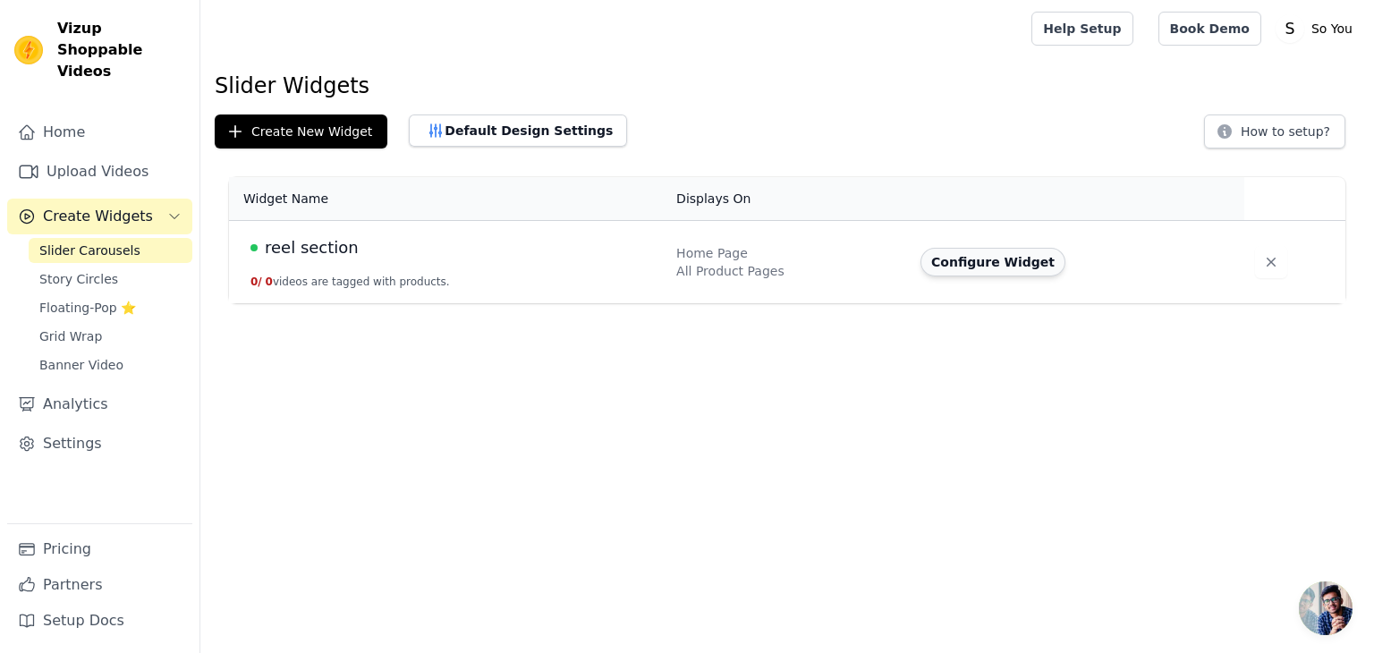
click at [973, 269] on button "Configure Widget" at bounding box center [992, 262] width 145 height 29
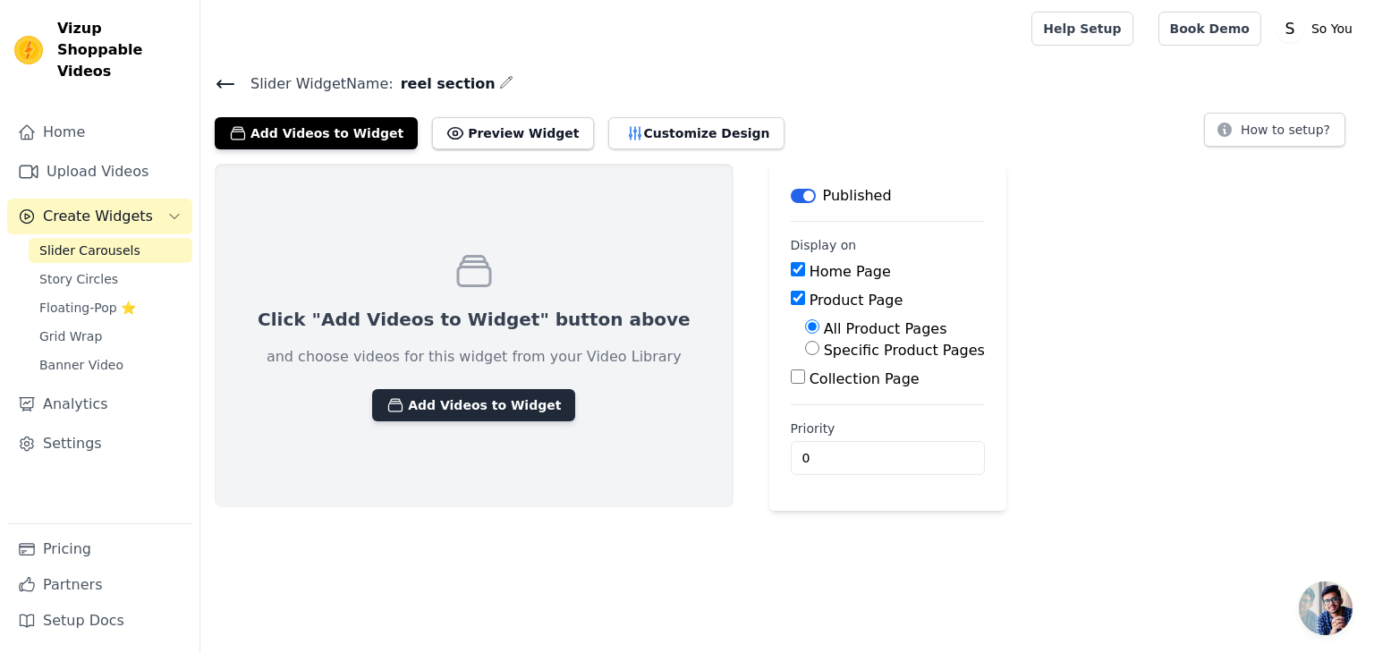
click at [445, 402] on button "Add Videos to Widget" at bounding box center [473, 405] width 203 height 32
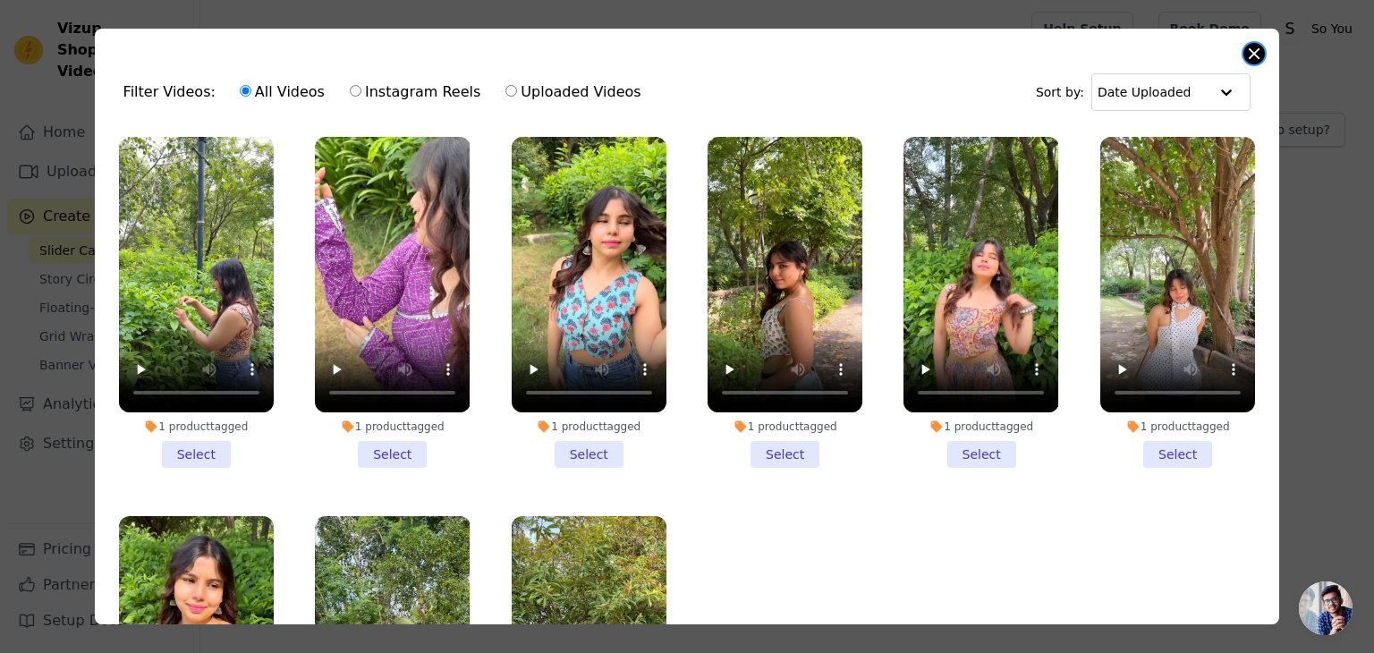
click at [1254, 57] on button "Close modal" at bounding box center [1253, 53] width 21 height 21
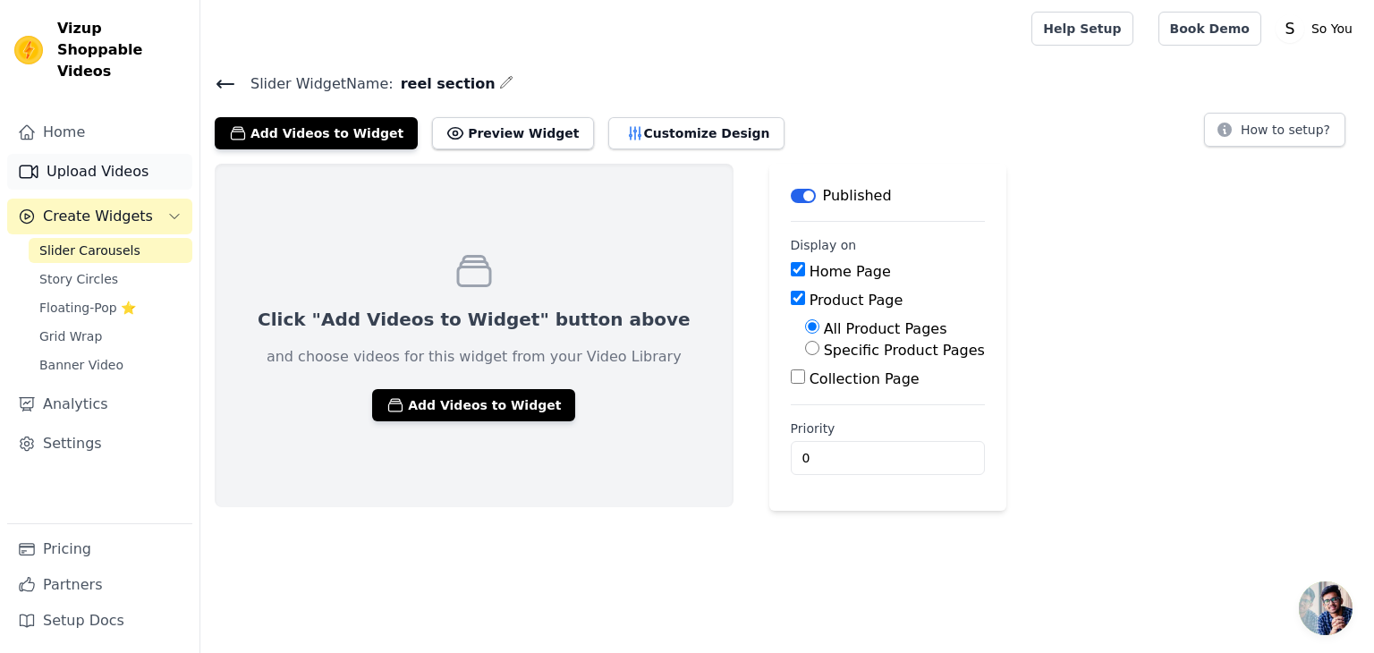
click at [91, 155] on link "Upload Videos" at bounding box center [99, 172] width 185 height 36
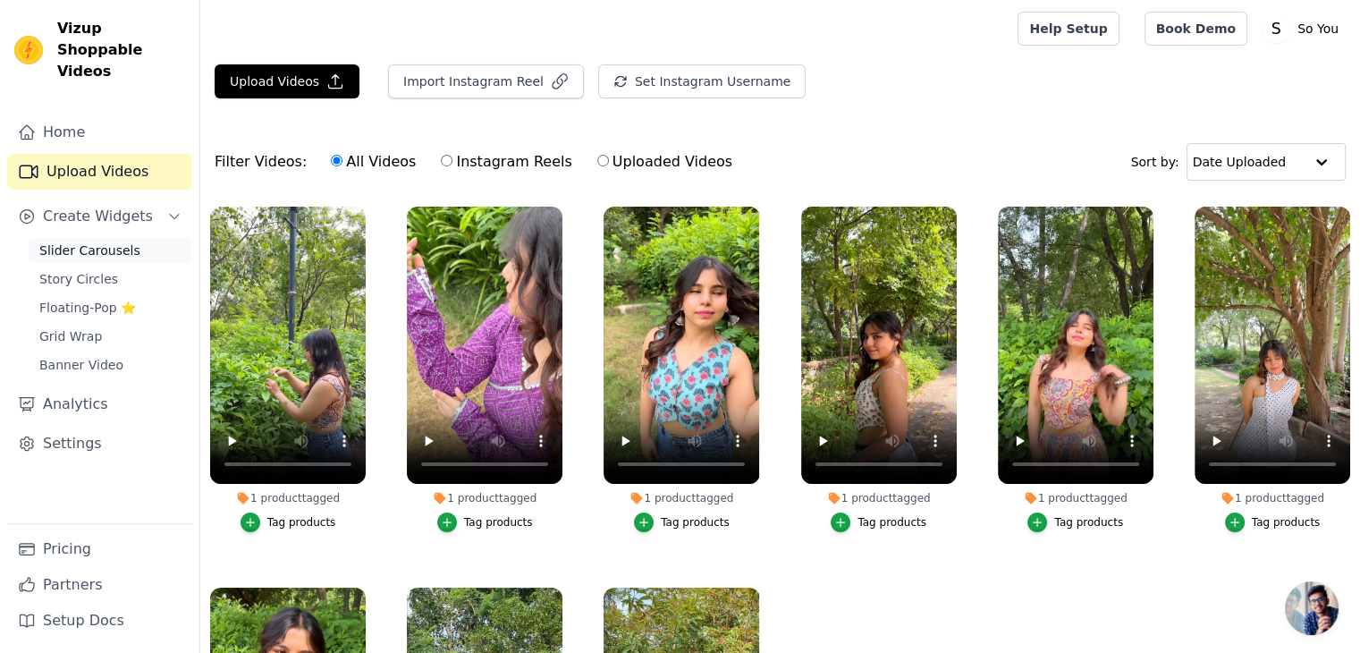
click at [82, 241] on span "Slider Carousels" at bounding box center [89, 250] width 101 height 18
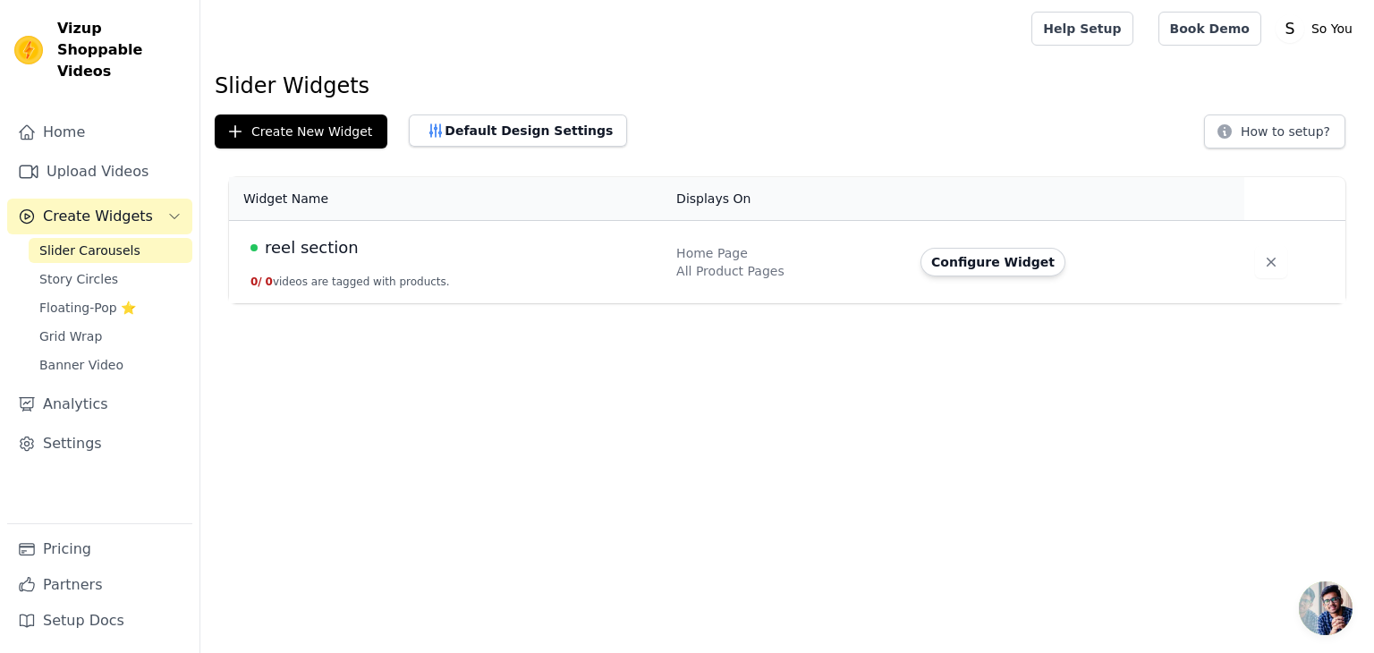
click at [285, 252] on span "reel section" at bounding box center [312, 247] width 94 height 25
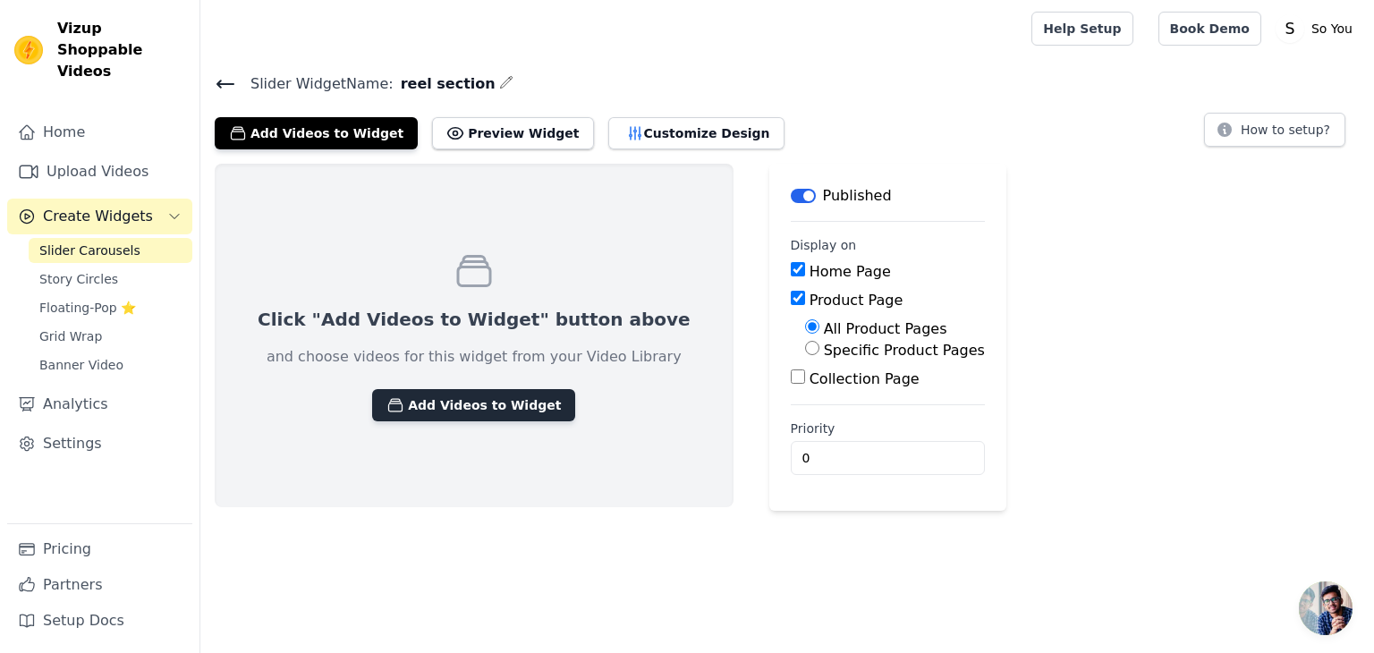
click at [420, 405] on button "Add Videos to Widget" at bounding box center [473, 405] width 203 height 32
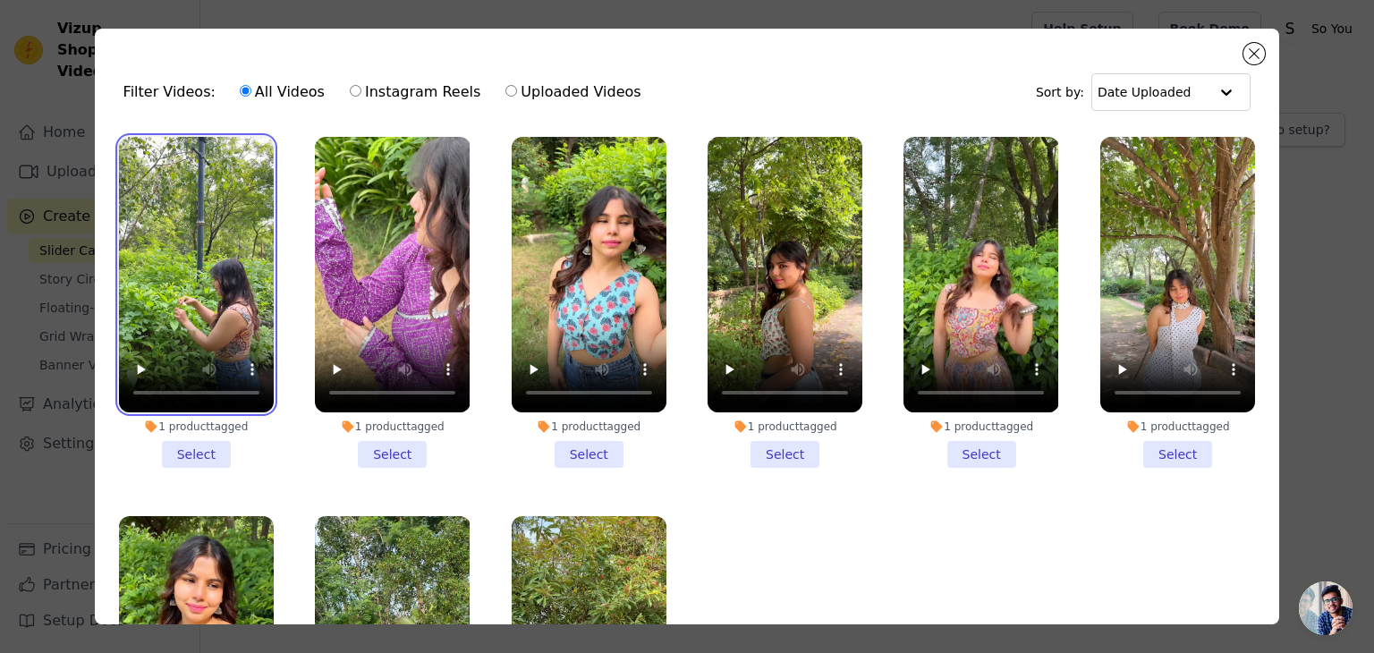
click at [200, 258] on video at bounding box center [196, 274] width 155 height 275
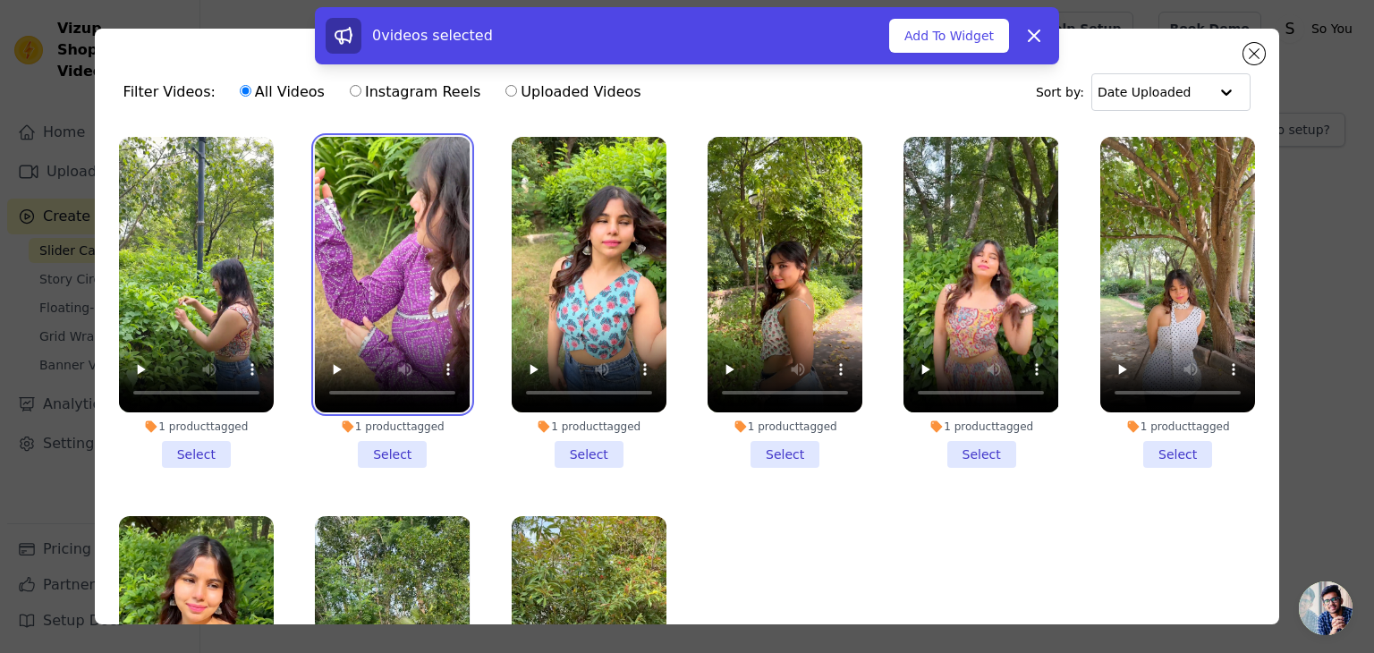
click at [416, 284] on video at bounding box center [392, 274] width 155 height 275
click at [200, 446] on li "1 product tagged Select" at bounding box center [196, 302] width 155 height 331
click at [0, 0] on input "1 product tagged Select" at bounding box center [0, 0] width 0 height 0
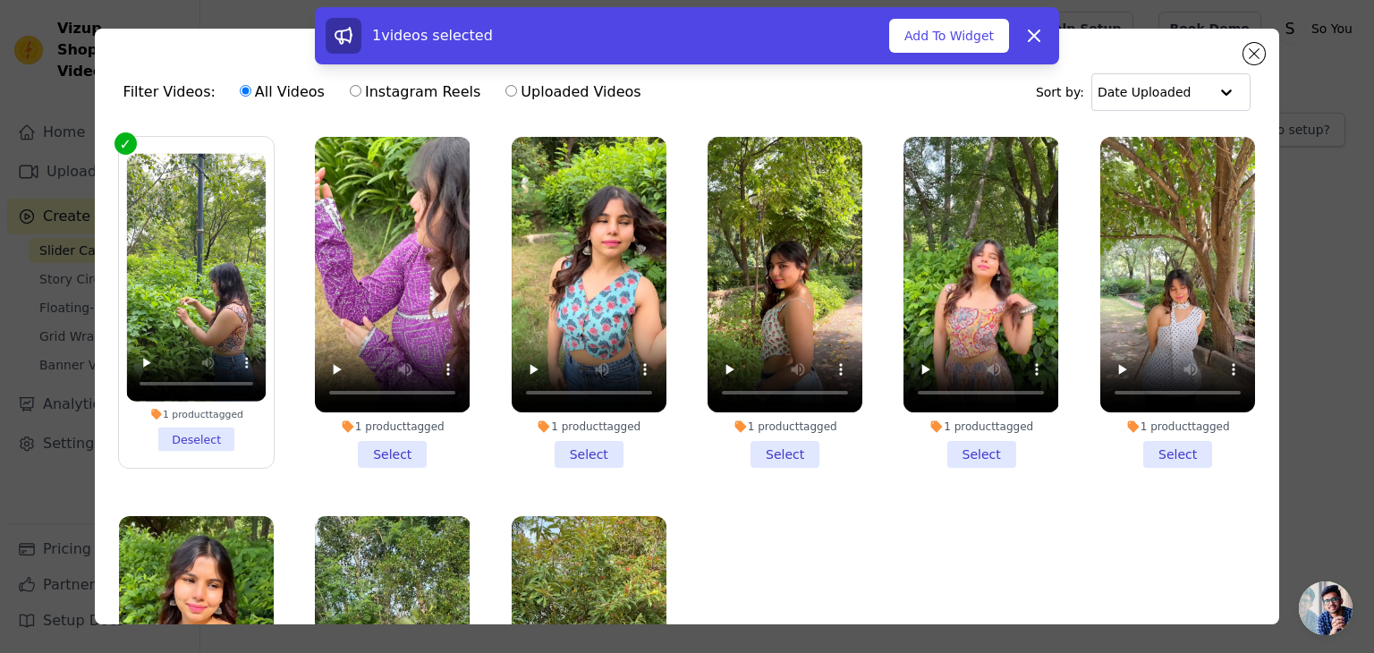
click at [368, 445] on li "1 product tagged Select" at bounding box center [392, 302] width 155 height 331
click at [0, 0] on input "1 product tagged Select" at bounding box center [0, 0] width 0 height 0
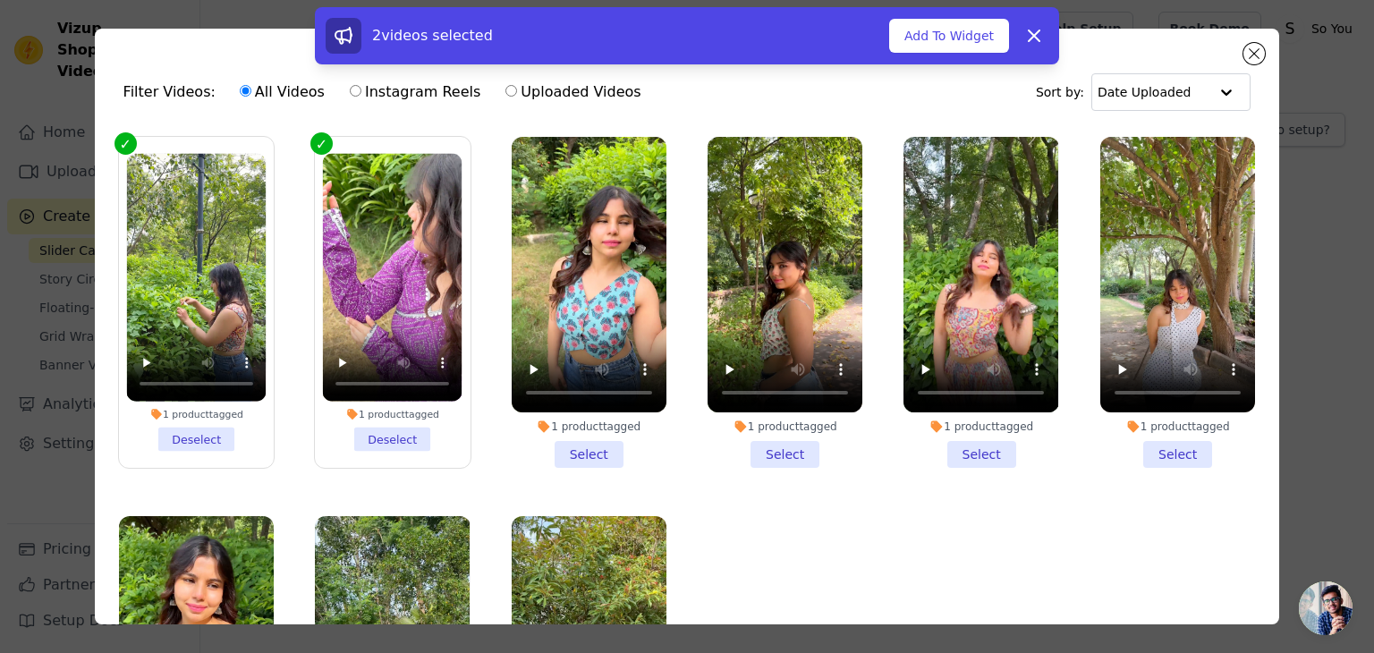
click at [574, 451] on li "1 product tagged Select" at bounding box center [589, 302] width 155 height 331
click at [0, 0] on input "1 product tagged Select" at bounding box center [0, 0] width 0 height 0
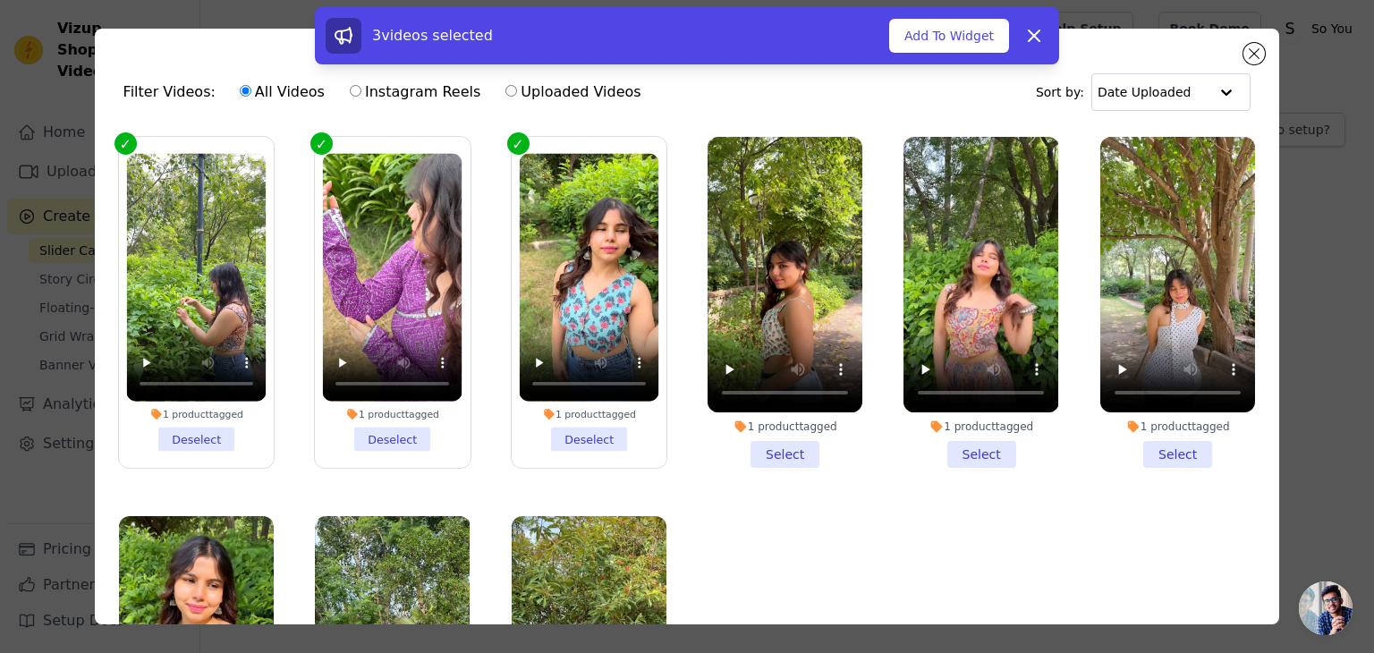
click at [775, 453] on li "1 product tagged Select" at bounding box center [784, 302] width 155 height 331
click at [0, 0] on input "1 product tagged Select" at bounding box center [0, 0] width 0 height 0
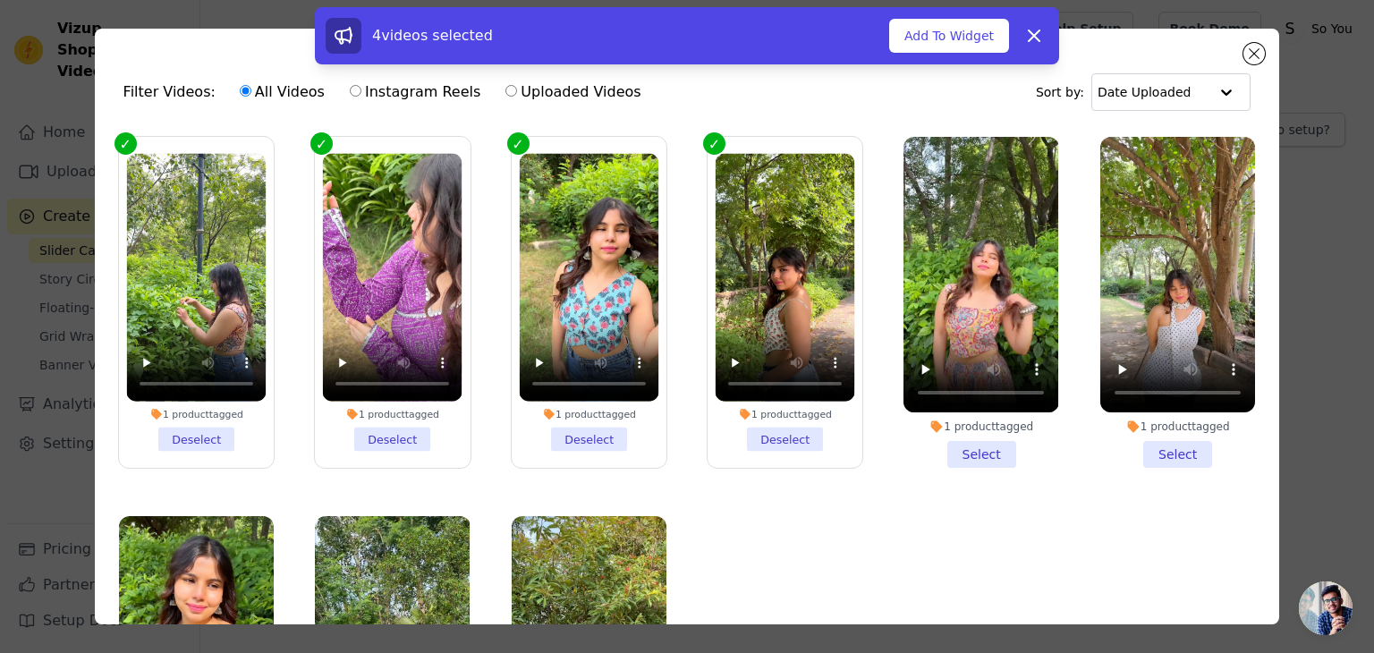
click at [985, 447] on li "1 product tagged Select" at bounding box center [980, 302] width 155 height 331
click at [0, 0] on input "1 product tagged Select" at bounding box center [0, 0] width 0 height 0
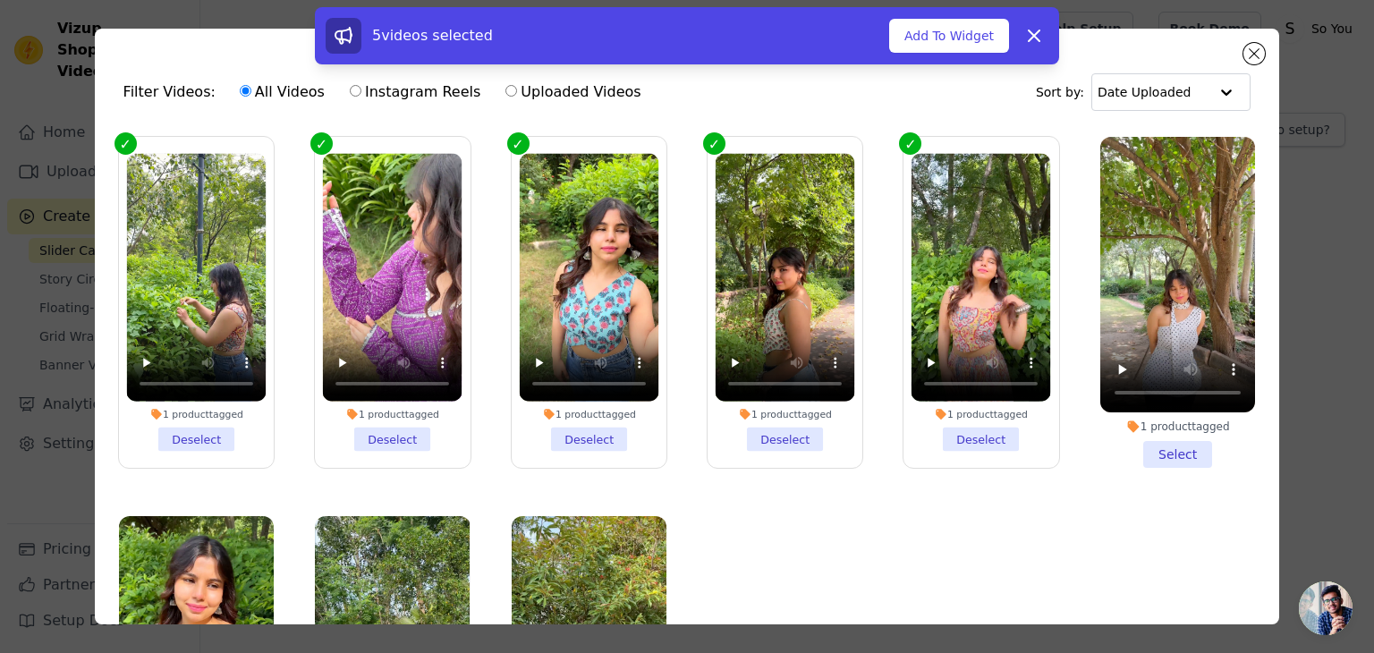
click at [1155, 459] on li "1 product tagged Select" at bounding box center [1177, 302] width 155 height 331
click at [0, 0] on input "1 product tagged Select" at bounding box center [0, 0] width 0 height 0
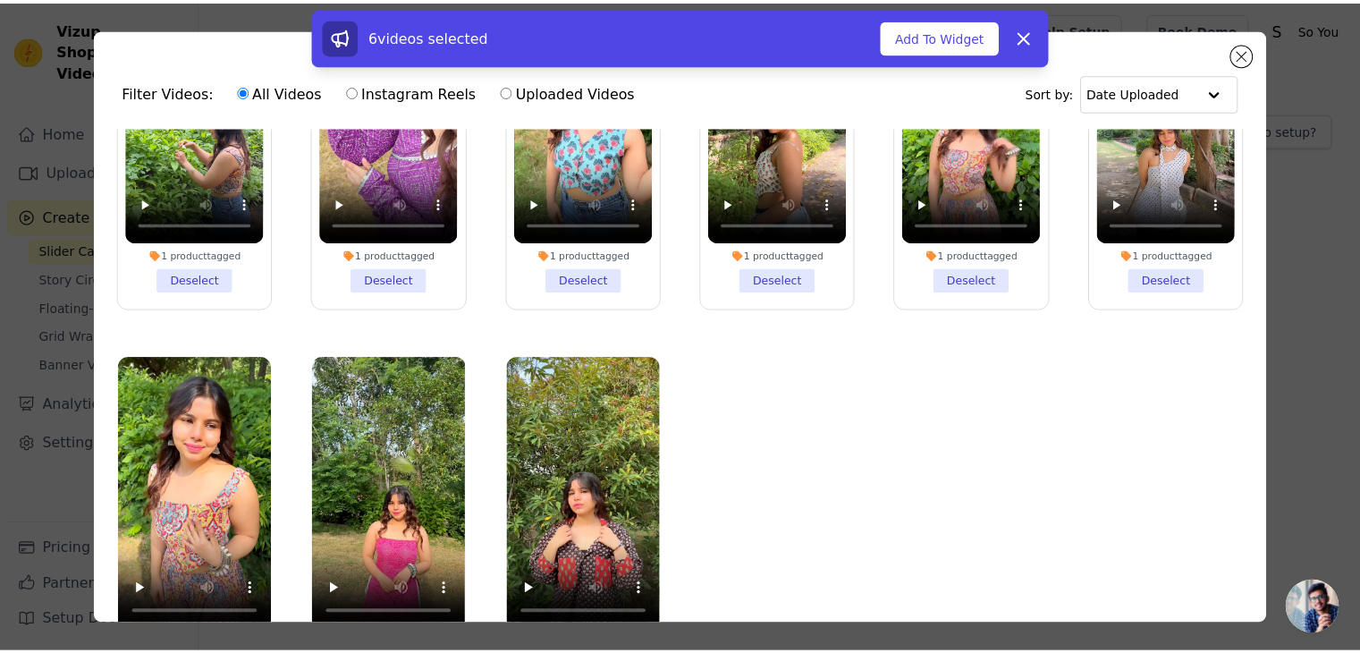
scroll to position [155, 0]
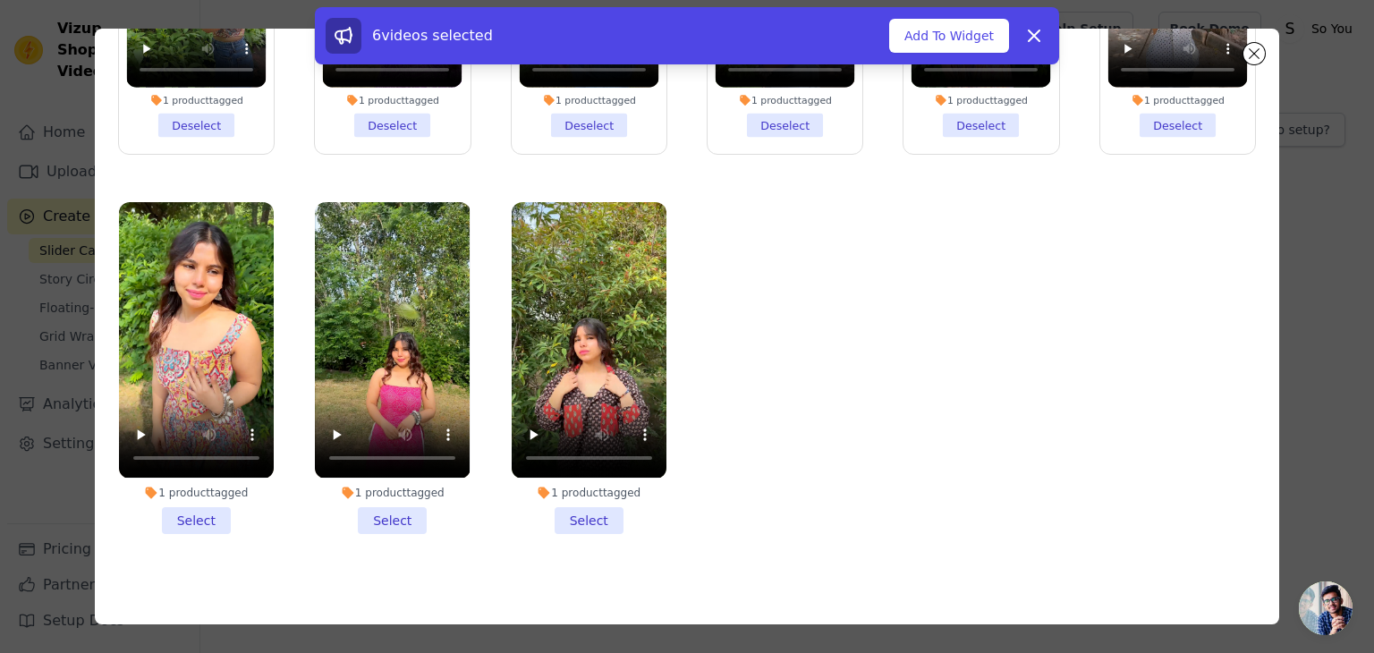
click at [590, 498] on li "1 product tagged Select" at bounding box center [589, 367] width 155 height 331
click at [0, 0] on input "1 product tagged Select" at bounding box center [0, 0] width 0 height 0
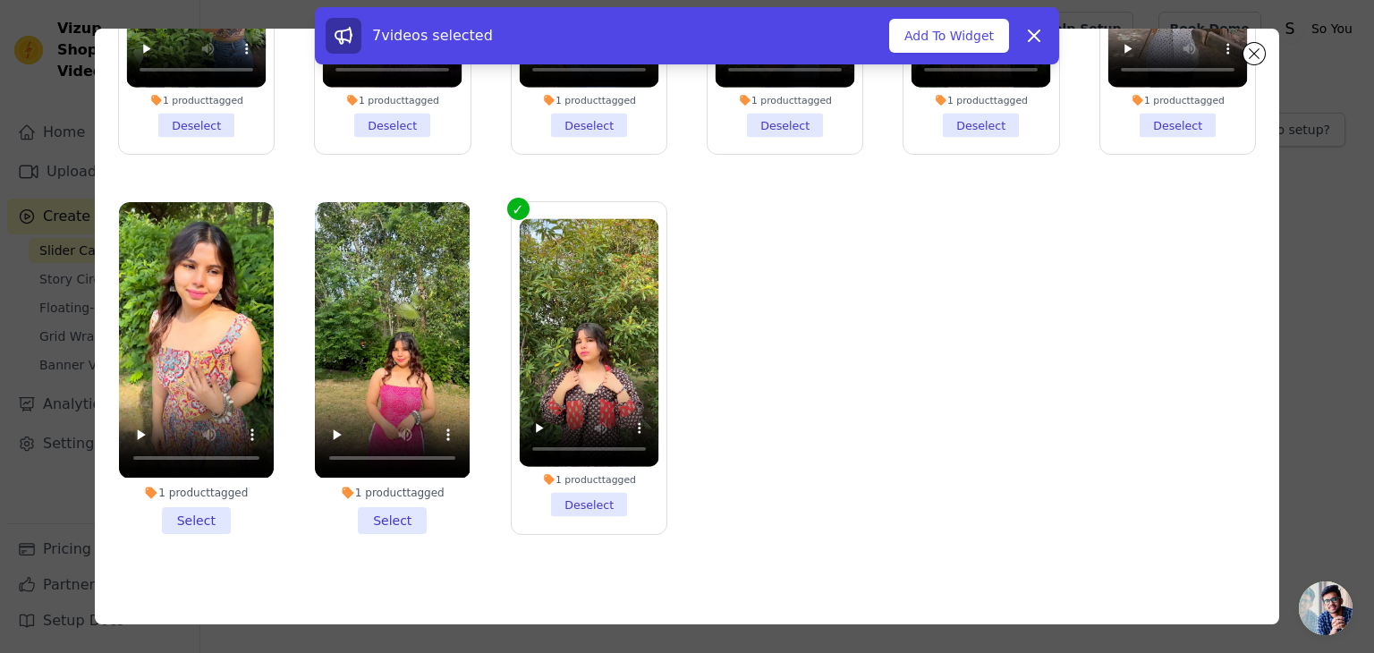
click at [414, 497] on li "1 product tagged Select" at bounding box center [392, 367] width 155 height 331
click at [0, 0] on input "1 product tagged Select" at bounding box center [0, 0] width 0 height 0
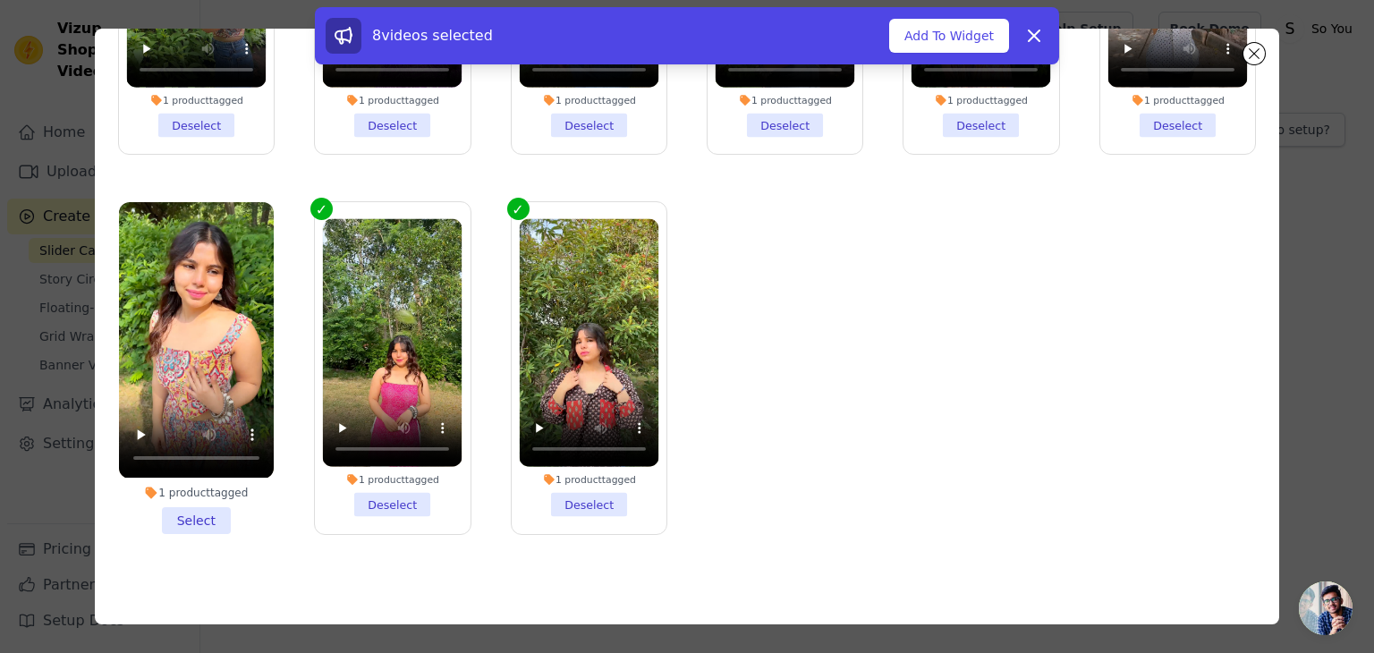
click at [185, 495] on li "1 product tagged Select" at bounding box center [196, 367] width 155 height 331
click at [0, 0] on input "1 product tagged Select" at bounding box center [0, 0] width 0 height 0
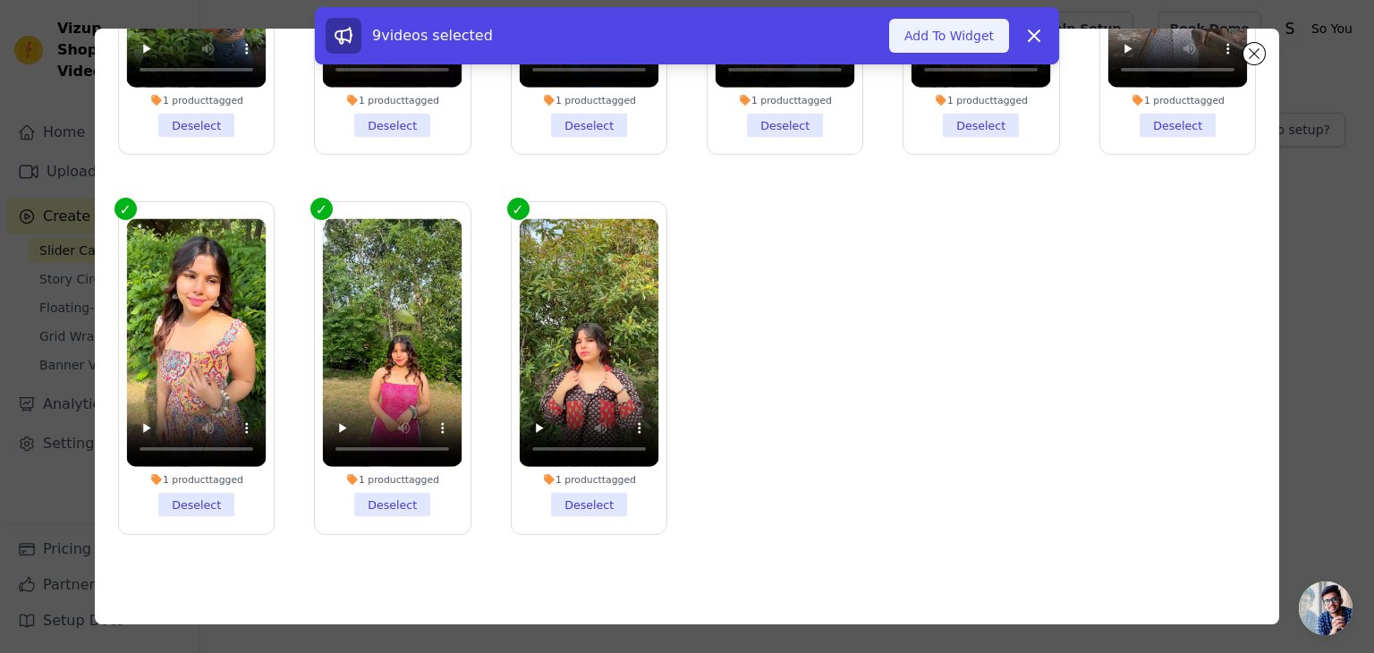
click at [958, 37] on button "Add To Widget" at bounding box center [949, 36] width 120 height 34
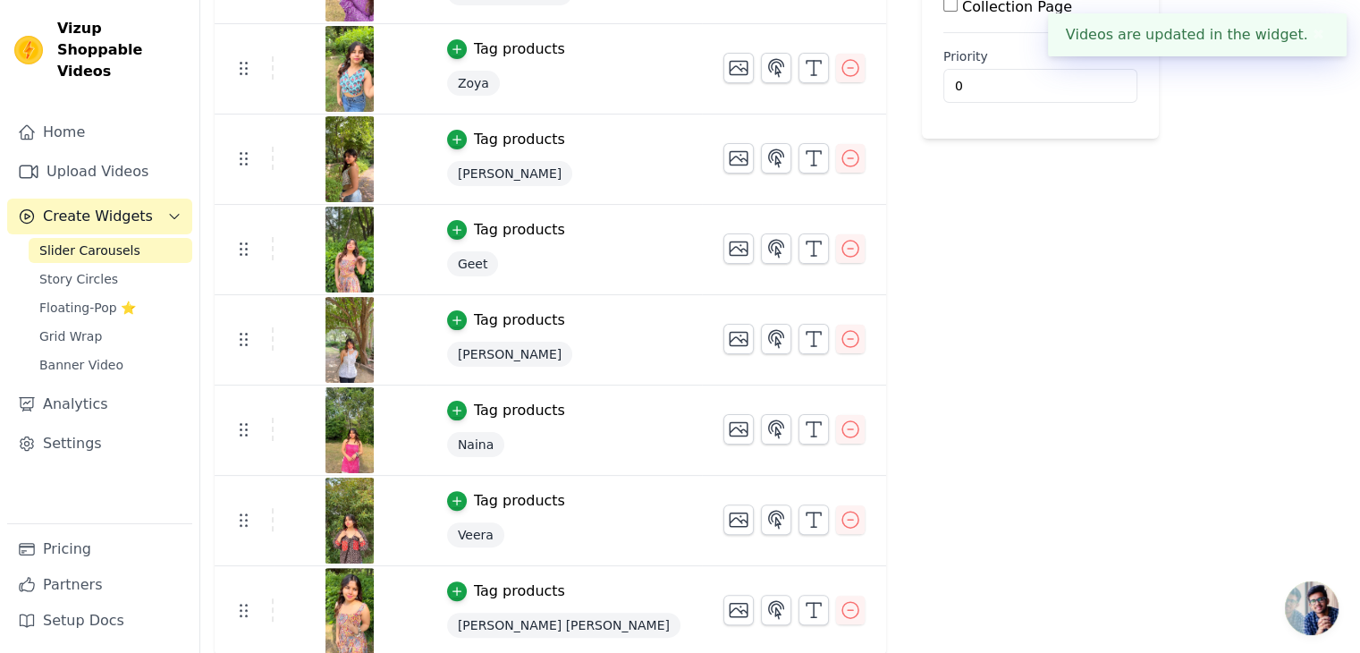
scroll to position [0, 0]
